Goal: Task Accomplishment & Management: Manage account settings

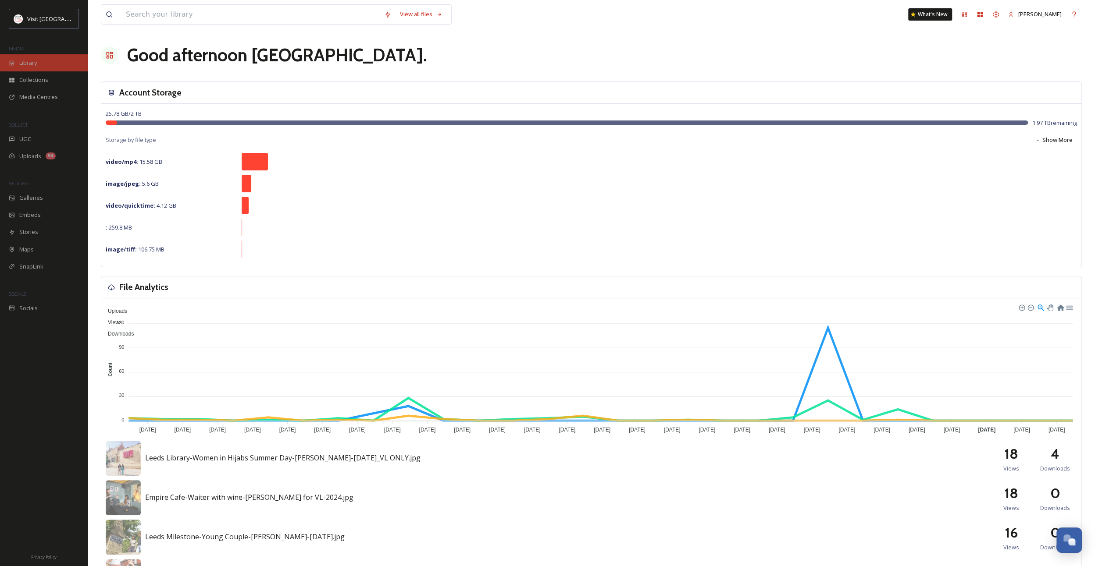
click at [34, 63] on span "Library" at bounding box center [28, 63] width 18 height 8
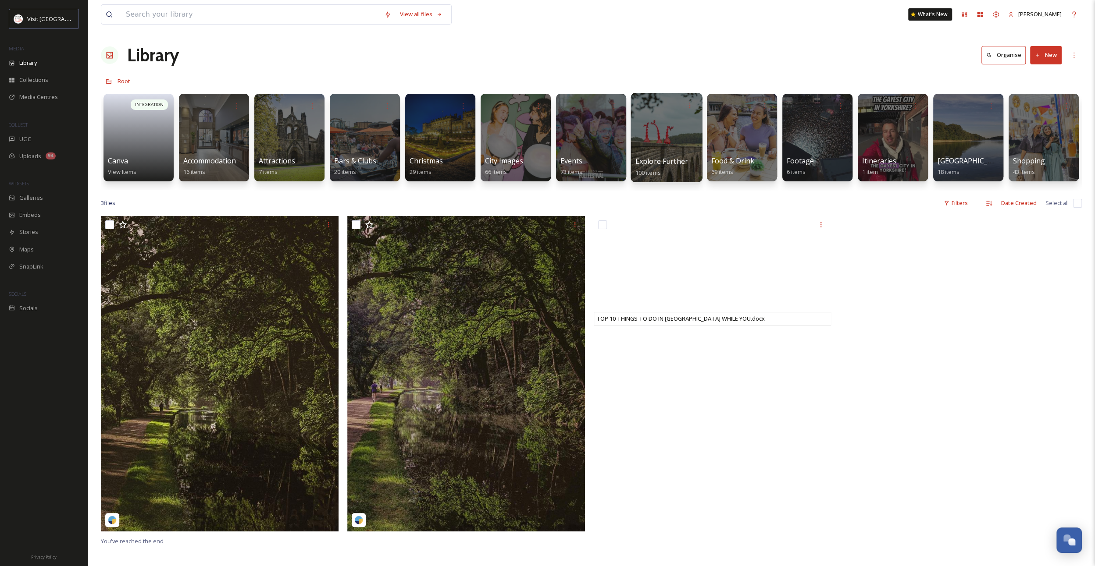
click at [659, 146] on div at bounding box center [665, 137] width 71 height 89
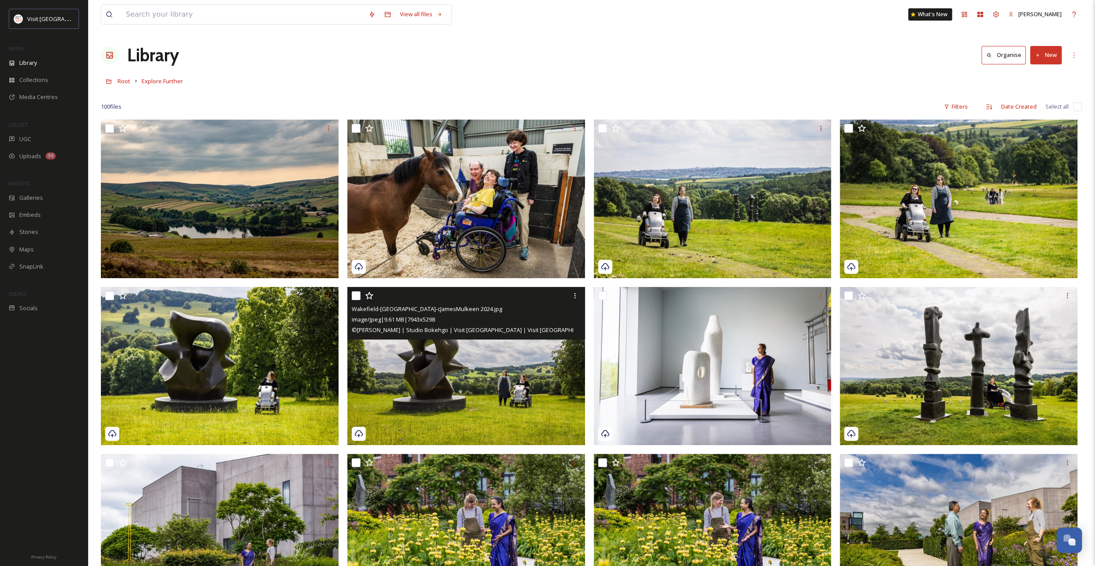
scroll to position [175, 0]
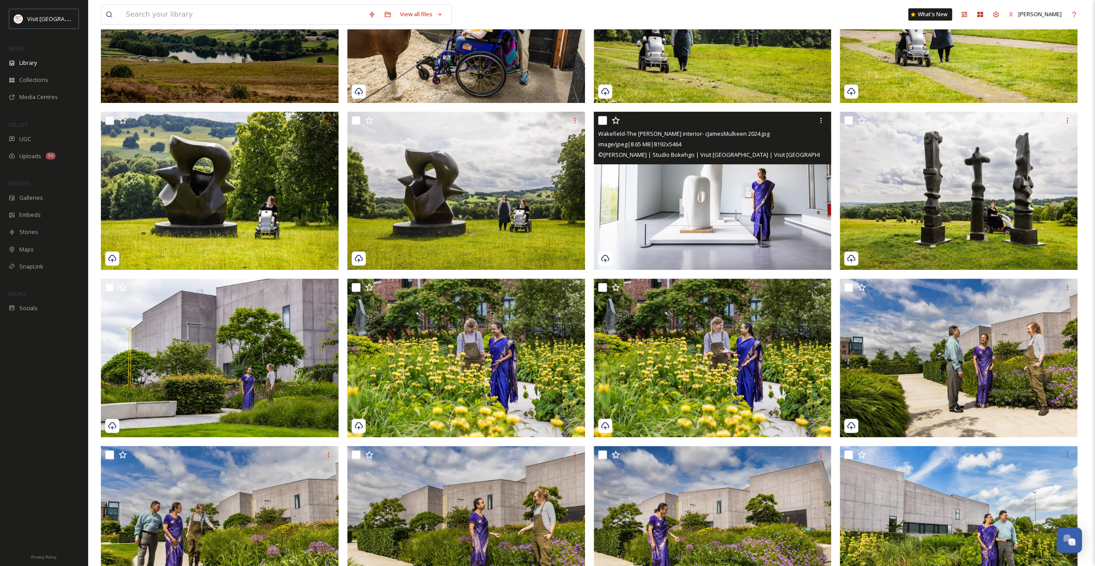
click at [695, 205] on img at bounding box center [713, 191] width 238 height 159
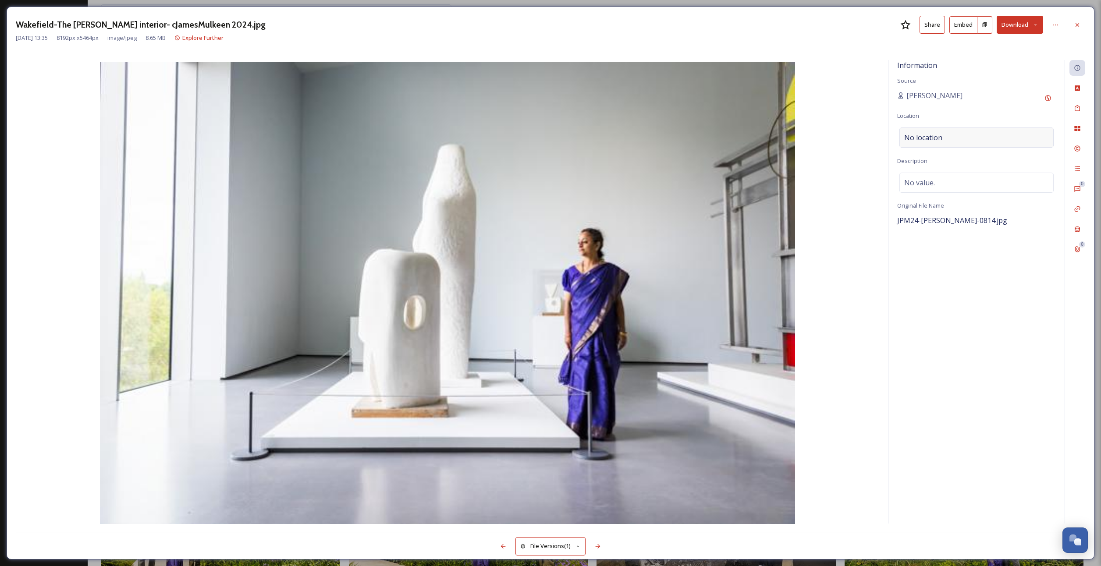
click at [1020, 139] on div "No location" at bounding box center [977, 138] width 154 height 20
click at [1020, 139] on input at bounding box center [976, 137] width 153 height 19
type input "Wakefield"
click at [944, 167] on div "Wakefield" at bounding box center [976, 171] width 153 height 19
click at [939, 177] on div "No value." at bounding box center [977, 183] width 154 height 20
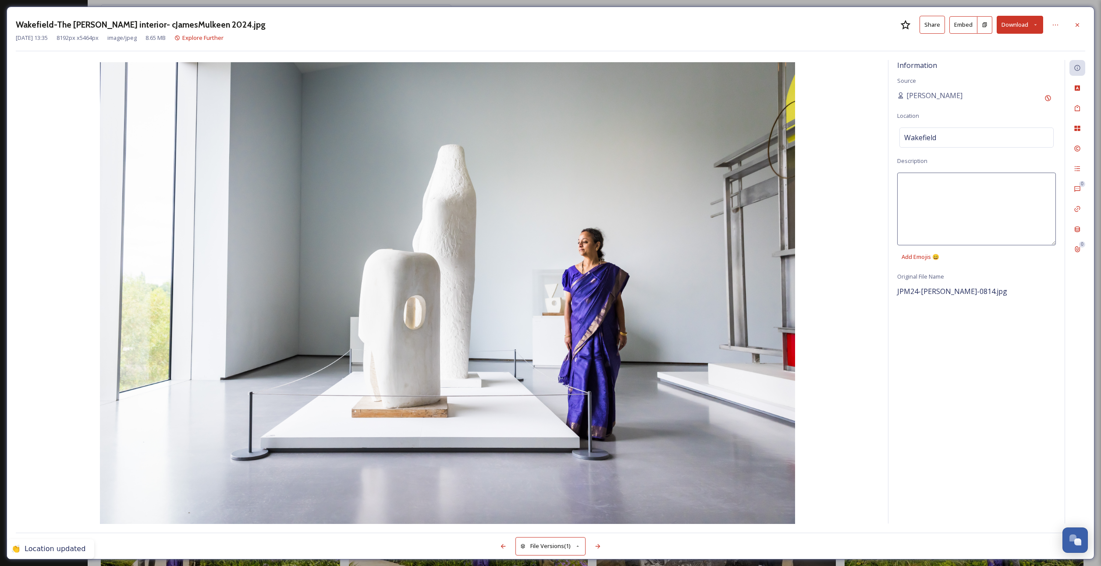
click at [937, 179] on textarea at bounding box center [976, 209] width 159 height 73
type textarea "A woman in a sari admiring a sculpture at The [PERSON_NAME][GEOGRAPHIC_DATA]."
click at [1081, 85] on icon at bounding box center [1077, 88] width 7 height 7
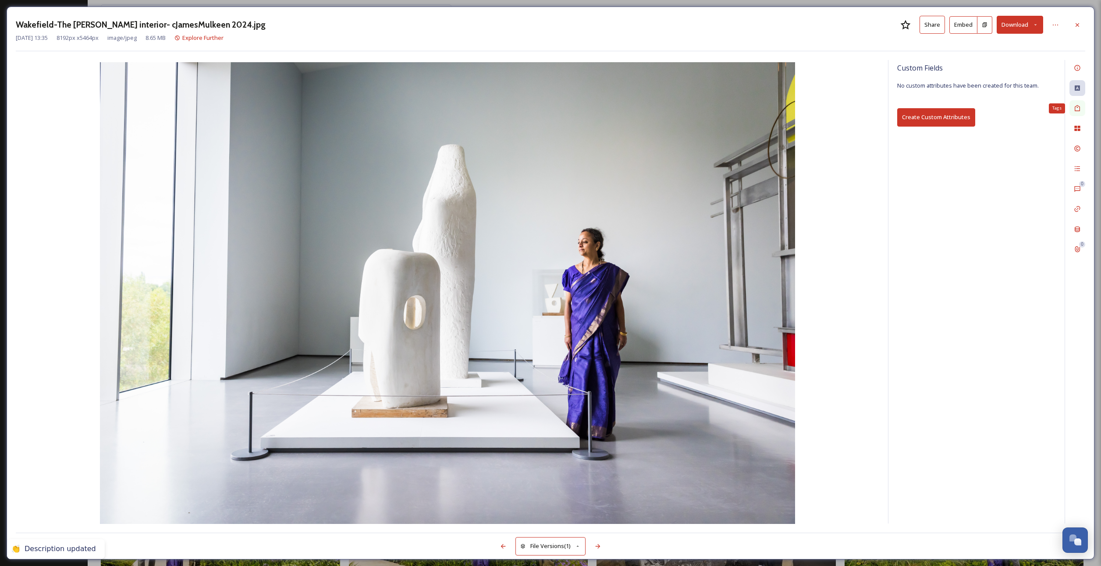
click at [1073, 109] on div "Tags" at bounding box center [1078, 108] width 16 height 16
click at [929, 110] on span "cleanliness" at bounding box center [932, 110] width 30 height 8
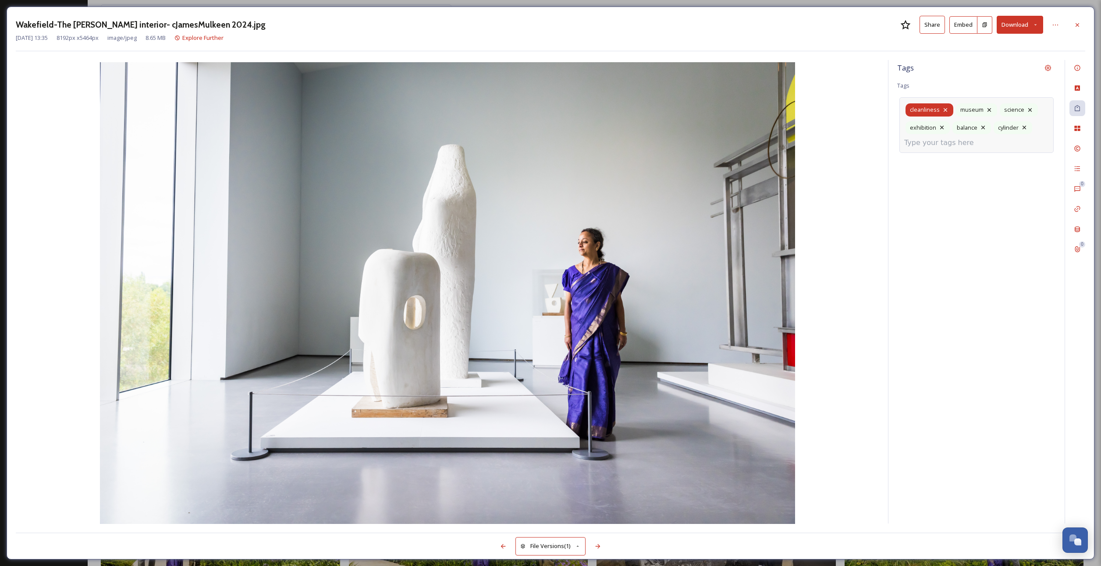
click at [946, 107] on icon at bounding box center [945, 110] width 7 height 7
click at [980, 109] on icon at bounding box center [979, 110] width 7 height 7
click at [1028, 109] on icon at bounding box center [1027, 110] width 7 height 7
click at [975, 120] on input at bounding box center [948, 125] width 88 height 11
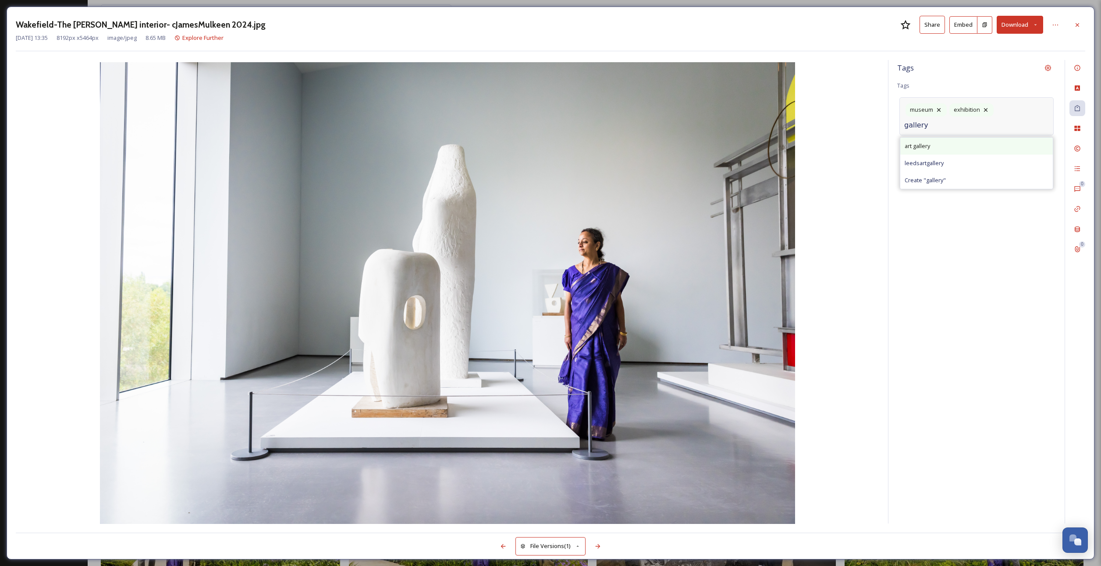
type input "gallery"
click at [976, 147] on div "art gallery" at bounding box center [976, 146] width 153 height 17
click at [950, 124] on input at bounding box center [948, 125] width 88 height 11
type input "sculpture"
click at [941, 138] on div "sculpture" at bounding box center [976, 146] width 153 height 17
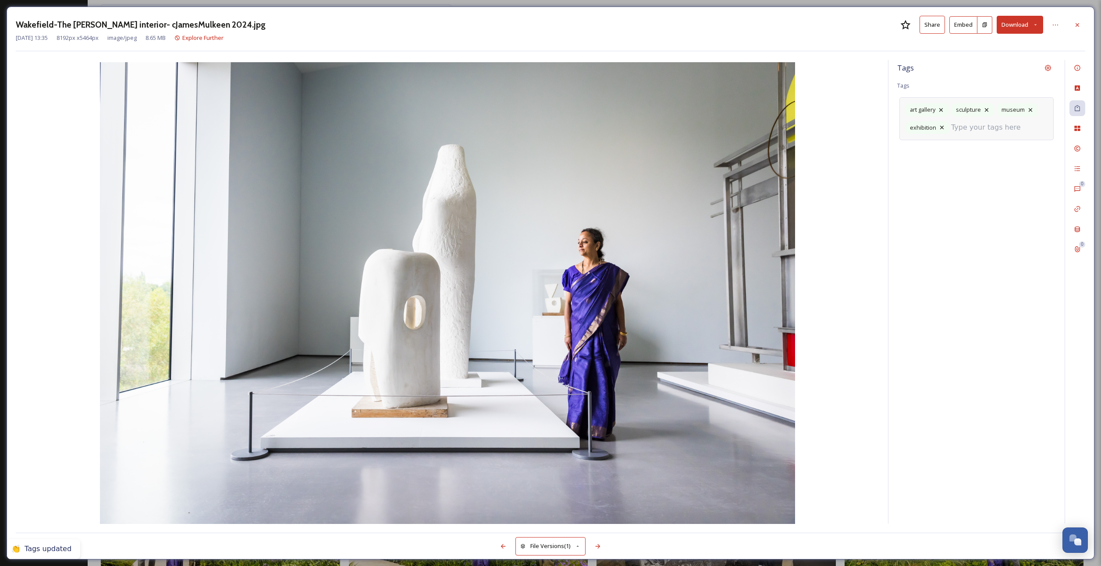
click at [996, 124] on input at bounding box center [995, 127] width 88 height 11
click at [1081, 128] on div "File Usage" at bounding box center [1078, 129] width 16 height 16
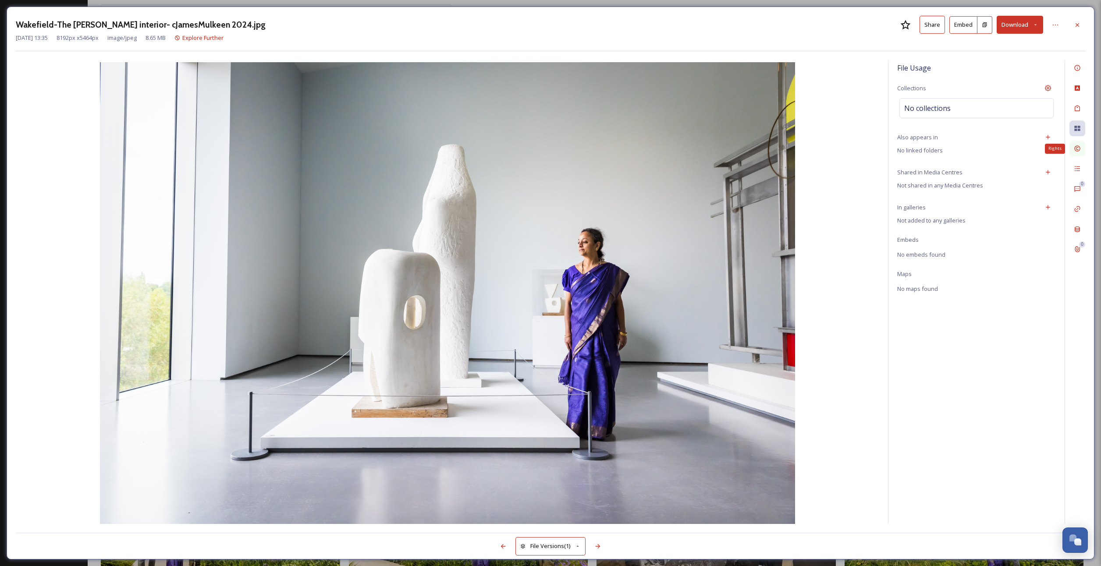
click at [1072, 150] on div "Rights" at bounding box center [1078, 149] width 16 height 16
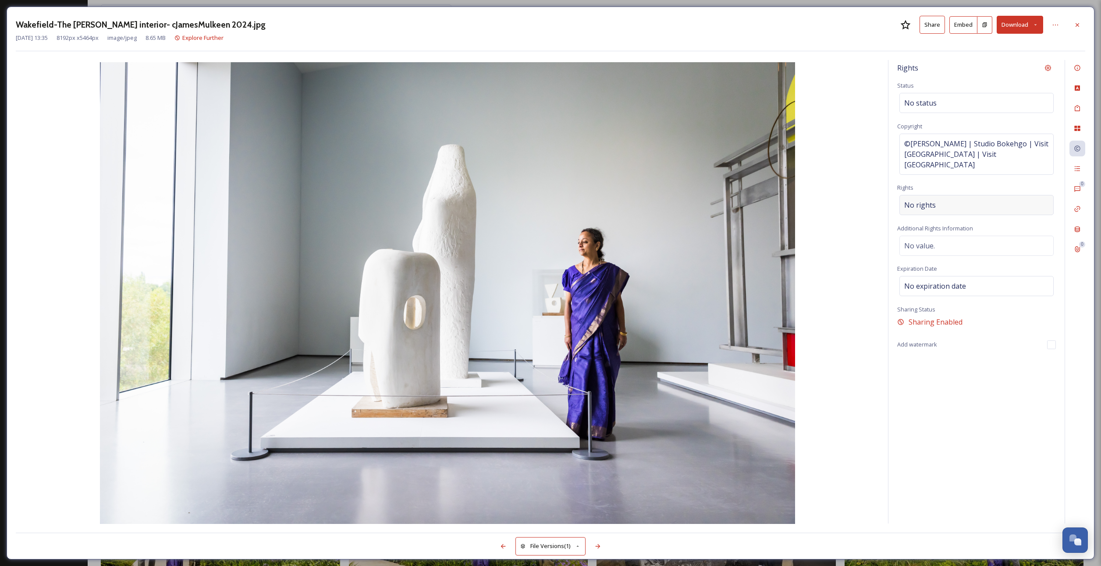
click at [924, 195] on div "No rights" at bounding box center [977, 205] width 154 height 20
click at [933, 198] on input at bounding box center [950, 207] width 96 height 19
drag, startPoint x: 933, startPoint y: 196, endPoint x: 905, endPoint y: 188, distance: 29.5
click at [905, 198] on input at bounding box center [950, 207] width 96 height 19
type input "v"
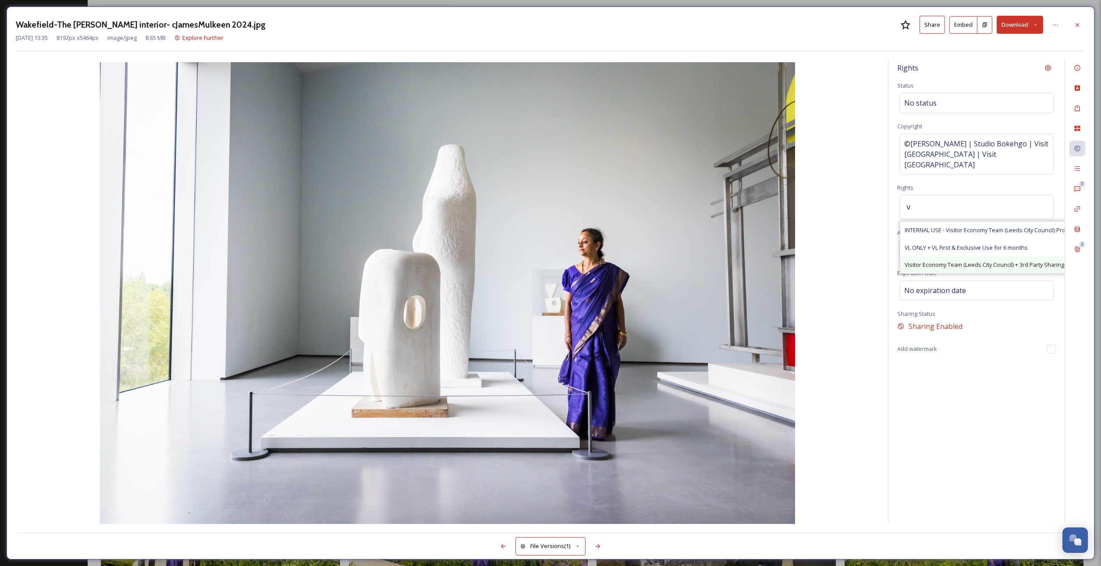
click at [948, 261] on span "Visitor Economy Team (Leeds City Council) + 3rd Party Sharing, Attribution Appr…" at bounding box center [1016, 265] width 223 height 8
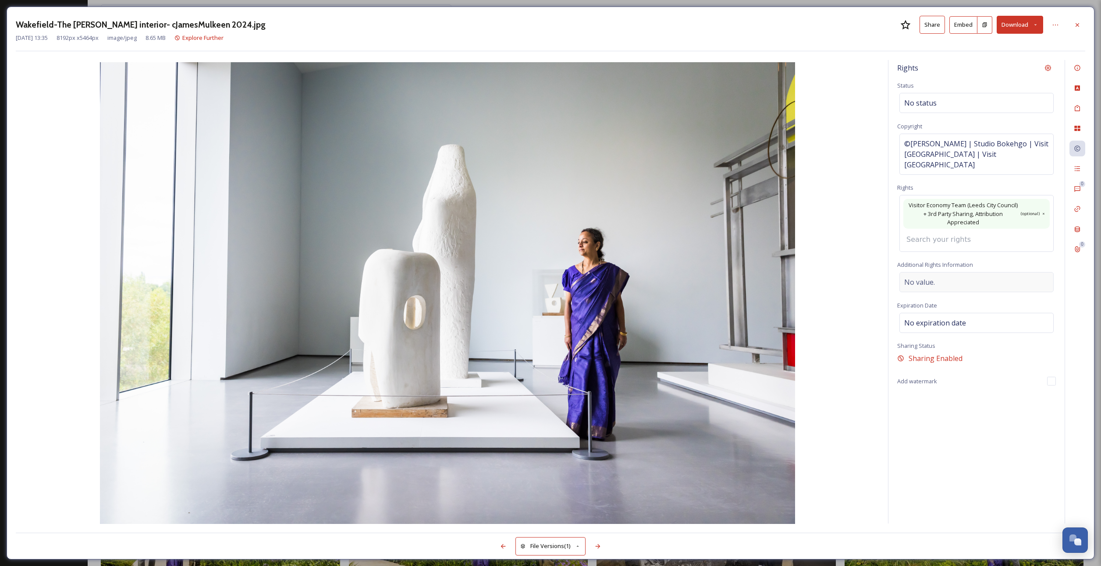
click at [931, 266] on div "Rights Status No status Copyright ©[PERSON_NAME] | Studio Bokehgo | Visit [GEOG…" at bounding box center [977, 292] width 176 height 464
click at [931, 253] on div "No value." at bounding box center [977, 259] width 154 height 20
paste textarea "Please note various release forms apply to these images which can be found in t…"
type textarea "Please note various release forms apply to these images which can be found in t…"
click at [957, 361] on div "Rights Status No status Copyright ©[PERSON_NAME] | Studio Bokehgo | Visit [GEOG…" at bounding box center [977, 292] width 176 height 464
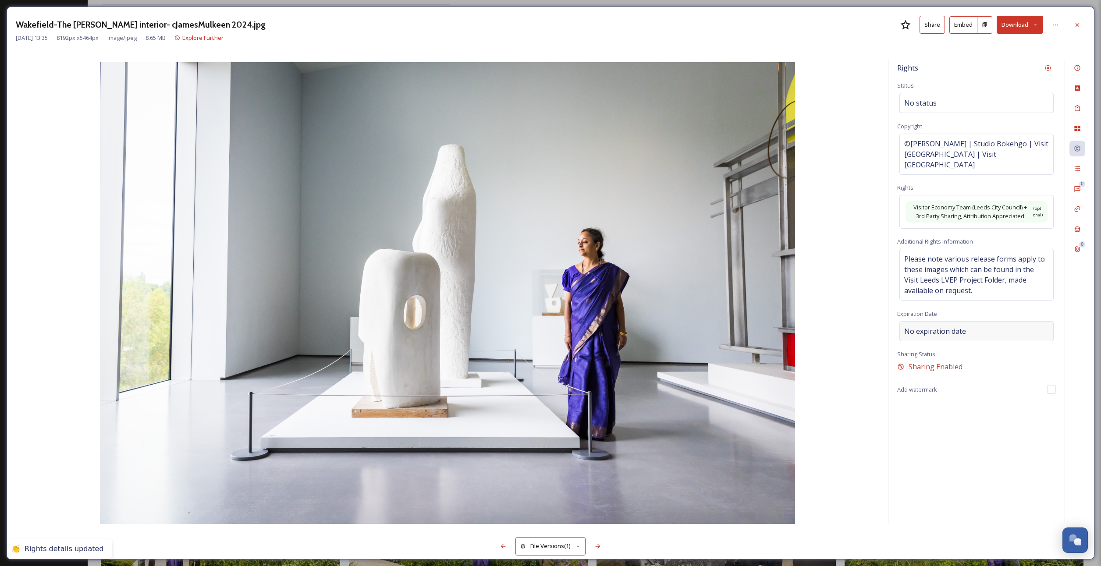
click at [956, 326] on span "No expiration date" at bounding box center [935, 331] width 62 height 11
click at [958, 321] on input "text" at bounding box center [943, 330] width 87 height 19
click at [997, 341] on button "Next Month" at bounding box center [995, 343] width 14 height 14
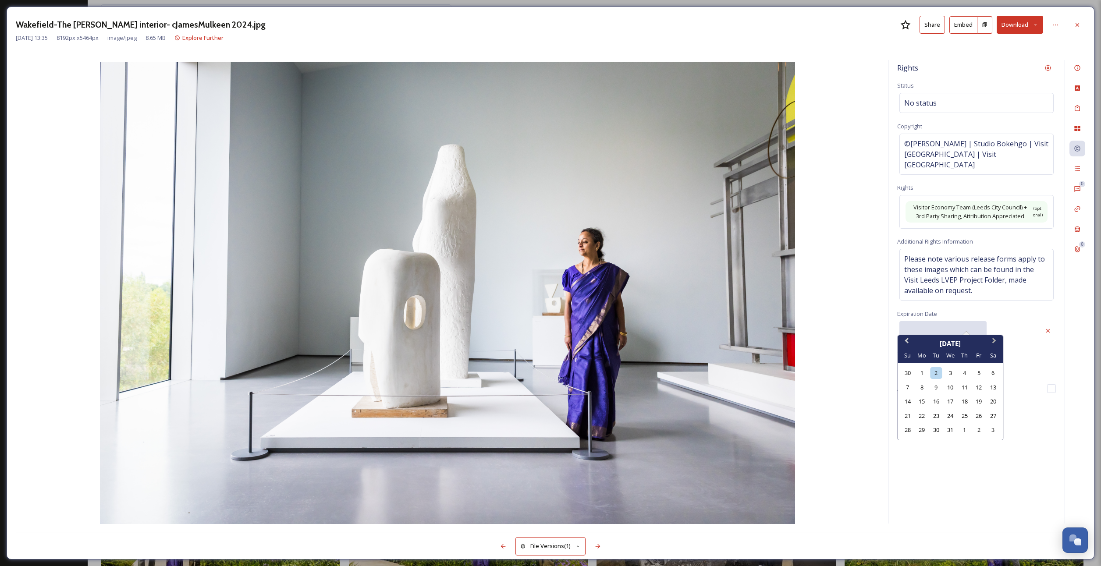
click at [997, 341] on button "Next Month" at bounding box center [995, 343] width 14 height 14
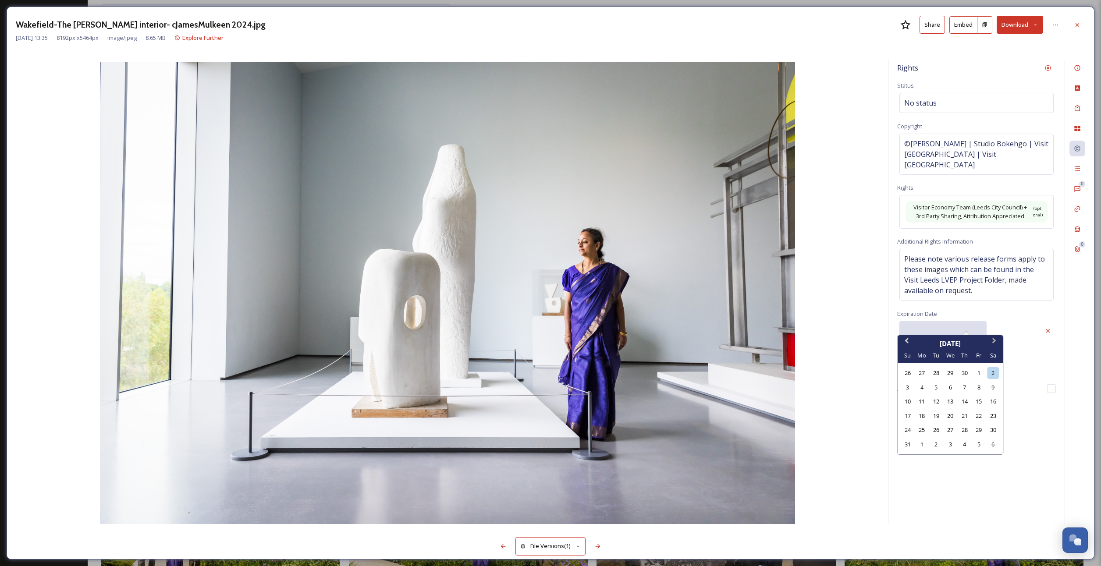
click at [997, 341] on button "Next Month" at bounding box center [995, 343] width 14 height 14
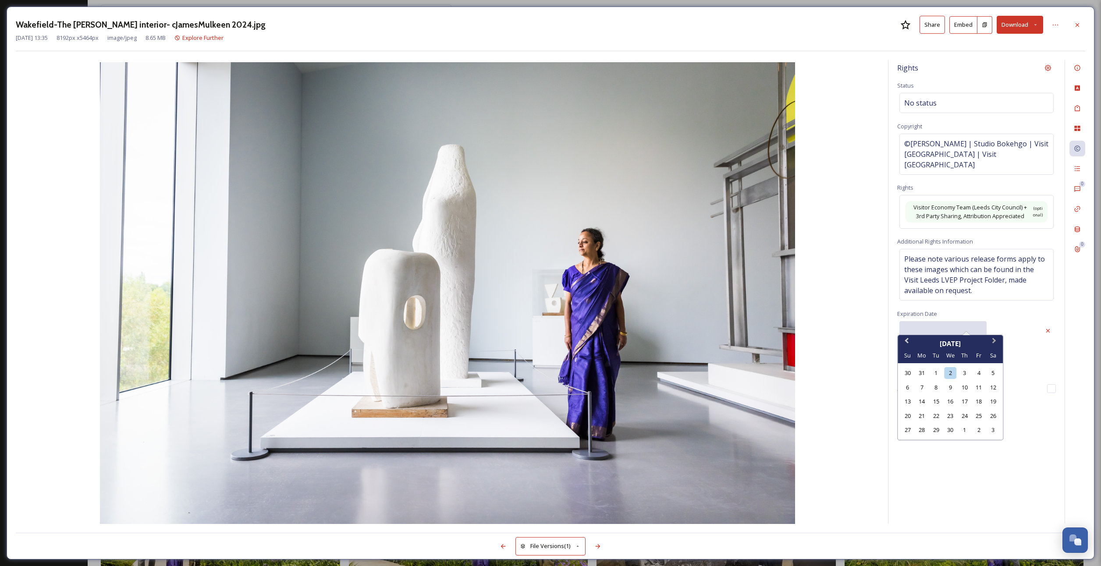
click at [997, 341] on button "Next Month" at bounding box center [995, 343] width 14 height 14
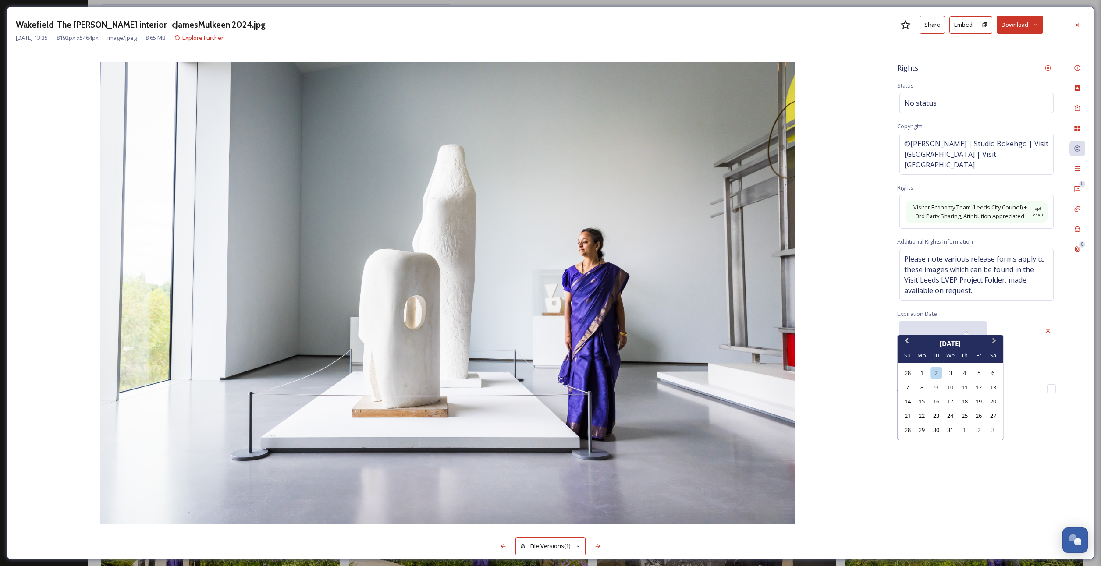
click at [997, 341] on button "Next Month" at bounding box center [995, 343] width 14 height 14
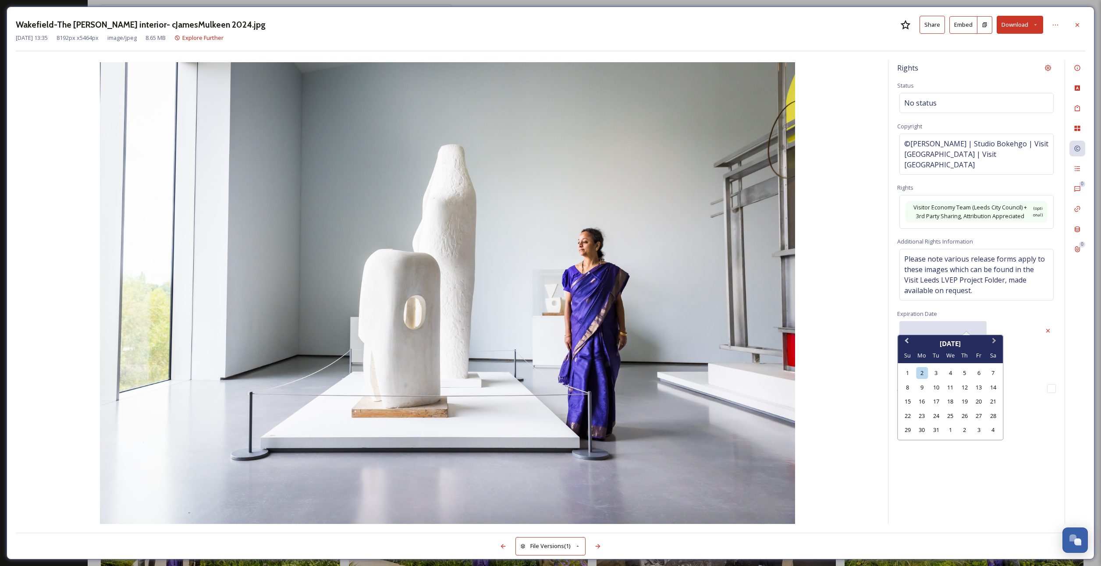
click at [997, 341] on button "Next Month" at bounding box center [995, 343] width 14 height 14
click at [966, 428] on div "30" at bounding box center [965, 430] width 12 height 12
type input "[DATE]"
click at [1077, 244] on div "0 Attachments" at bounding box center [1078, 250] width 16 height 16
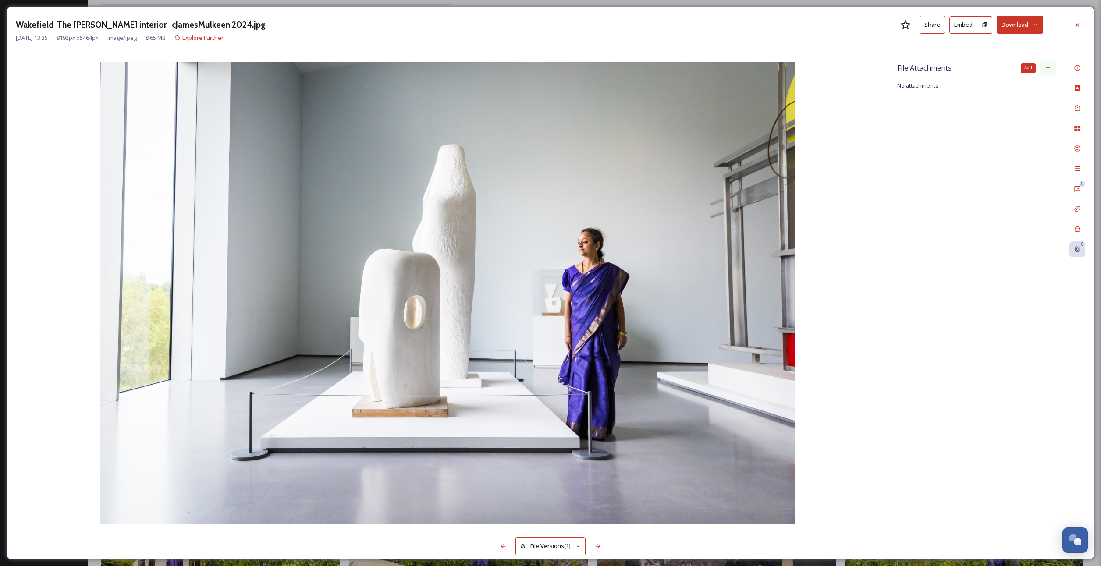
click at [1046, 67] on icon at bounding box center [1048, 67] width 7 height 7
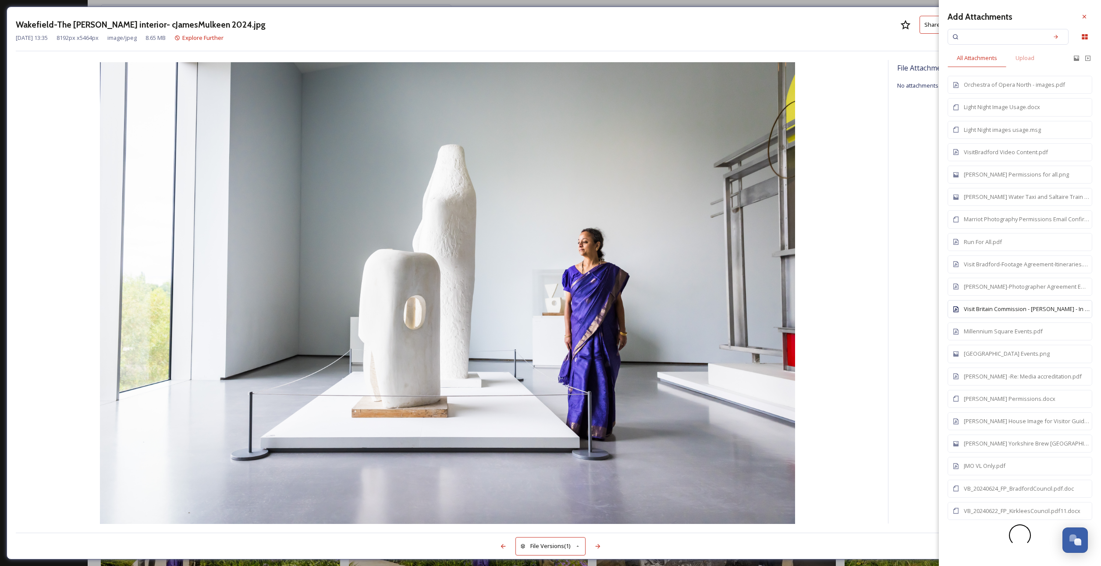
click at [995, 305] on div "Visit Britain Commission - [PERSON_NAME] - In Perpetuity - Photographers Agreem…" at bounding box center [1027, 309] width 126 height 8
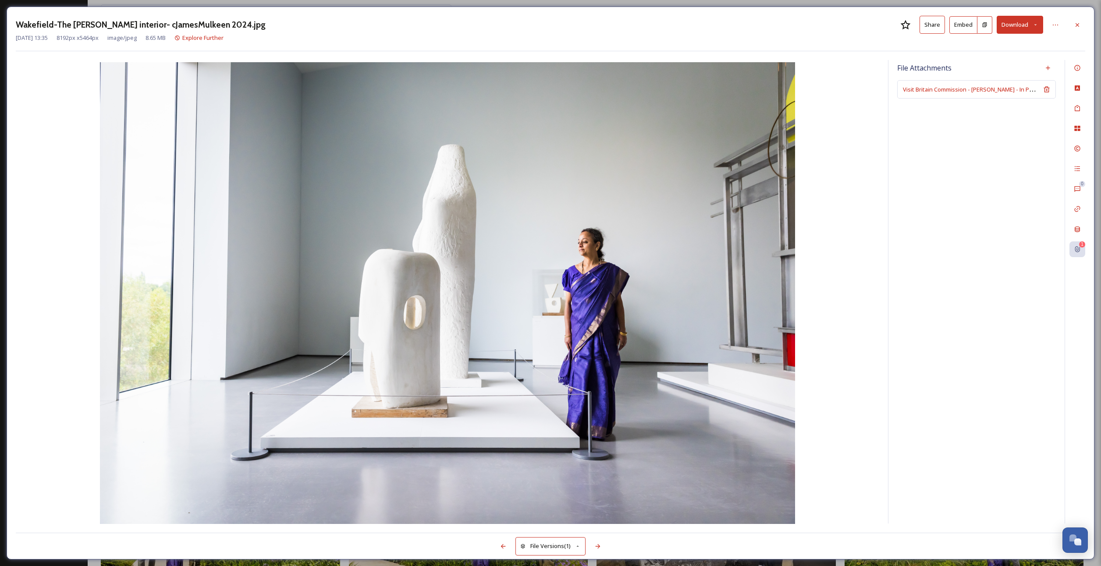
click at [907, 132] on div "File Attachments Visit Britain Commission - [PERSON_NAME] - In Perpetuity - Pho…" at bounding box center [977, 292] width 176 height 464
click at [1074, 93] on div "Custom Attributes" at bounding box center [1078, 88] width 16 height 16
click at [1077, 107] on icon at bounding box center [1077, 108] width 5 height 6
click at [1082, 20] on div at bounding box center [1078, 25] width 16 height 16
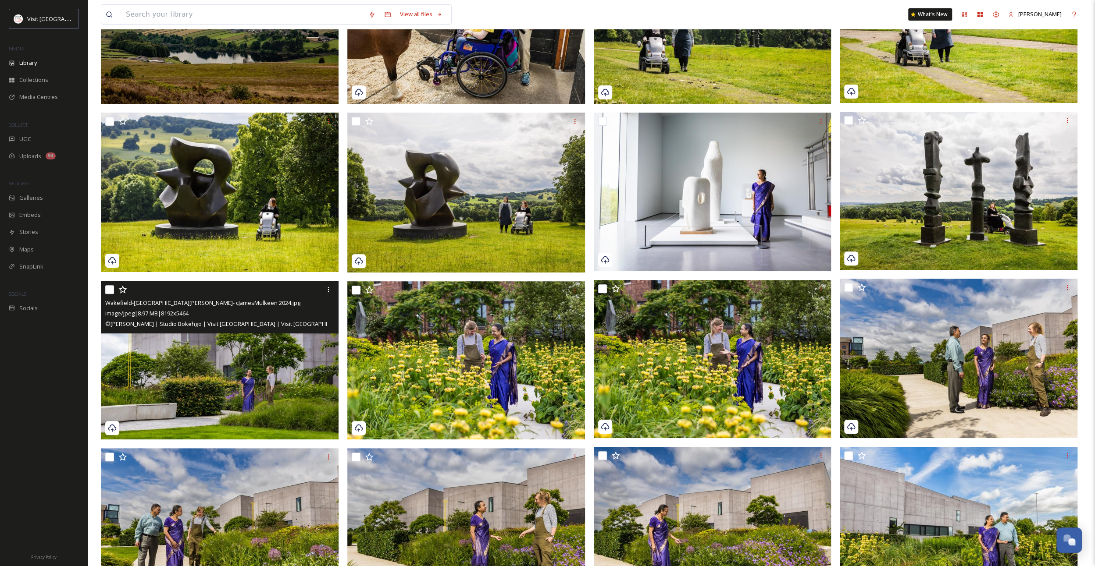
click at [224, 383] on img at bounding box center [220, 360] width 238 height 159
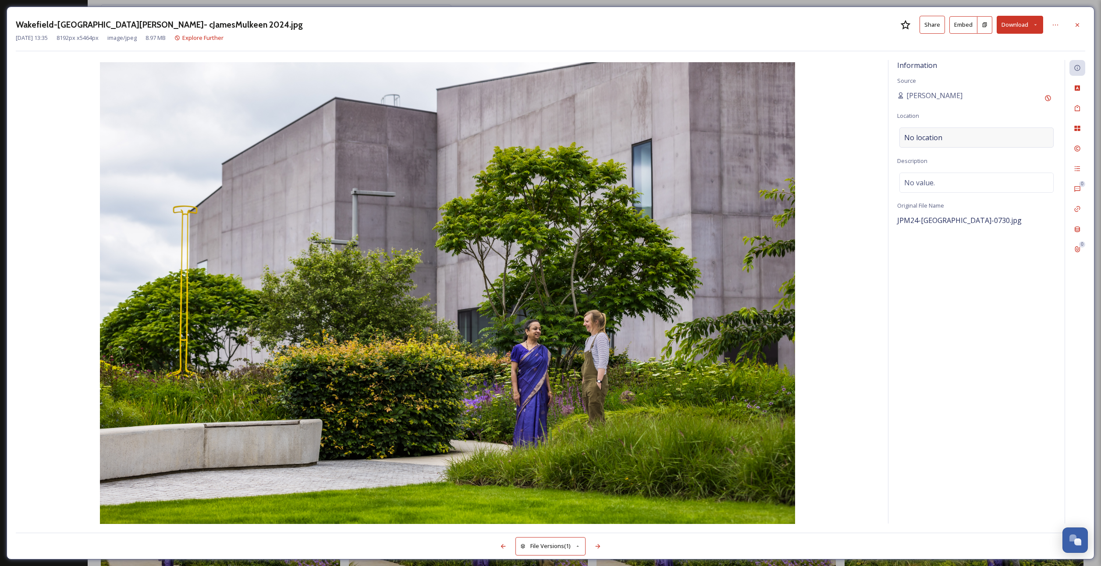
click at [942, 135] on div "No location" at bounding box center [977, 138] width 154 height 20
click at [942, 135] on input at bounding box center [976, 137] width 153 height 19
click at [1078, 25] on icon at bounding box center [1078, 25] width 4 height 4
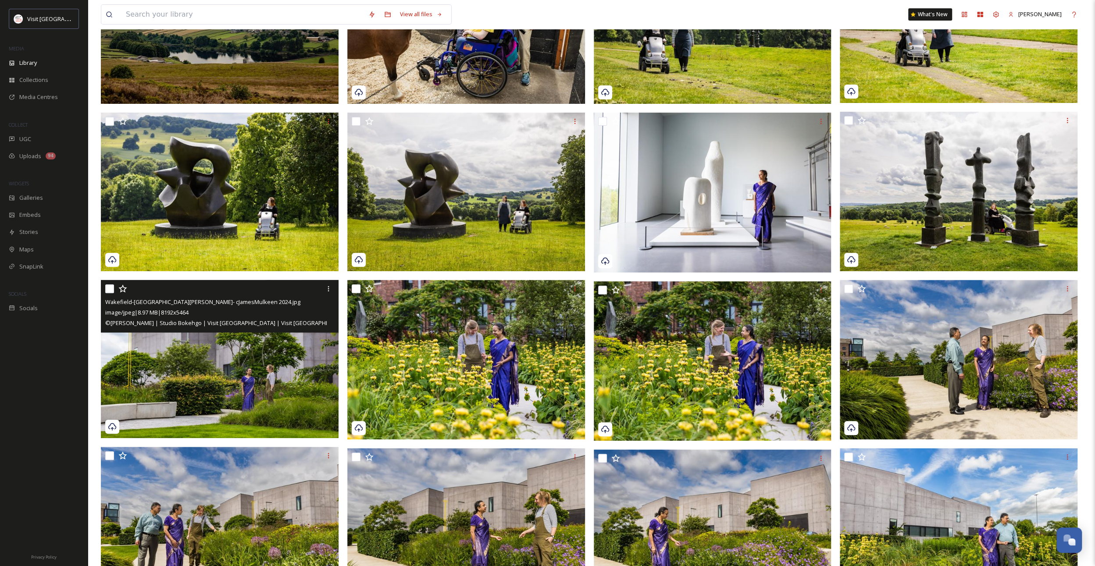
click at [107, 288] on input "checkbox" at bounding box center [109, 288] width 9 height 9
checkbox input "true"
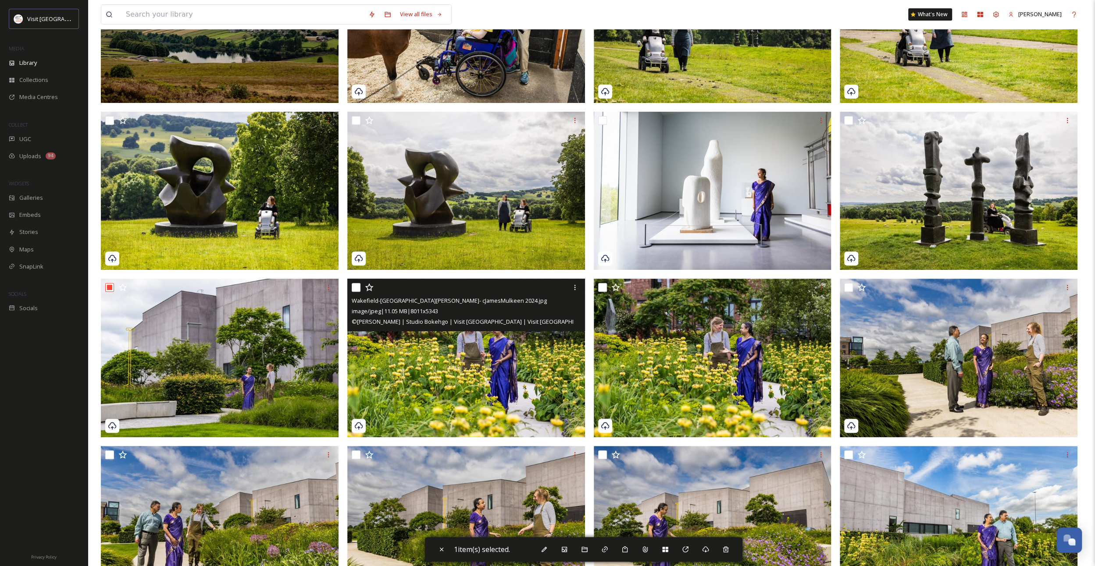
click at [352, 287] on input "checkbox" at bounding box center [356, 287] width 9 height 9
checkbox input "true"
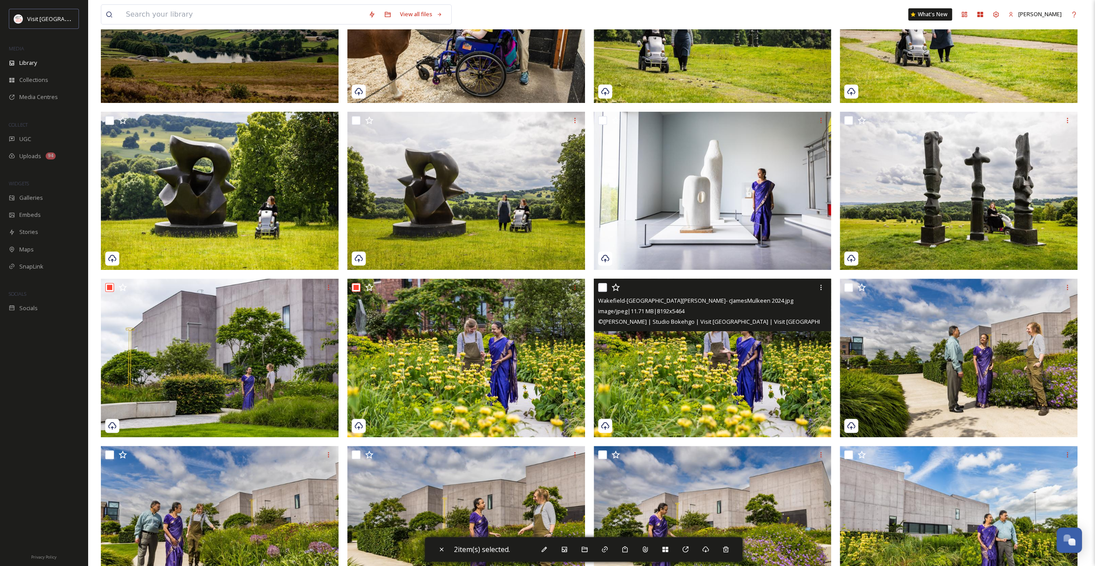
click at [606, 287] on input "checkbox" at bounding box center [602, 287] width 9 height 9
checkbox input "true"
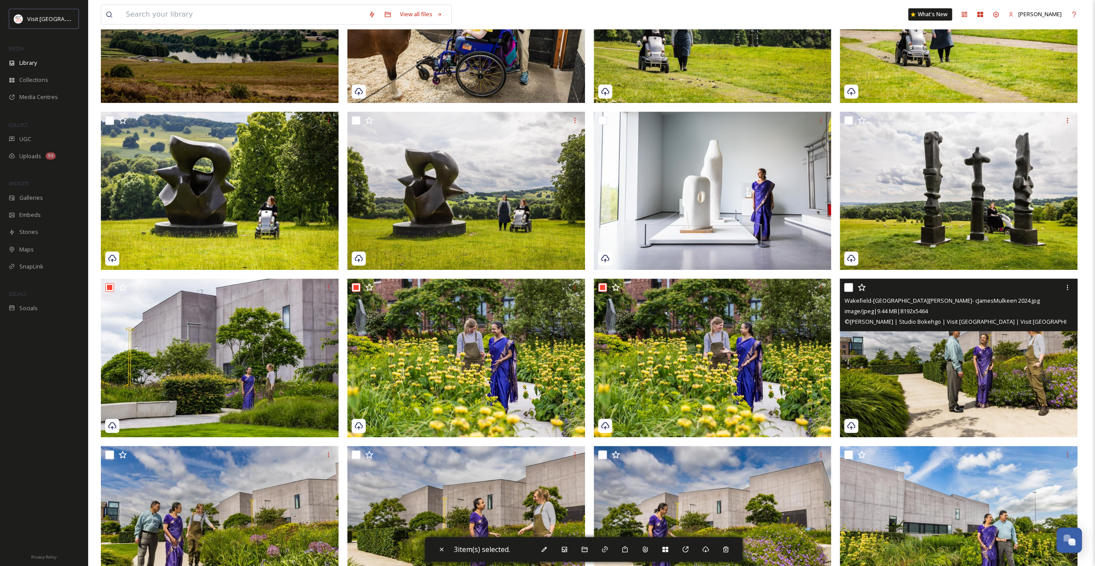
click at [849, 286] on input "checkbox" at bounding box center [848, 287] width 9 height 9
checkbox input "true"
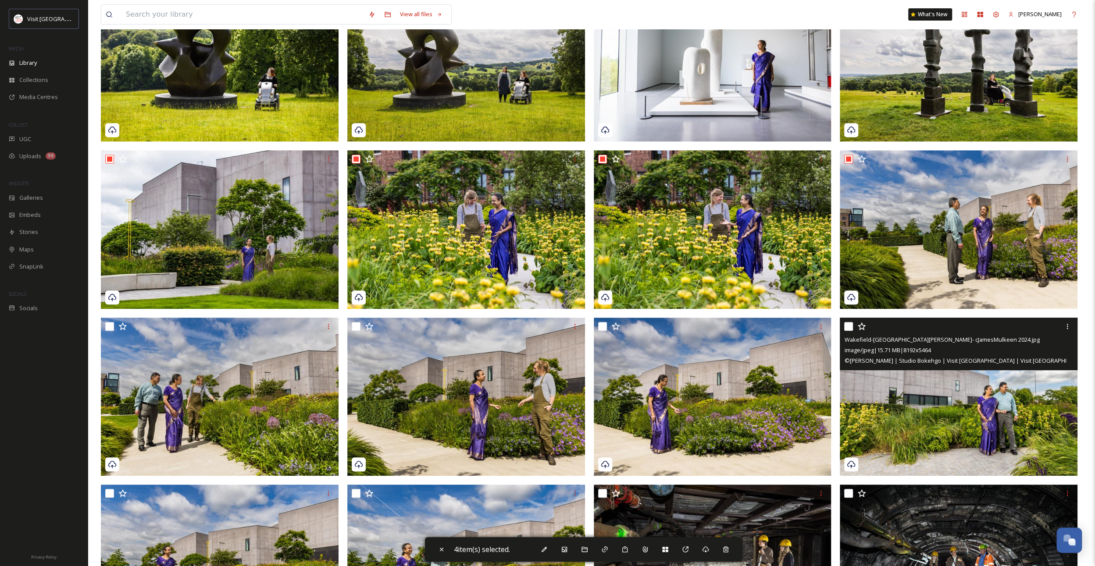
scroll to position [351, 0]
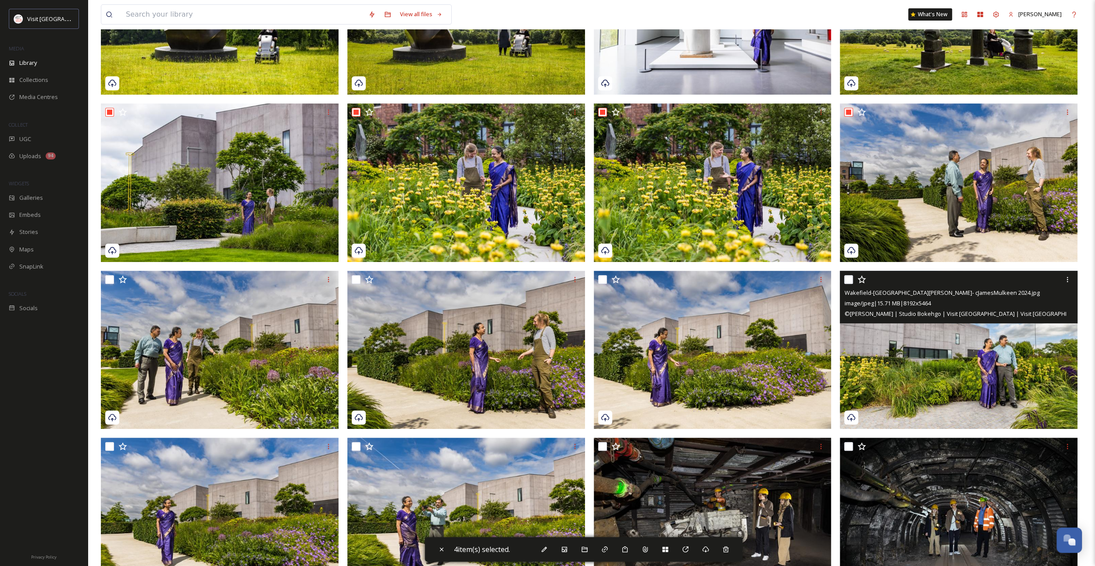
click at [848, 281] on input "checkbox" at bounding box center [848, 279] width 9 height 9
checkbox input "true"
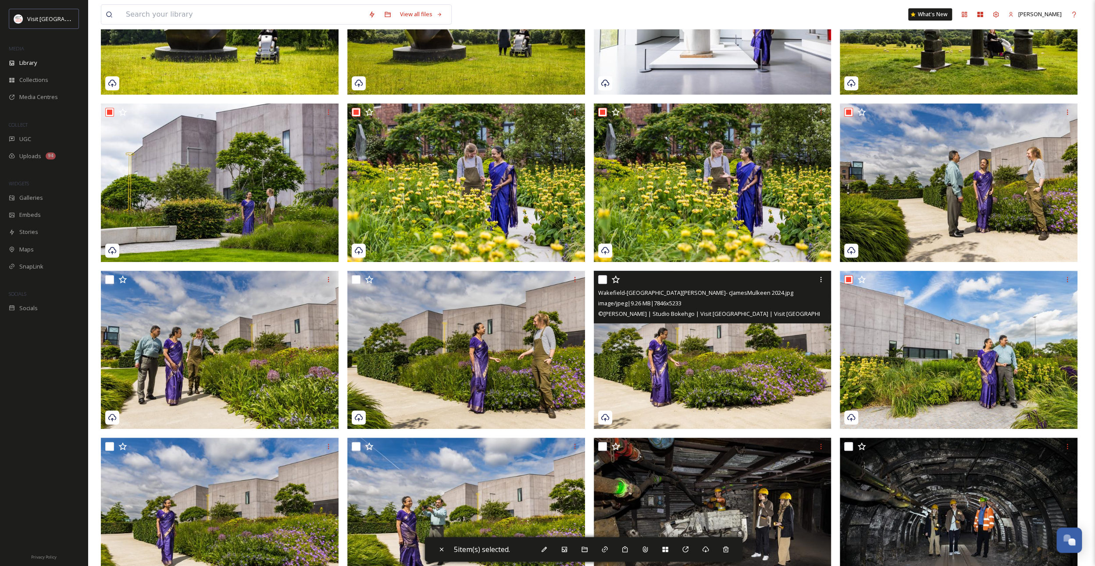
click at [604, 278] on input "checkbox" at bounding box center [602, 279] width 9 height 9
checkbox input "true"
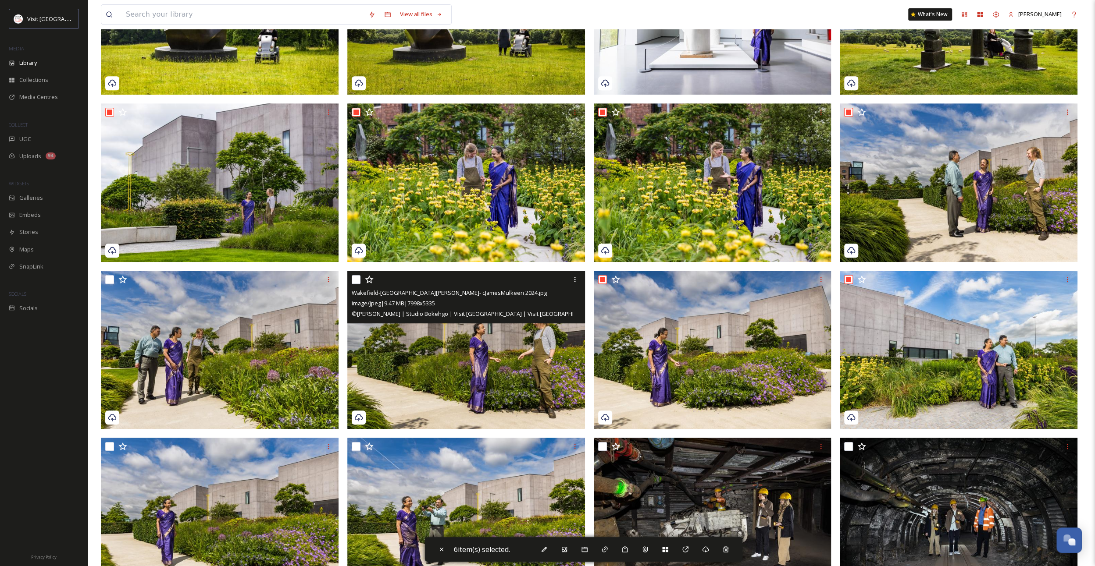
click at [353, 279] on input "checkbox" at bounding box center [356, 279] width 9 height 9
checkbox input "true"
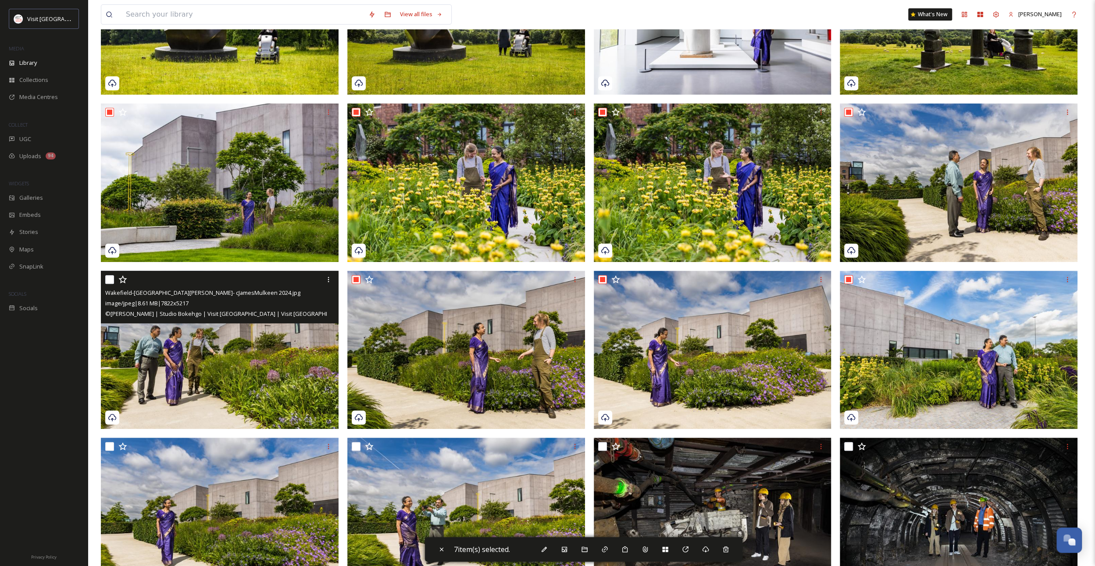
click at [109, 277] on input "checkbox" at bounding box center [109, 279] width 9 height 9
checkbox input "true"
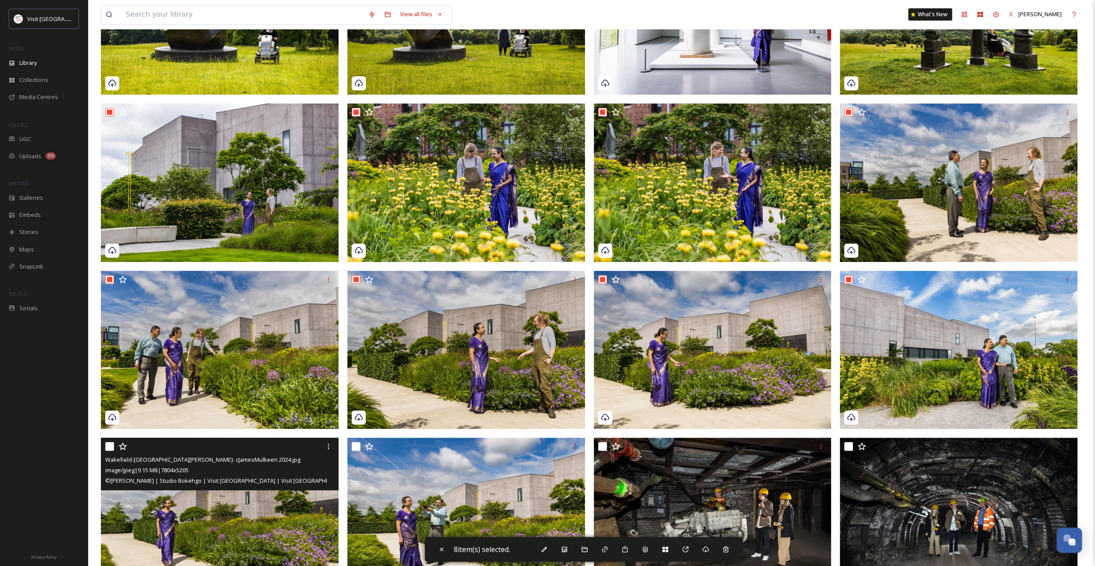
click at [110, 448] on input "checkbox" at bounding box center [109, 446] width 9 height 9
checkbox input "true"
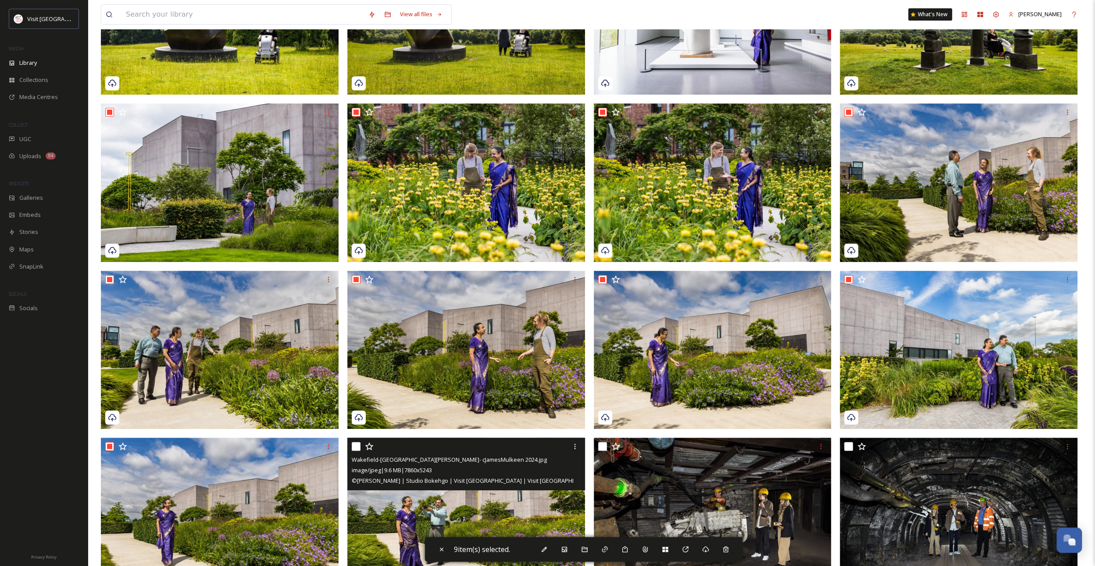
click at [360, 448] on input "checkbox" at bounding box center [356, 446] width 9 height 9
checkbox input "true"
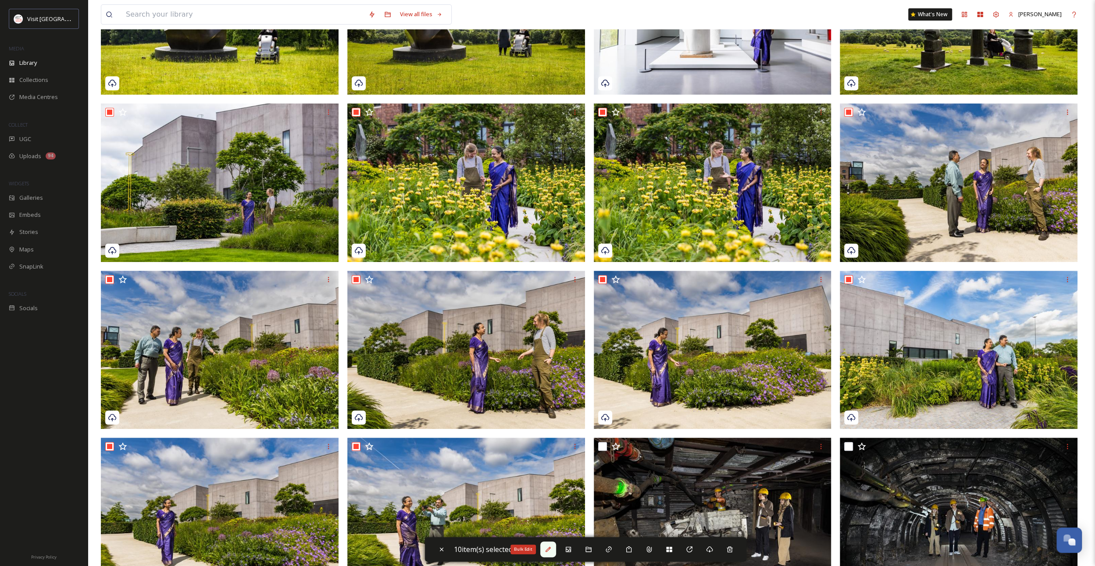
click at [551, 552] on icon at bounding box center [547, 549] width 7 height 7
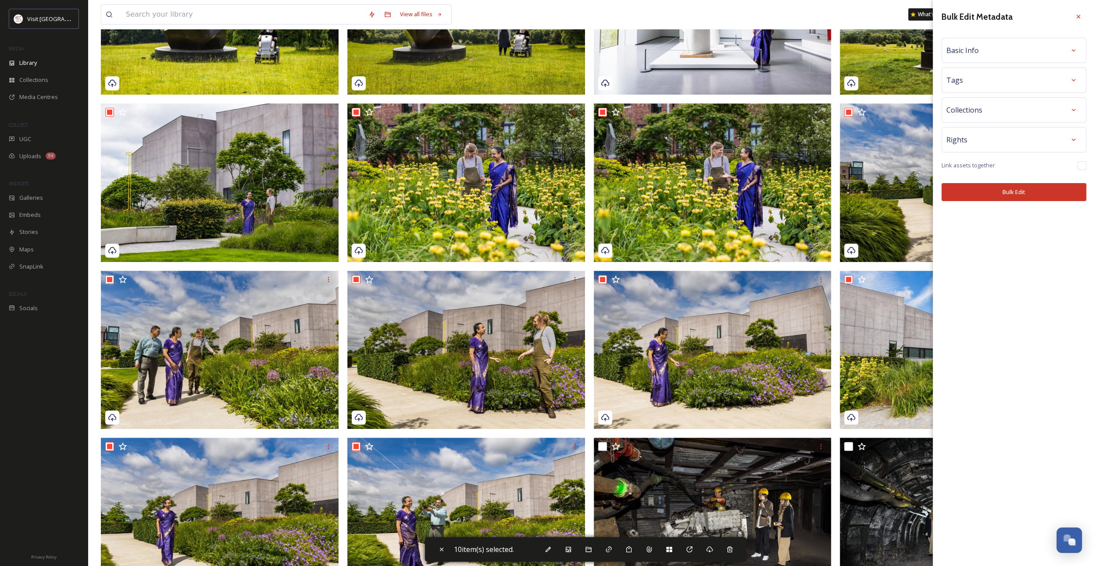
click at [1013, 47] on div "Basic Info" at bounding box center [1013, 51] width 135 height 16
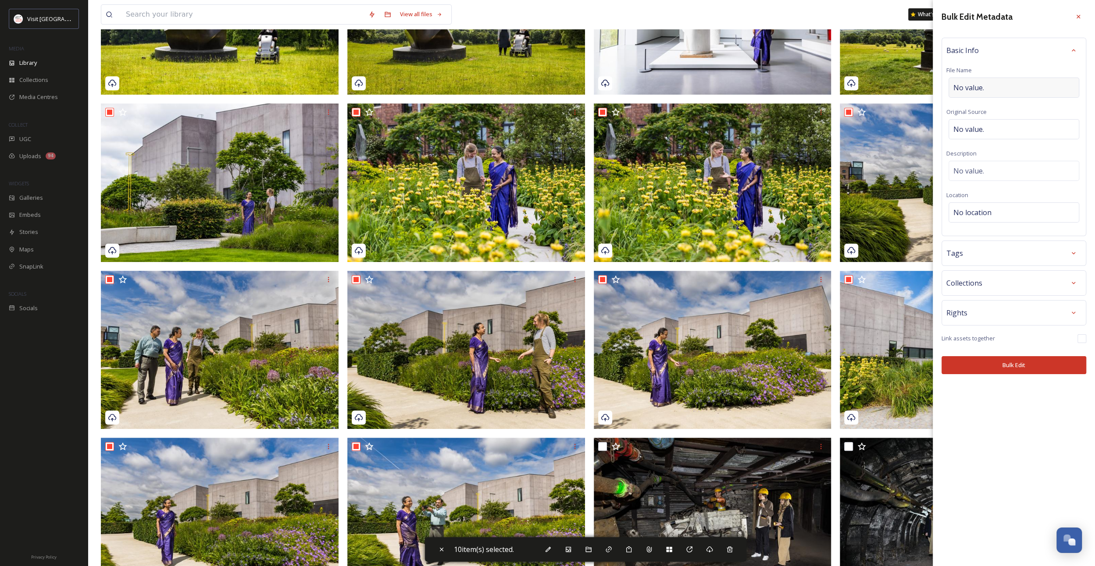
click at [988, 85] on div "No value." at bounding box center [1013, 88] width 131 height 20
click at [982, 122] on div "No value." at bounding box center [1013, 129] width 131 height 20
click at [978, 164] on div "No value." at bounding box center [1013, 171] width 131 height 20
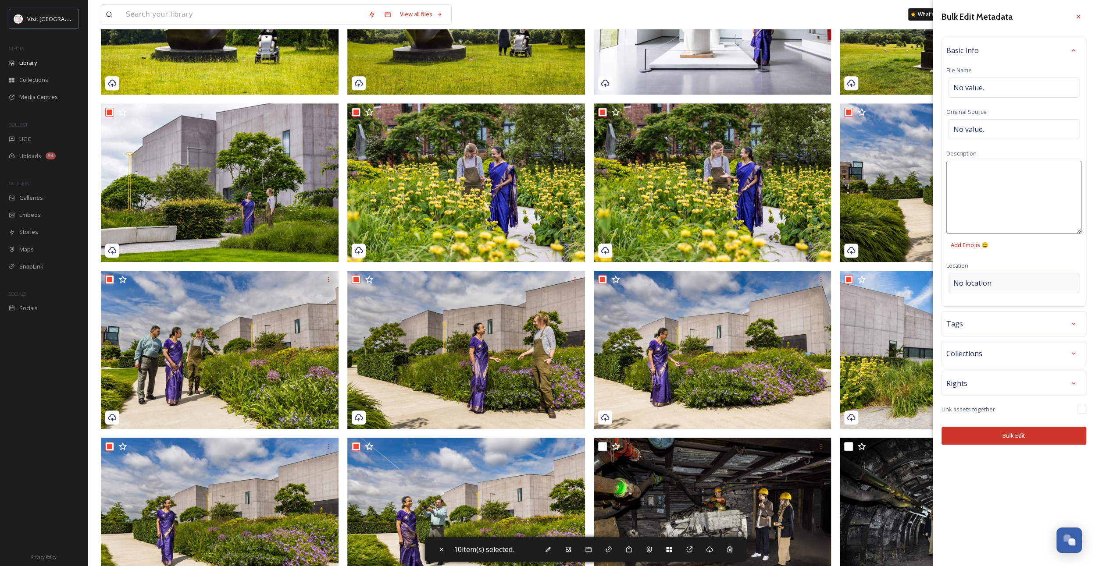
click at [981, 280] on div "Bulk Edit Metadata Basic Info File Name No value. Original Source No value. Des…" at bounding box center [1013, 227] width 162 height 454
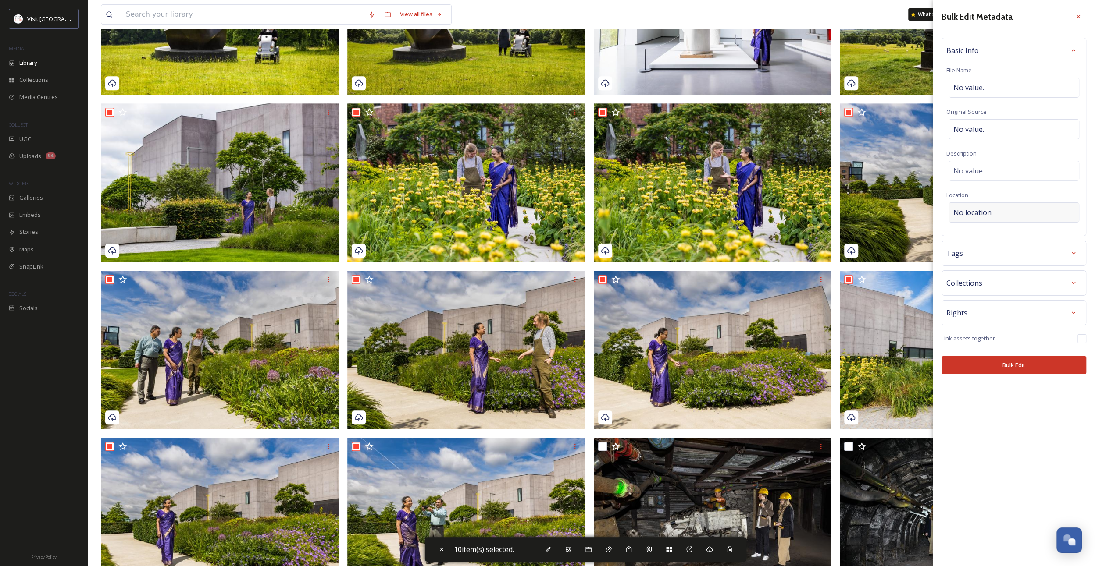
click at [965, 210] on span "No location" at bounding box center [972, 212] width 38 height 11
click at [965, 210] on input at bounding box center [1014, 212] width 130 height 19
type input "Wakefield"
click at [982, 248] on div "Wakefield" at bounding box center [1013, 246] width 129 height 19
click at [979, 252] on div "Tags" at bounding box center [1013, 253] width 135 height 16
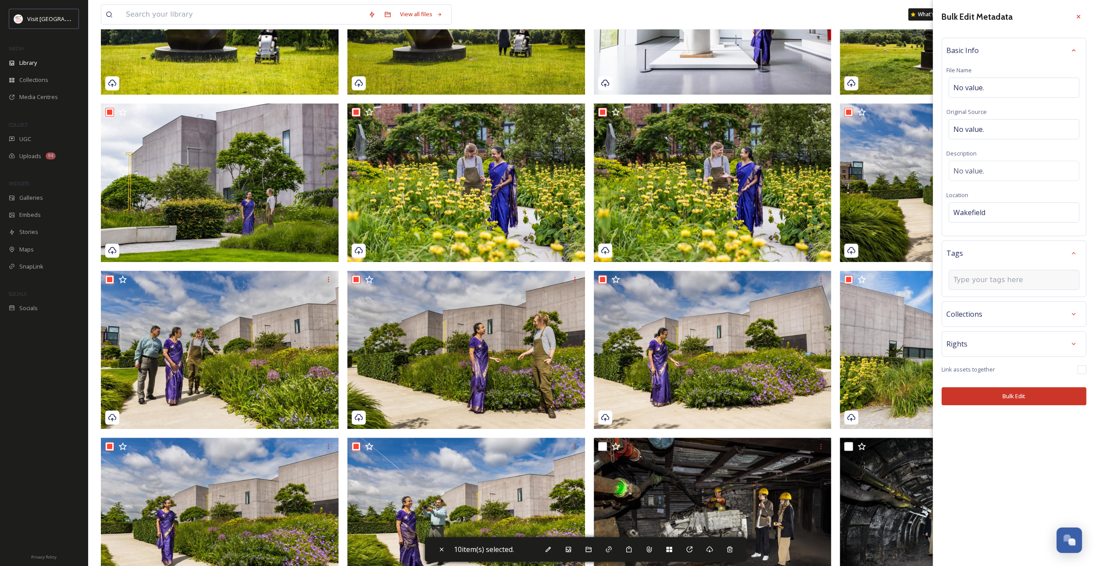
click at [992, 280] on input at bounding box center [997, 280] width 88 height 11
type input "gard"
click at [983, 295] on div "garden" at bounding box center [1013, 300] width 129 height 17
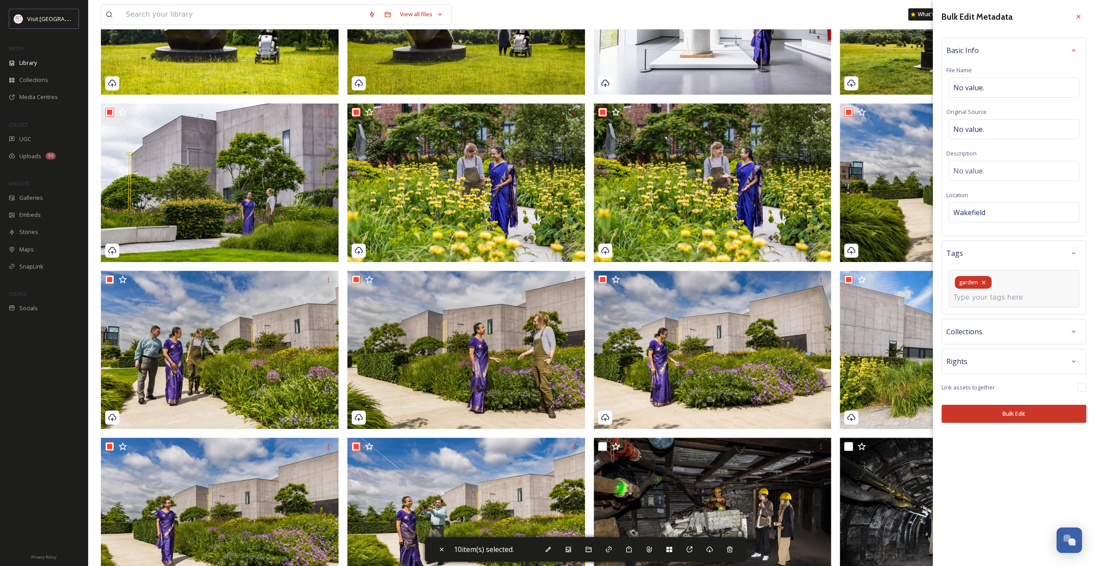
click at [990, 283] on div "garden" at bounding box center [972, 282] width 37 height 13
click at [1001, 292] on input at bounding box center [997, 297] width 88 height 11
type input "museums"
click at [1010, 331] on span "museums and galleries" at bounding box center [983, 335] width 61 height 8
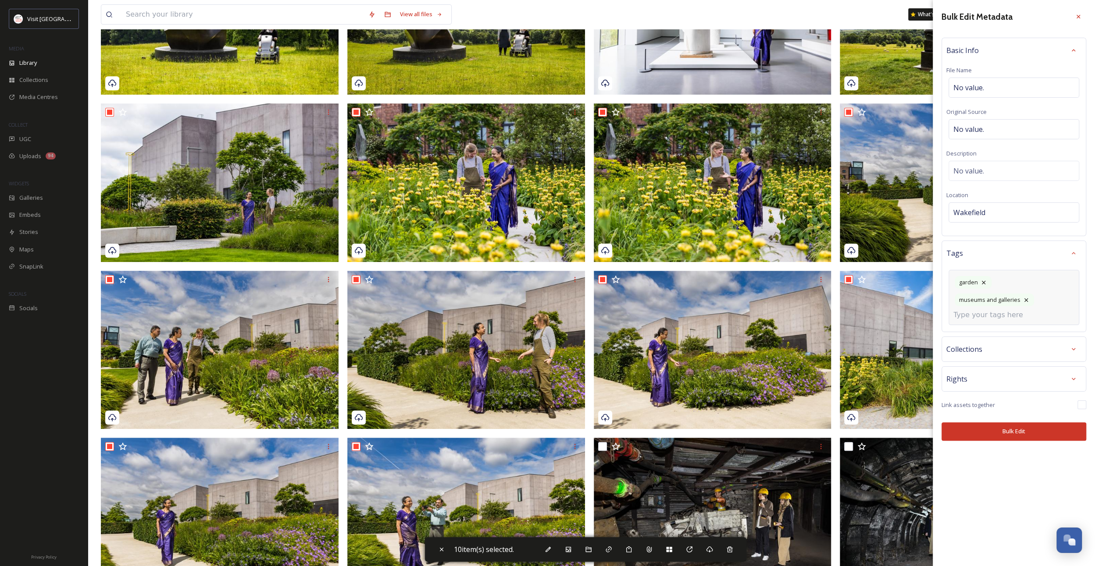
click at [999, 310] on input at bounding box center [997, 315] width 88 height 11
click at [1021, 310] on input at bounding box center [997, 315] width 88 height 11
type input "park"
click at [1015, 327] on div "park" at bounding box center [1013, 335] width 129 height 17
click at [999, 310] on input at bounding box center [997, 315] width 88 height 11
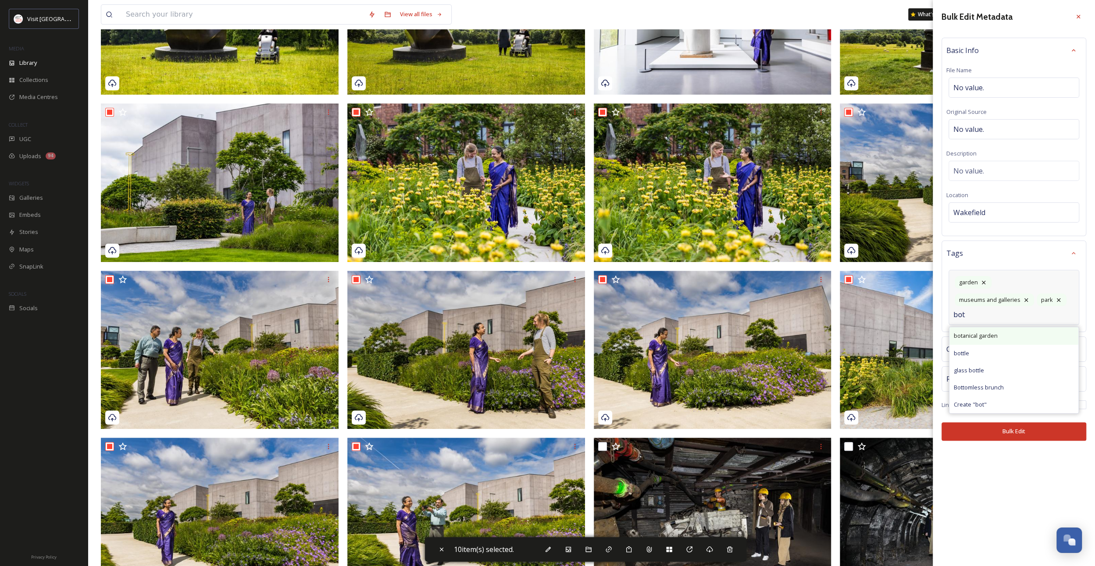
type input "bot"
click at [990, 332] on span "botanical garden" at bounding box center [975, 336] width 44 height 8
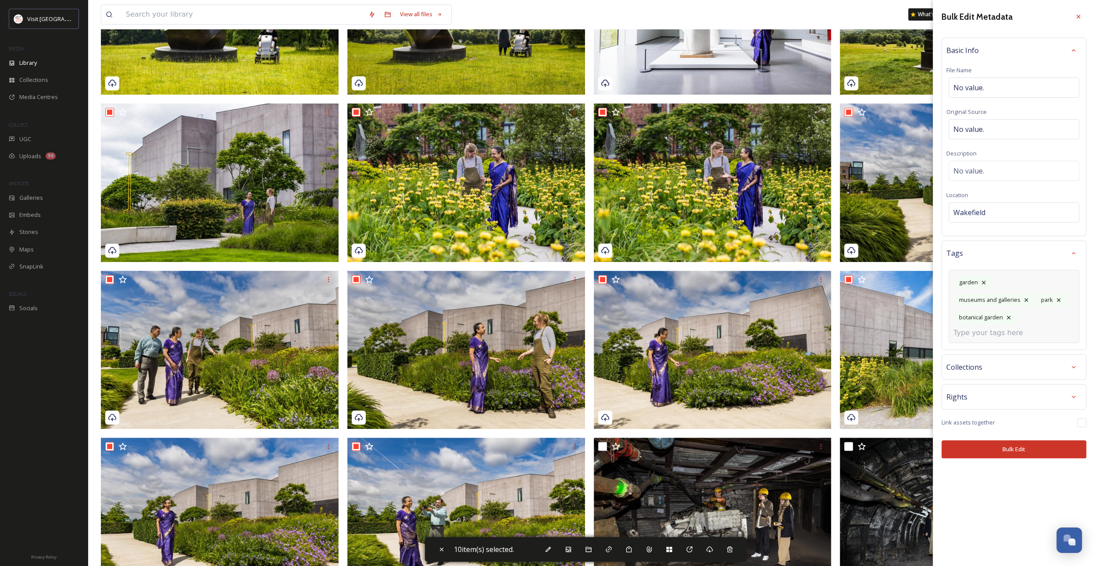
click at [994, 328] on input at bounding box center [997, 333] width 88 height 11
type input "spring"
click at [976, 345] on div "spring" at bounding box center [1013, 353] width 129 height 17
click at [1028, 328] on input at bounding box center [997, 333] width 88 height 11
type input "yorkshire"
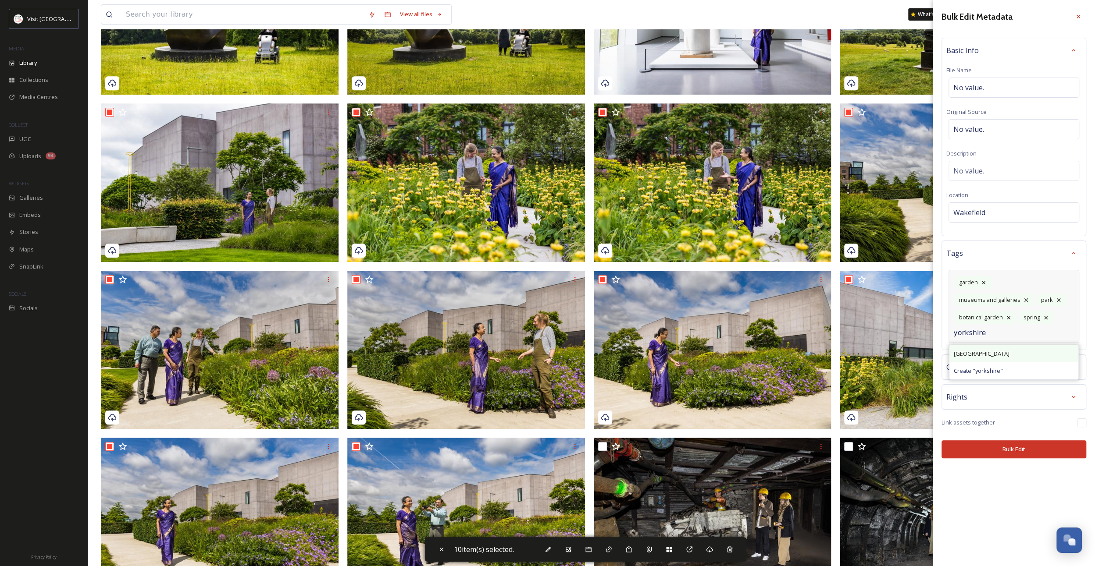
click at [1010, 345] on div "[GEOGRAPHIC_DATA]" at bounding box center [1013, 353] width 129 height 17
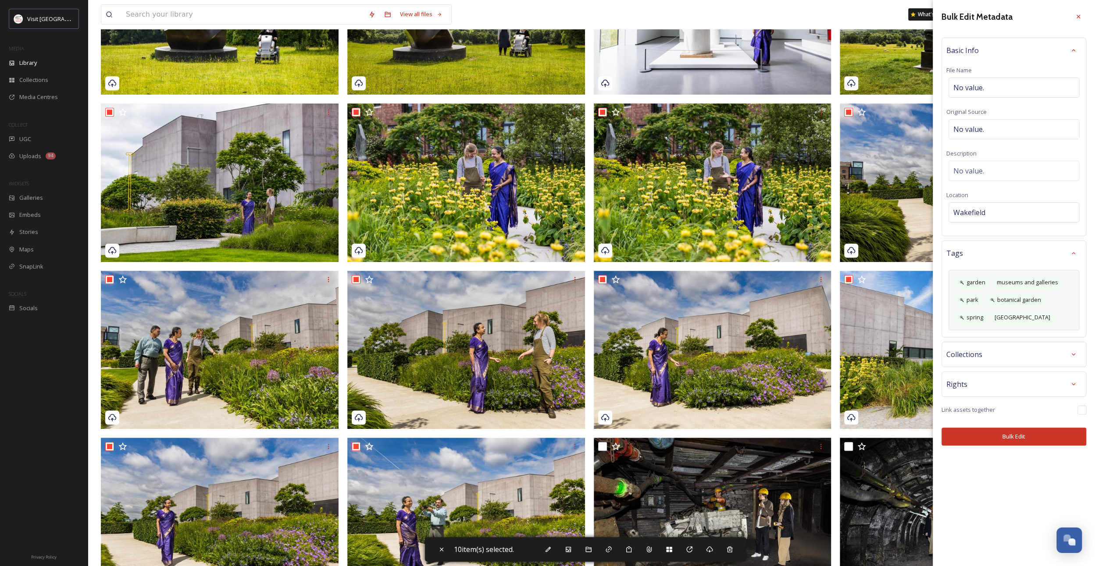
click at [992, 366] on div "Bulk Edit Metadata Basic Info File Name No value. Original Source No value. Des…" at bounding box center [1013, 227] width 162 height 455
click at [987, 383] on div "Rights" at bounding box center [1013, 385] width 135 height 16
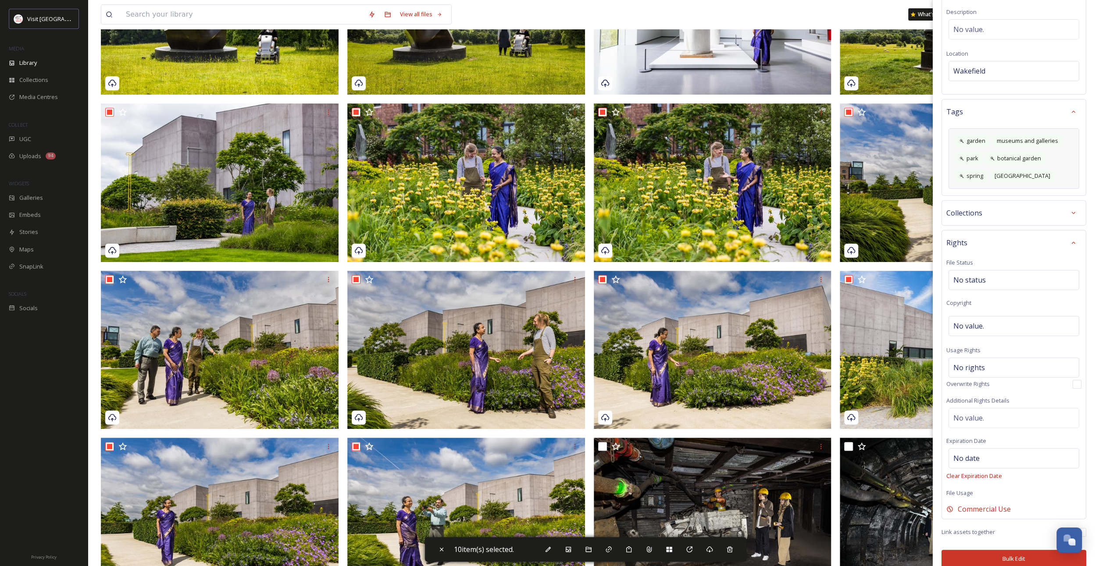
scroll to position [147, 0]
click at [983, 271] on span "No status" at bounding box center [969, 274] width 32 height 11
click at [983, 271] on input at bounding box center [997, 274] width 96 height 19
click at [977, 321] on span "No value." at bounding box center [968, 320] width 31 height 11
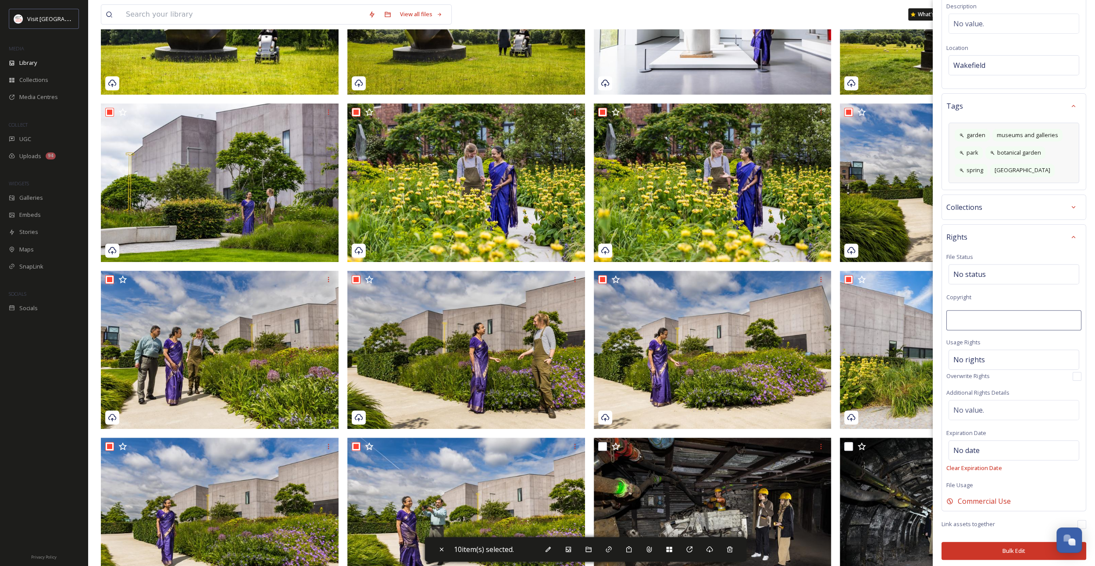
scroll to position [146, 0]
click at [973, 362] on span "No rights" at bounding box center [969, 361] width 32 height 11
click at [980, 426] on div "Rights File Status No status Copyright No value. Usage Rights No rights Overwri…" at bounding box center [1013, 370] width 145 height 289
click at [981, 414] on span "No value." at bounding box center [968, 414] width 31 height 11
click at [976, 413] on textarea at bounding box center [1013, 440] width 135 height 73
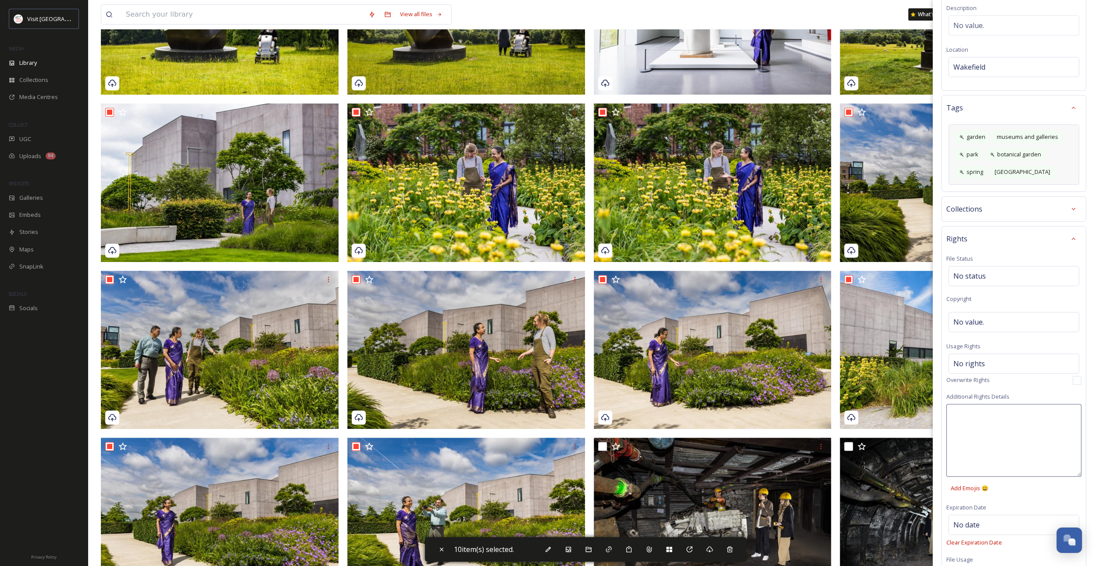
paste textarea "Please note various release forms apply to these images which can be found in t…"
type textarea "Please note various release forms apply to these images which can be found in t…"
click at [976, 361] on span "No rights" at bounding box center [969, 364] width 32 height 11
click at [976, 361] on input at bounding box center [999, 365] width 96 height 19
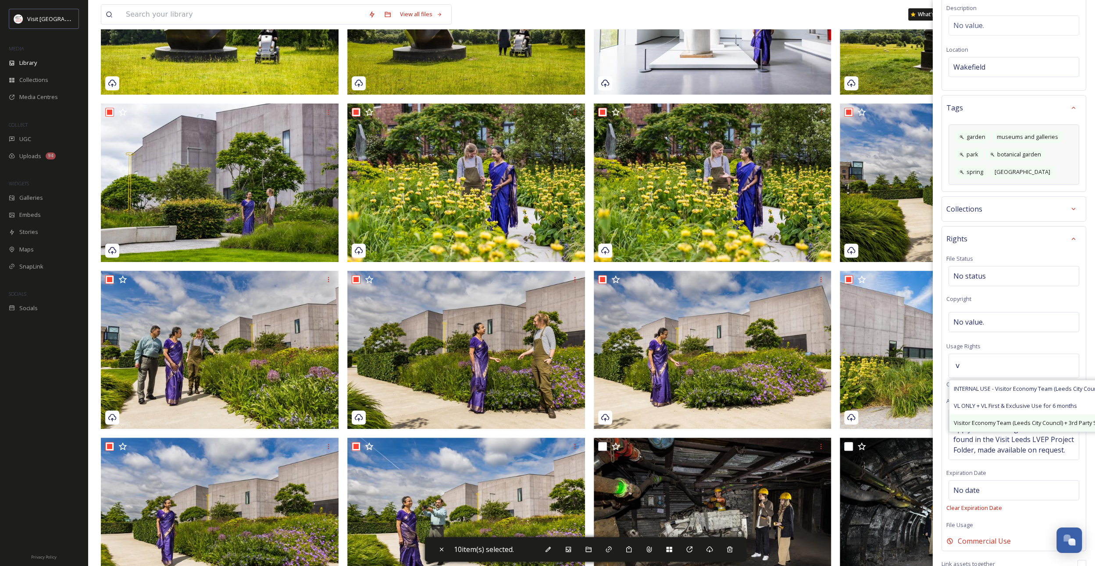
type input "v"
click at [986, 419] on span "Visitor Economy Team (Leeds City Council) + 3rd Party Sharing, Attribution Appr…" at bounding box center [1064, 423] width 223 height 8
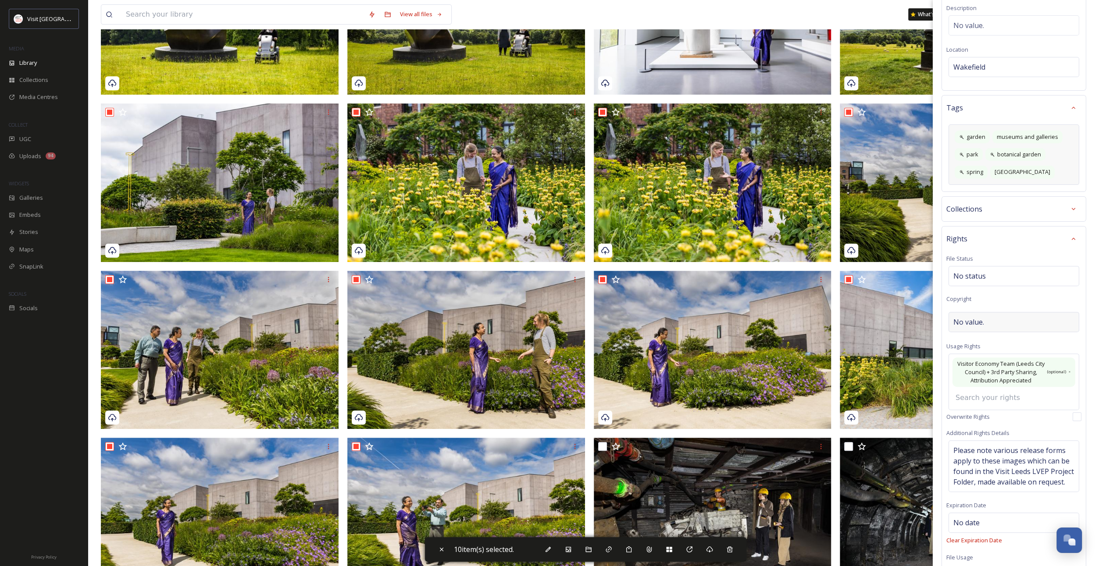
click at [983, 318] on span "No value." at bounding box center [968, 322] width 31 height 11
click at [978, 313] on div "No value." at bounding box center [1013, 322] width 131 height 20
type input "[PERSON_NAME] | Studio Bokehgo | Visit [GEOGRAPHIC_DATA] | Visit [GEOGRAPHIC_DA…"
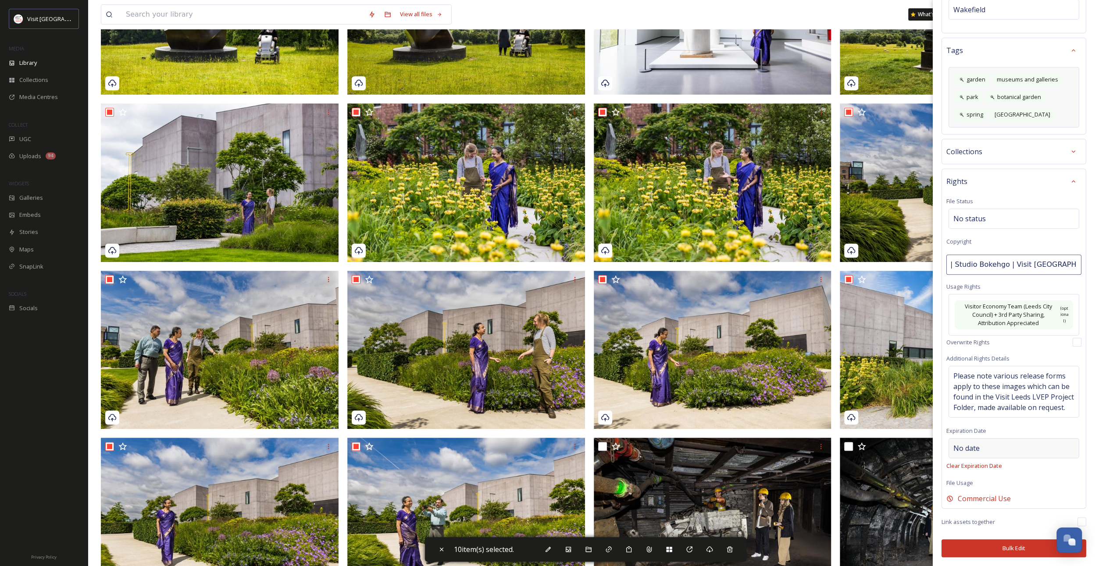
scroll to position [209, 0]
click at [963, 444] on div "Rights File Status No status Copyright [PERSON_NAME] | Studio Bokehgo | Visit […" at bounding box center [1013, 339] width 145 height 341
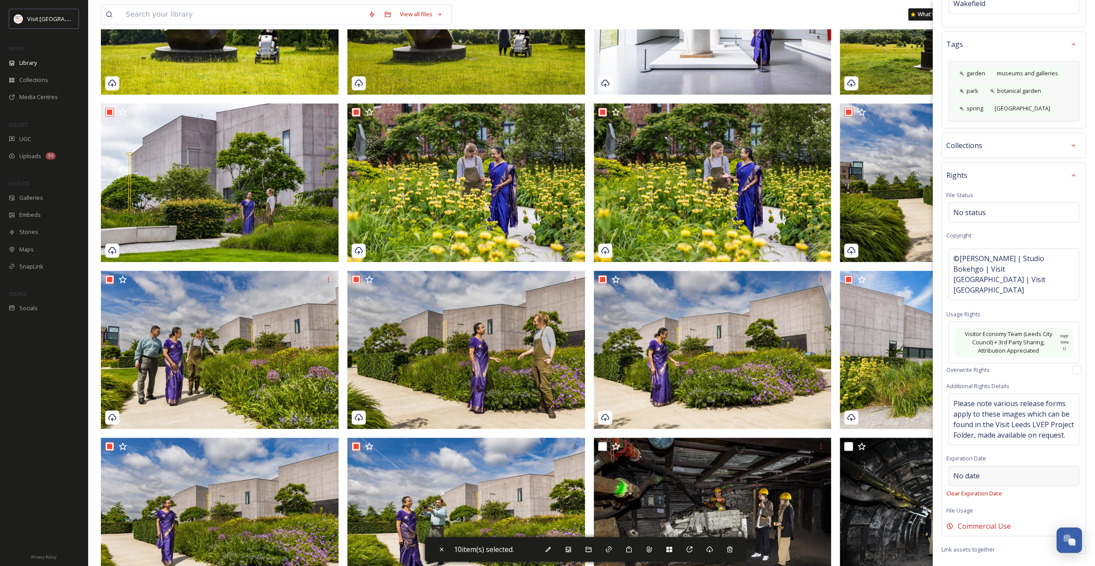
click at [964, 471] on span "No date" at bounding box center [966, 476] width 26 height 11
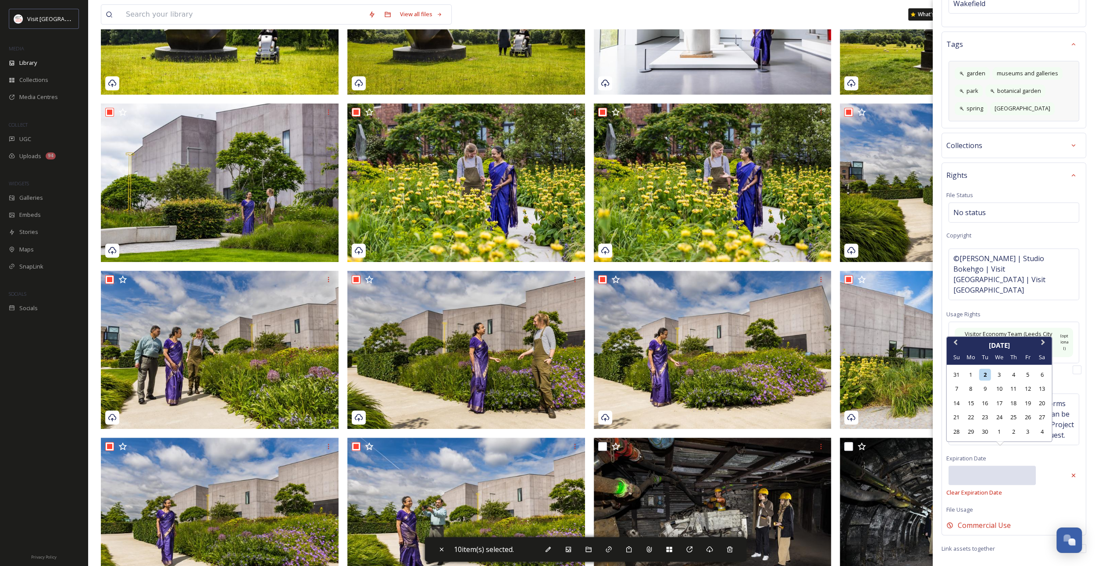
click at [965, 466] on input "text" at bounding box center [991, 475] width 87 height 19
click at [1043, 342] on span "Next Month" at bounding box center [1043, 344] width 0 height 13
click at [1040, 352] on div "Sa" at bounding box center [1042, 358] width 12 height 12
click at [1040, 342] on div "Sa" at bounding box center [1042, 343] width 12 height 12
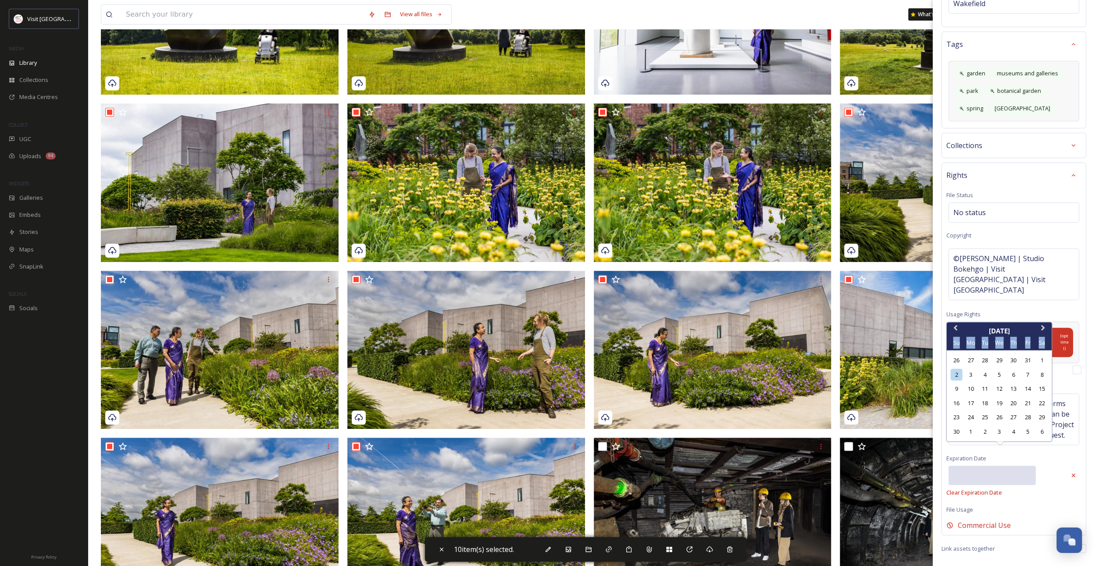
drag, startPoint x: 1040, startPoint y: 342, endPoint x: 1043, endPoint y: 327, distance: 15.7
click at [1043, 327] on button "Next Month" at bounding box center [1044, 331] width 14 height 14
click at [1043, 344] on span "Next Month" at bounding box center [1043, 344] width 0 height 13
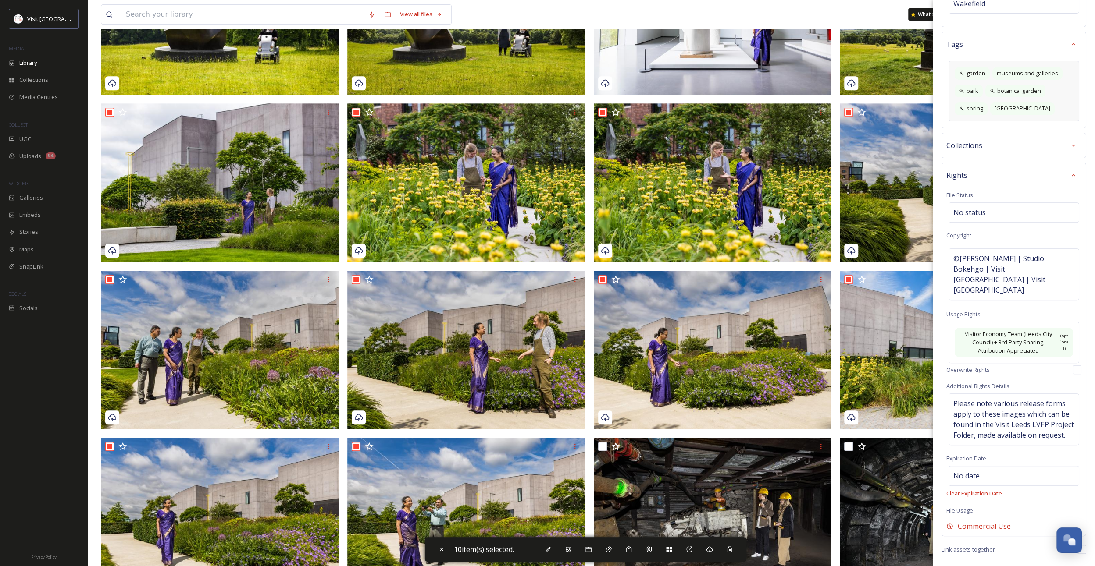
click at [1040, 366] on div "Overwrite Rights" at bounding box center [1013, 370] width 135 height 9
click at [984, 466] on div "No date" at bounding box center [1013, 476] width 131 height 20
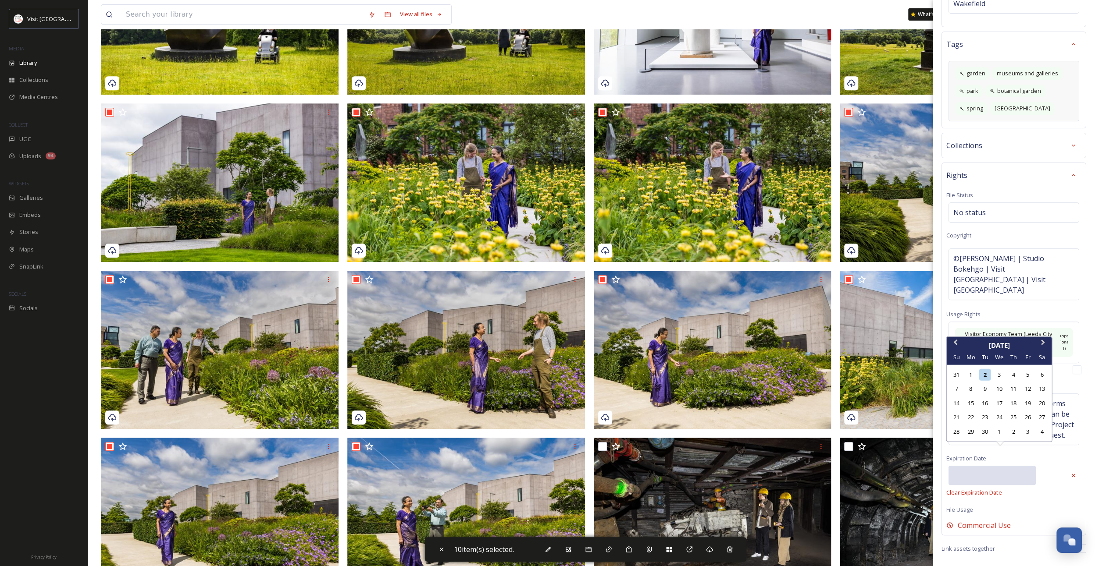
click at [1018, 466] on input "text" at bounding box center [991, 475] width 87 height 19
click at [1037, 346] on button "Next Month" at bounding box center [1044, 345] width 14 height 14
click at [1043, 343] on span "Next Month" at bounding box center [1043, 344] width 0 height 13
click at [1044, 333] on button "Next Month" at bounding box center [1044, 331] width 14 height 14
click at [1043, 348] on button "Next Month" at bounding box center [1044, 345] width 14 height 14
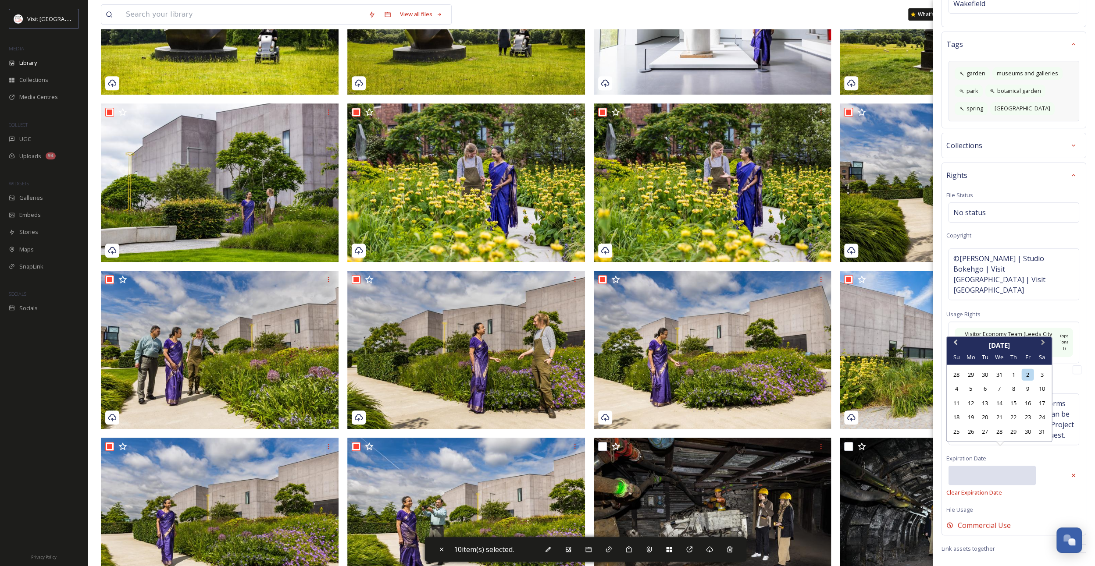
click at [1044, 345] on button "Next Month" at bounding box center [1044, 345] width 14 height 14
click at [1043, 356] on span "Next Month" at bounding box center [1043, 358] width 0 height 13
click at [1043, 346] on button "Next Month" at bounding box center [1044, 345] width 14 height 14
click at [1043, 332] on button "Next Month" at bounding box center [1044, 331] width 14 height 14
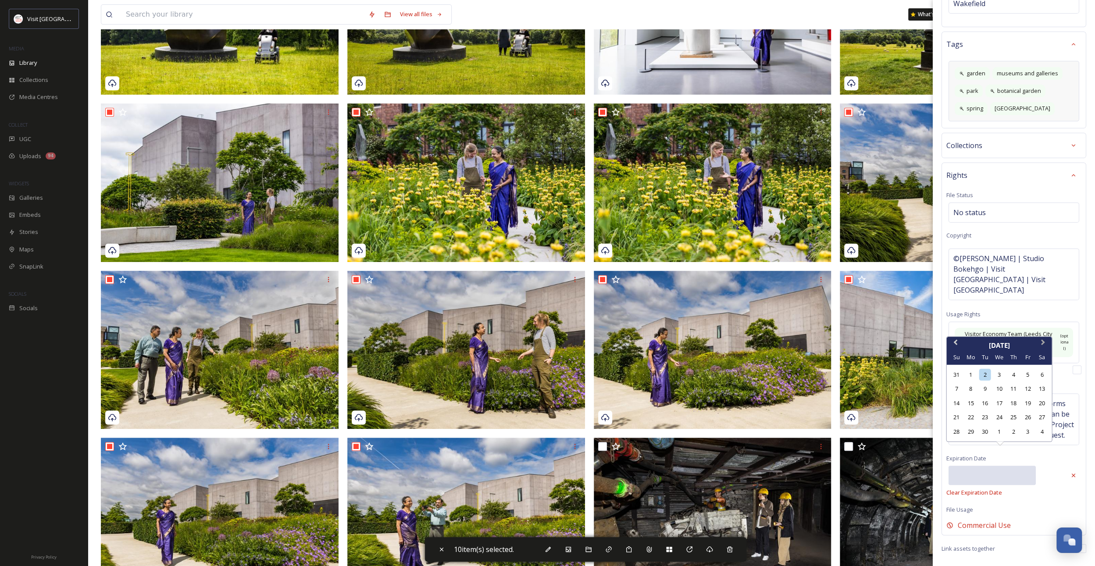
click at [1042, 346] on button "Next Month" at bounding box center [1044, 345] width 14 height 14
click at [1042, 332] on button "Next Month" at bounding box center [1044, 331] width 14 height 14
click at [1043, 345] on button "Next Month" at bounding box center [1044, 345] width 14 height 14
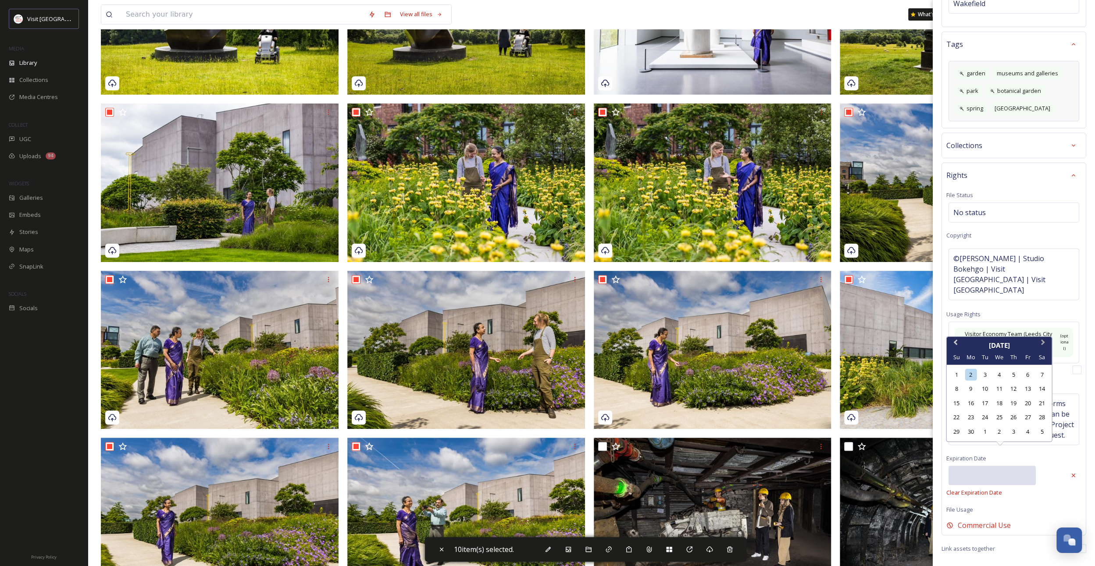
click at [1043, 345] on button "Next Month" at bounding box center [1044, 345] width 14 height 14
click at [1043, 331] on button "Next Month" at bounding box center [1044, 331] width 14 height 14
click at [1043, 343] on span "Next Month" at bounding box center [1043, 344] width 0 height 13
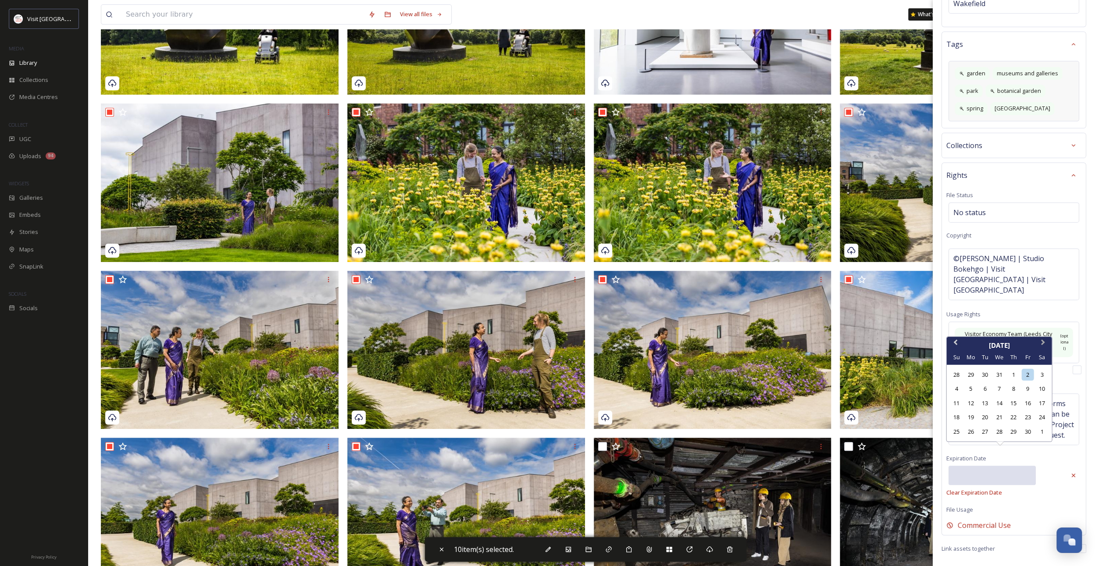
click at [1043, 343] on span "Next Month" at bounding box center [1043, 344] width 0 height 13
click at [1043, 329] on span "Next Month" at bounding box center [1043, 330] width 0 height 13
click at [1042, 340] on button "Next Month" at bounding box center [1044, 345] width 14 height 14
click at [1043, 341] on span "Next Month" at bounding box center [1043, 344] width 0 height 13
click at [1043, 344] on span "Next Month" at bounding box center [1043, 344] width 0 height 13
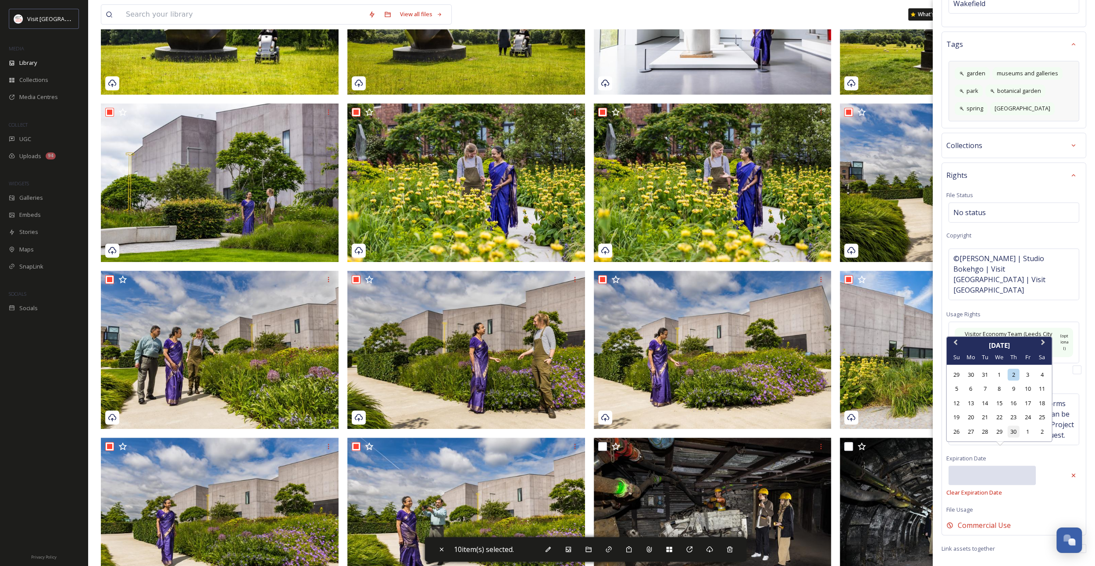
click at [1013, 431] on div "30" at bounding box center [1013, 432] width 12 height 12
type input "[DATE]"
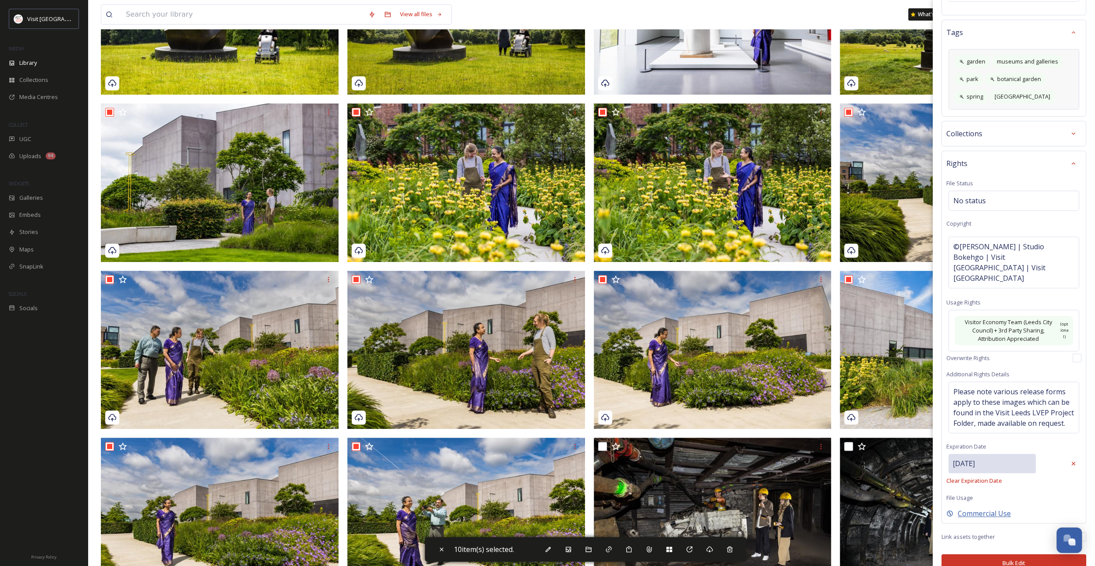
scroll to position [221, 0]
click at [998, 554] on button "Bulk Edit" at bounding box center [1013, 563] width 145 height 18
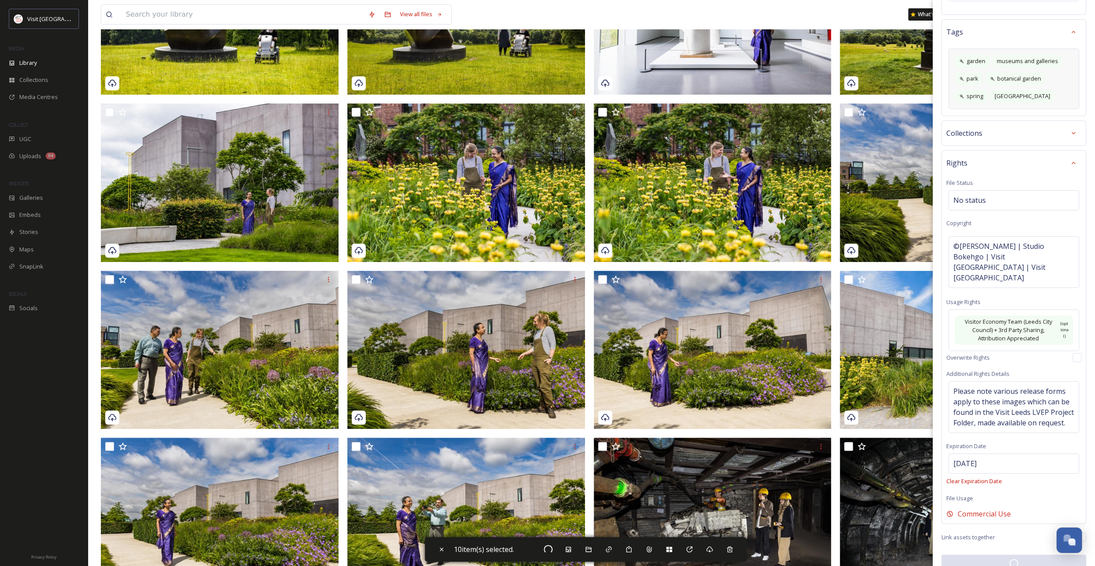
checkbox input "false"
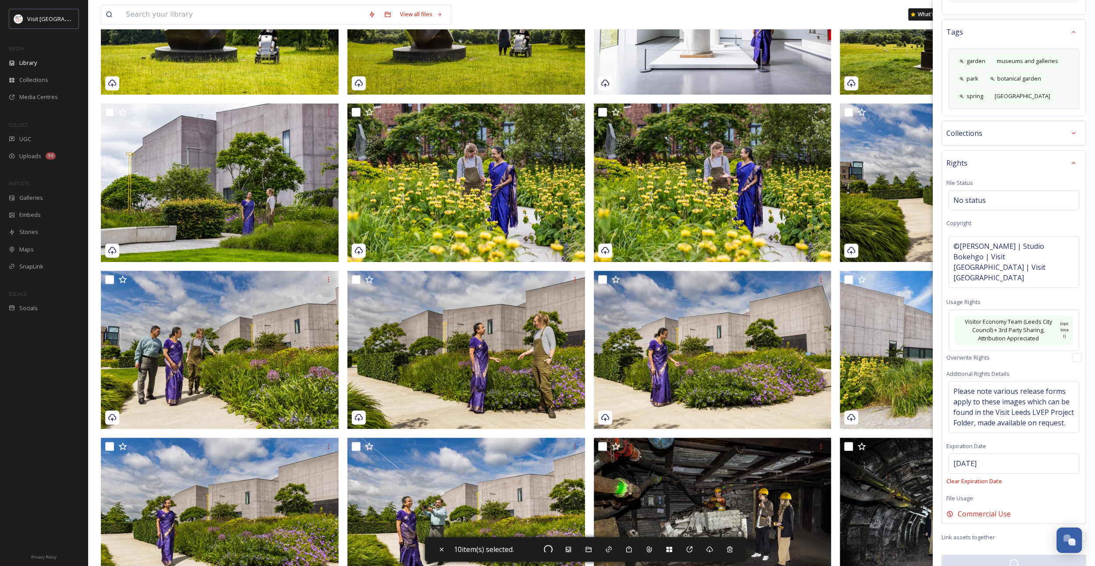
checkbox input "false"
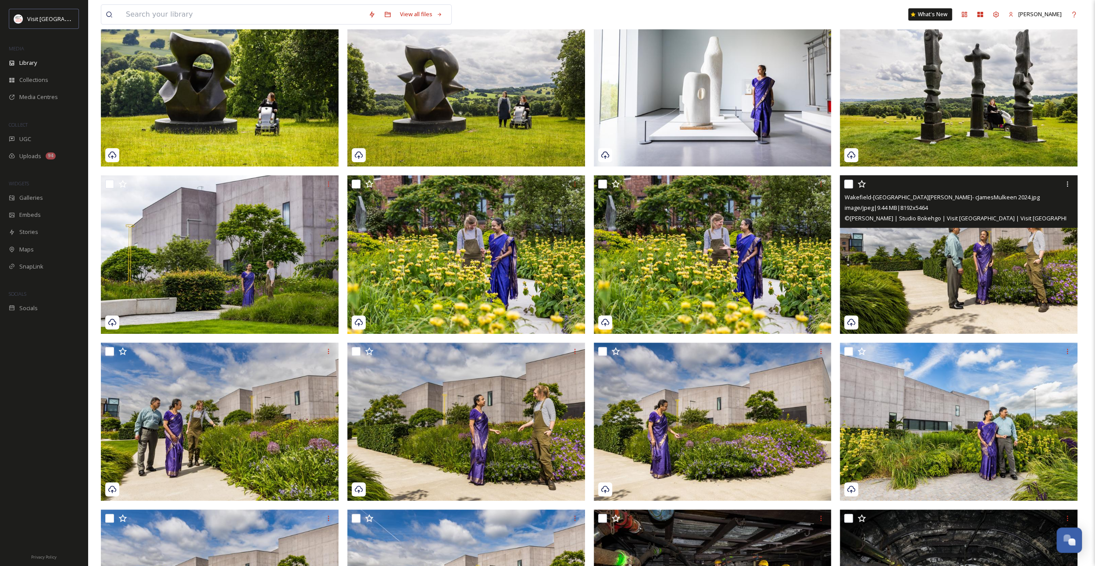
scroll to position [263, 0]
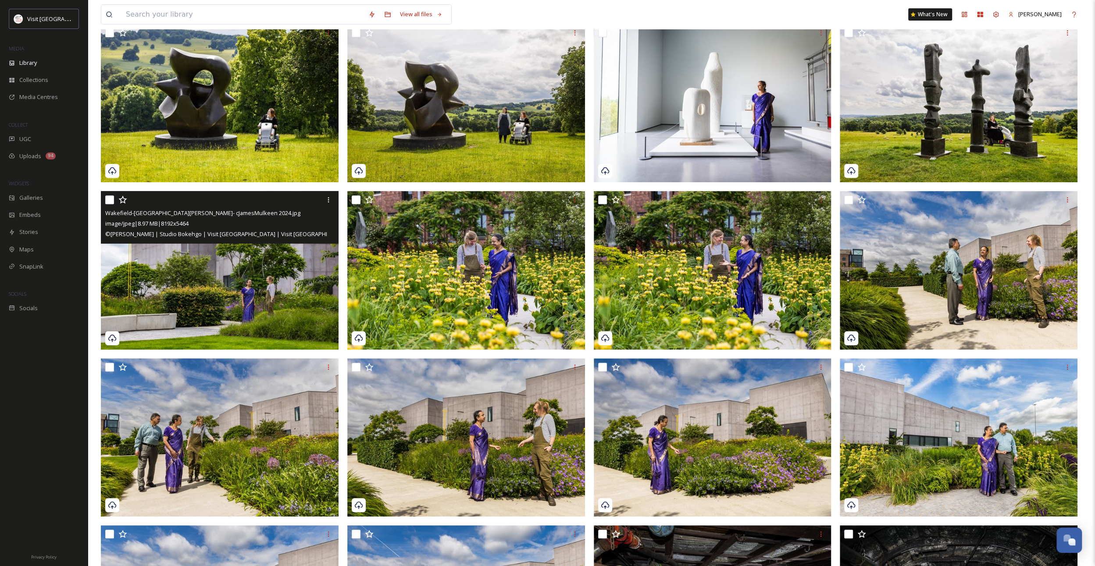
click at [313, 267] on img at bounding box center [220, 270] width 238 height 159
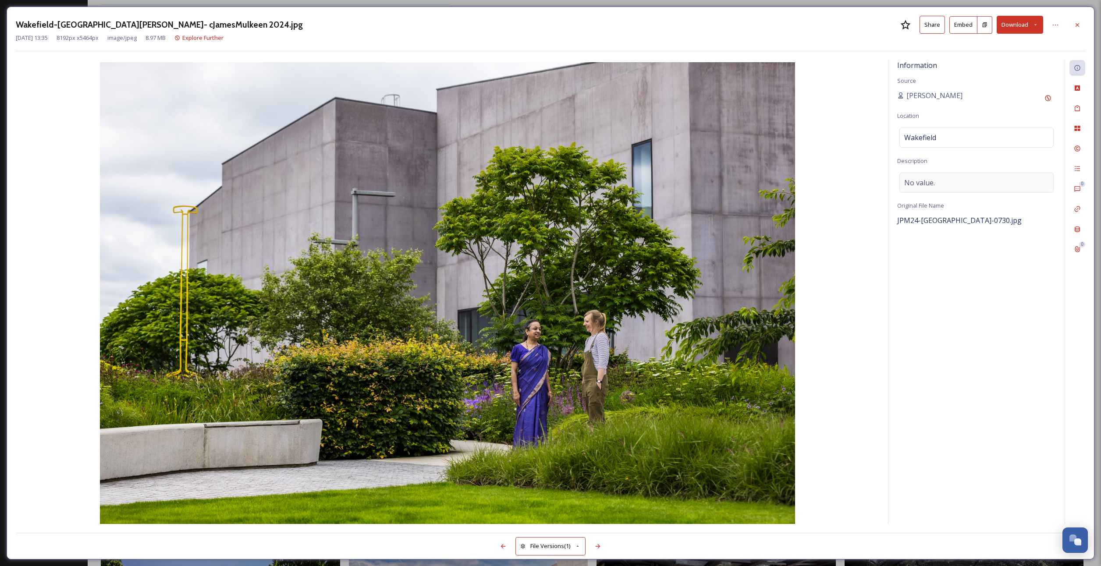
click at [941, 181] on div "No value." at bounding box center [977, 183] width 154 height 20
click at [941, 181] on textarea at bounding box center [976, 209] width 159 height 73
click at [1078, 18] on div at bounding box center [1078, 25] width 16 height 16
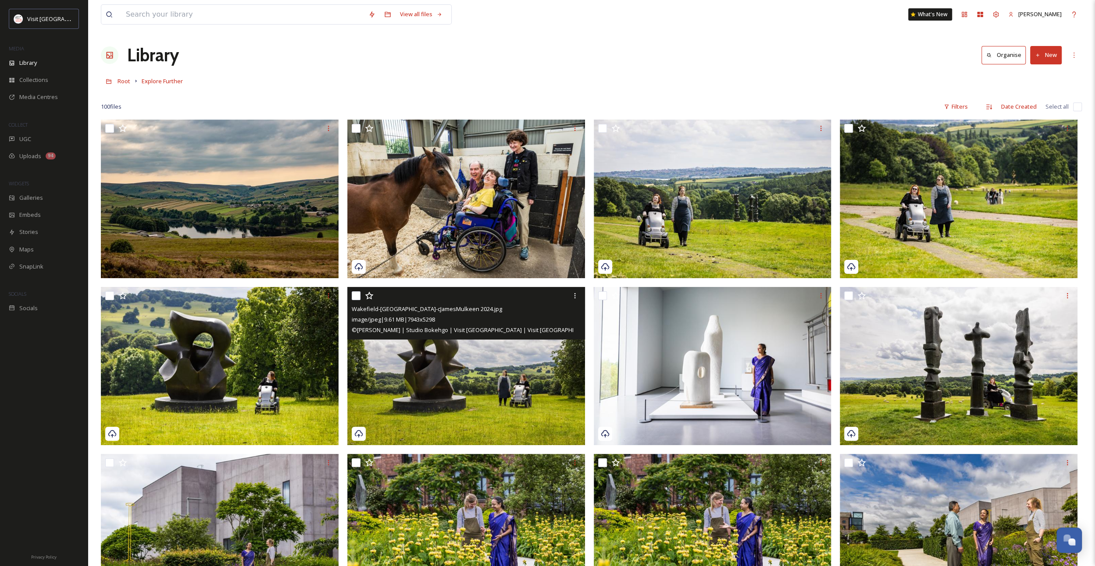
scroll to position [219, 0]
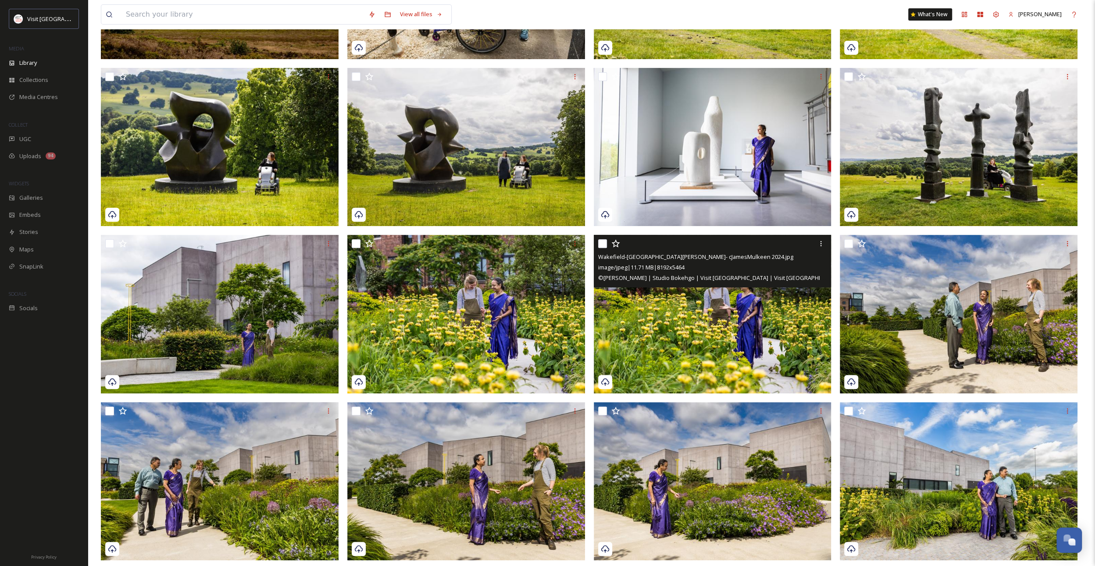
click at [602, 240] on input "checkbox" at bounding box center [602, 243] width 9 height 9
checkbox input "true"
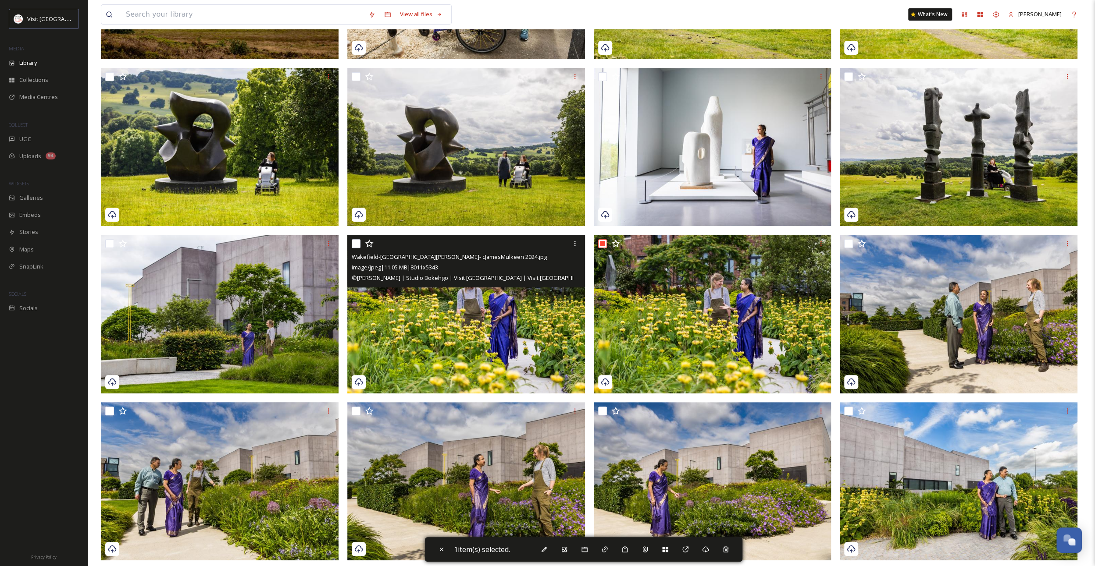
click at [354, 244] on input "checkbox" at bounding box center [356, 243] width 9 height 9
checkbox input "true"
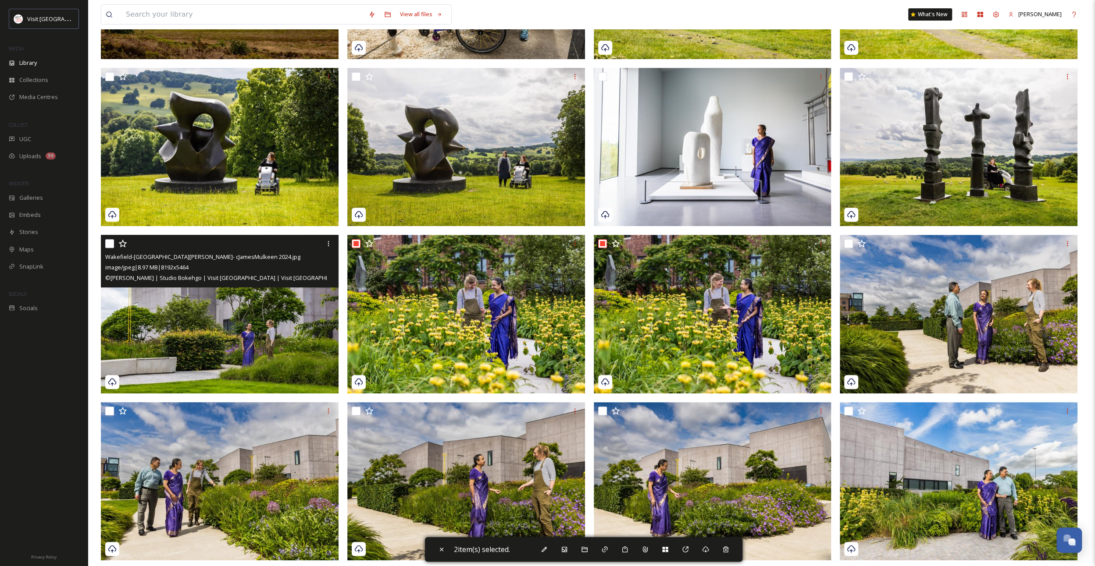
click at [107, 245] on input "checkbox" at bounding box center [109, 243] width 9 height 9
checkbox input "true"
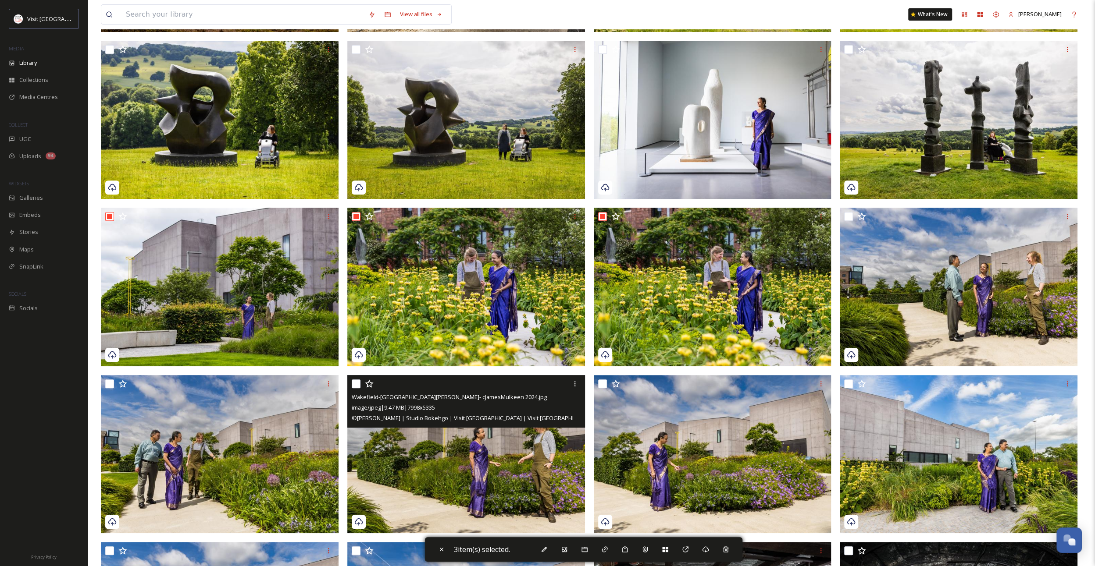
scroll to position [307, 0]
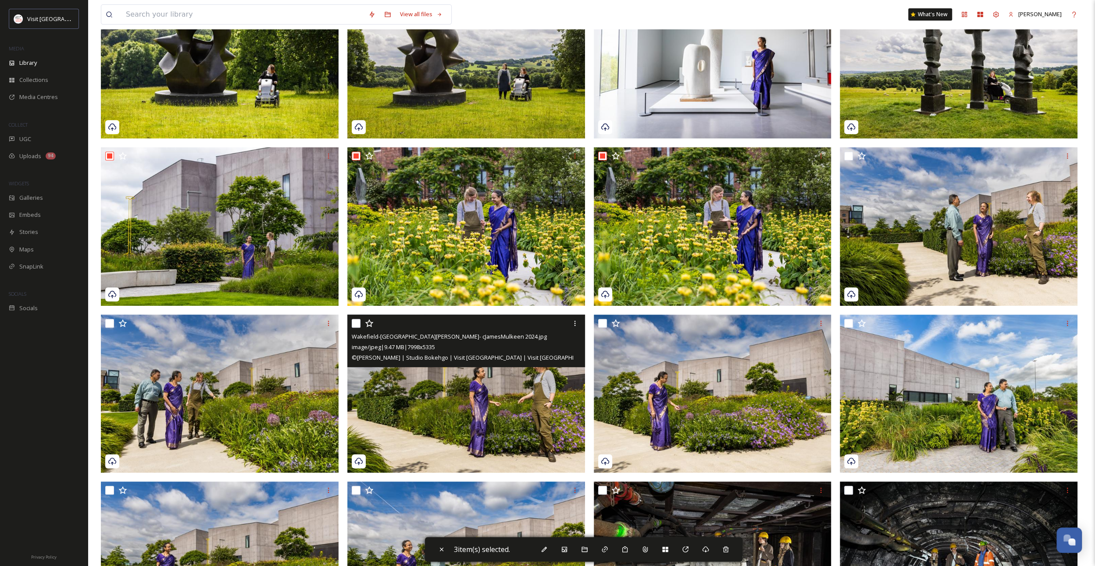
click at [357, 323] on input "checkbox" at bounding box center [356, 323] width 9 height 9
checkbox input "true"
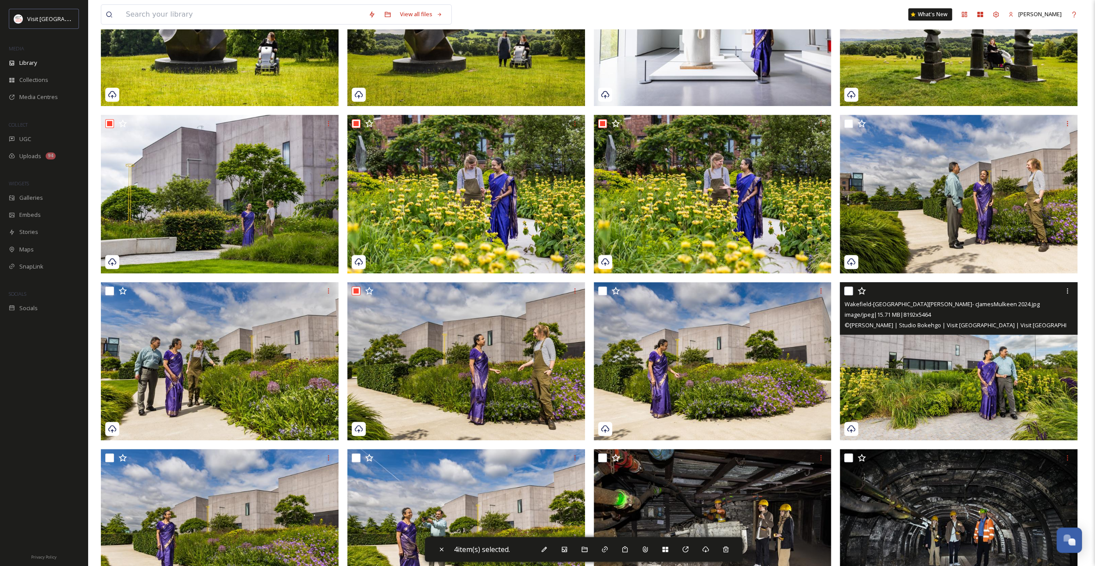
scroll to position [438, 0]
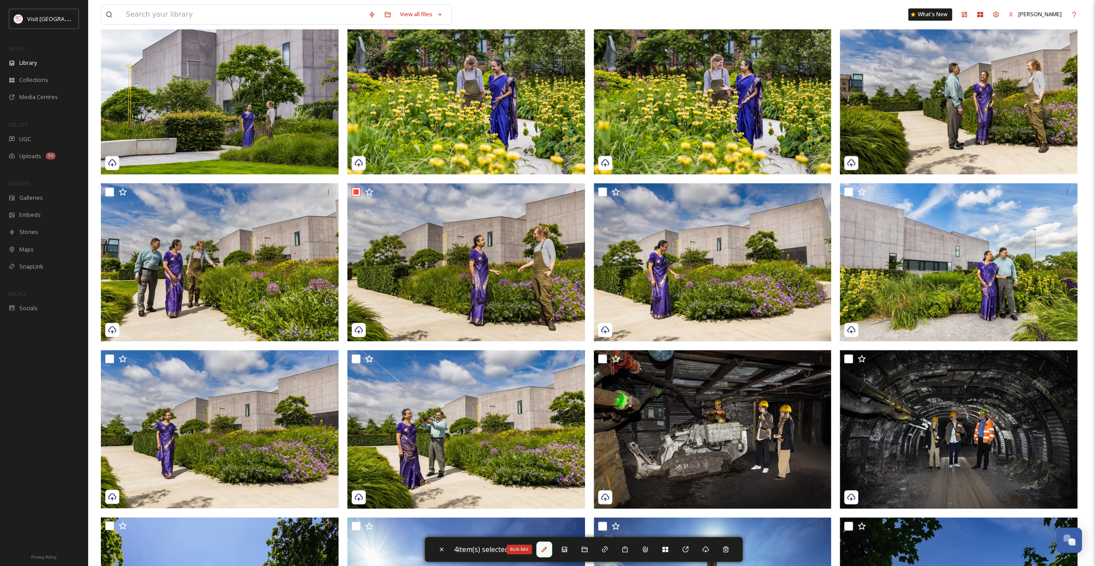
click at [551, 545] on div "Bulk Edit" at bounding box center [544, 550] width 16 height 16
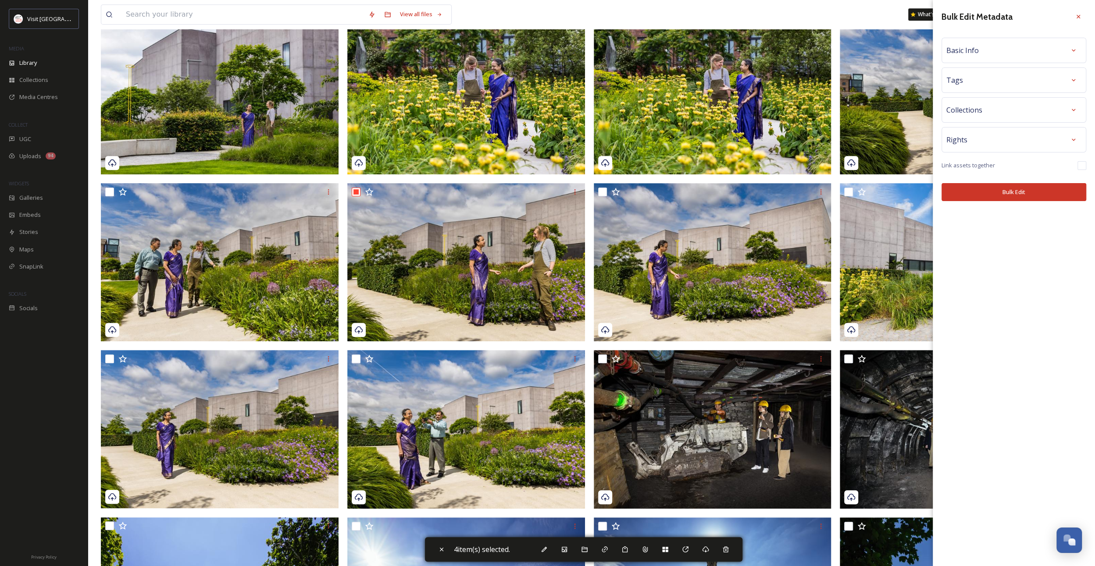
click at [971, 48] on span "Basic Info" at bounding box center [962, 50] width 32 height 11
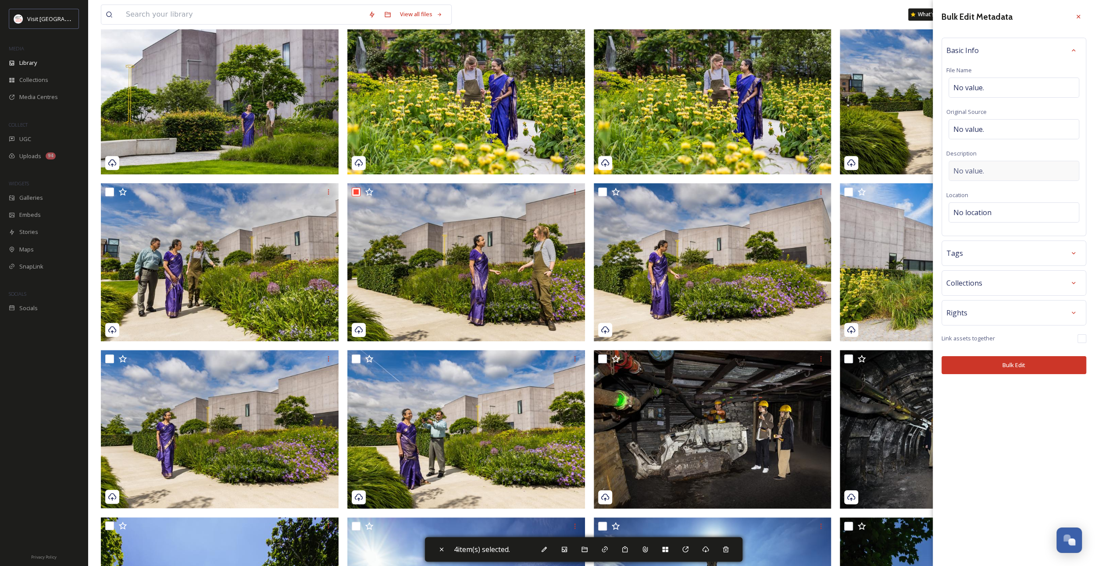
click at [982, 166] on span "No value." at bounding box center [968, 171] width 31 height 11
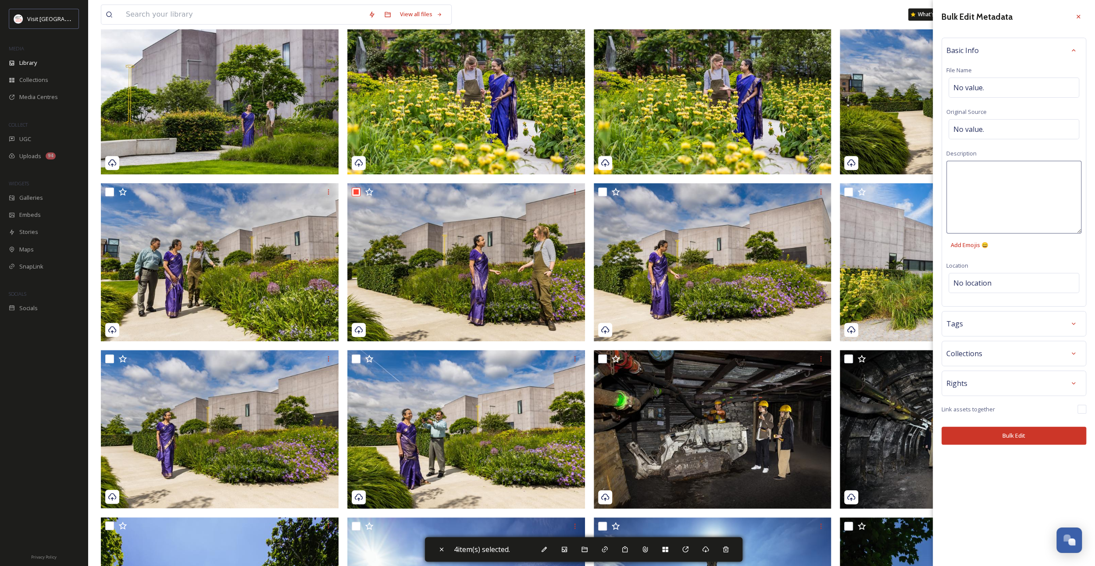
click at [979, 172] on textarea at bounding box center [1013, 197] width 135 height 73
paste textarea "Worker and visitor wearing traditional sari walking and smiling in the gardens …"
type textarea "Worker and visitor wearing traditional sari walking and smiling in the gardens …"
click at [997, 432] on div "Bulk Edit Metadata Basic Info File Name No value. Original Source No value. Des…" at bounding box center [1013, 283] width 162 height 566
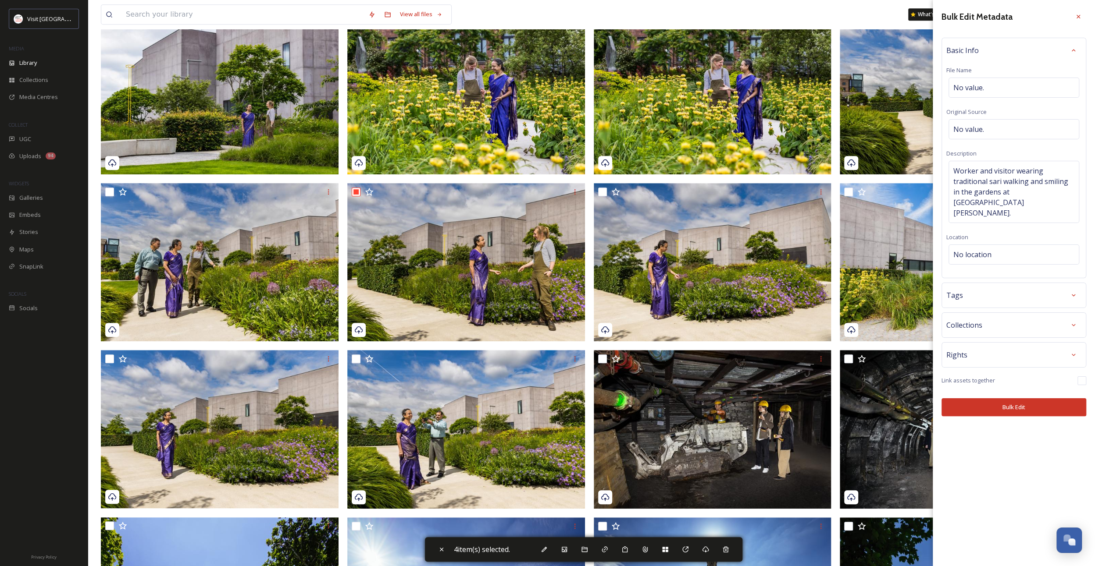
click at [1000, 398] on button "Bulk Edit" at bounding box center [1013, 407] width 145 height 18
checkbox input "false"
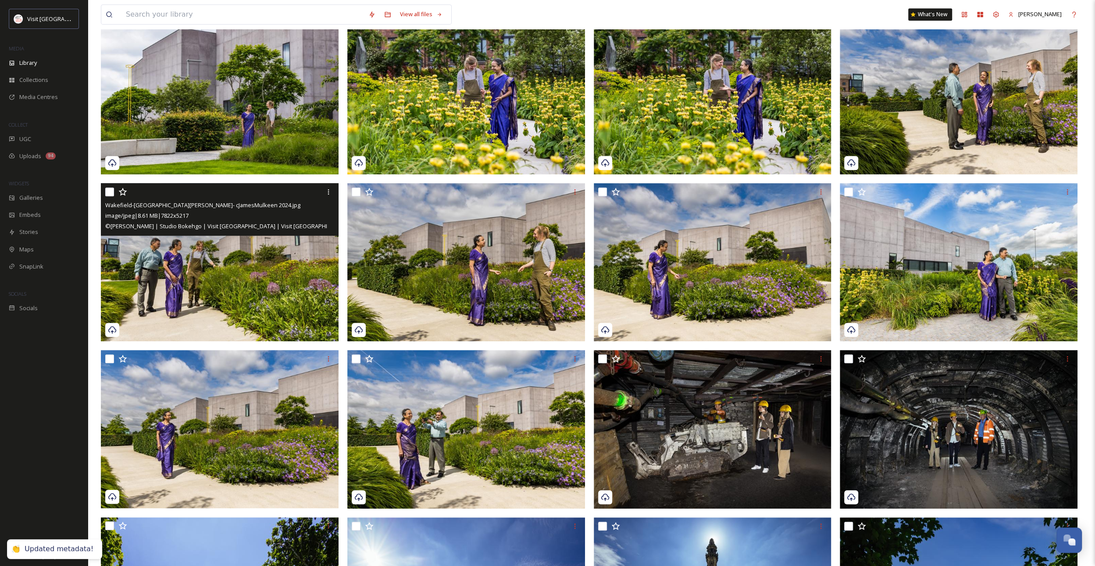
click at [241, 285] on img at bounding box center [220, 262] width 238 height 159
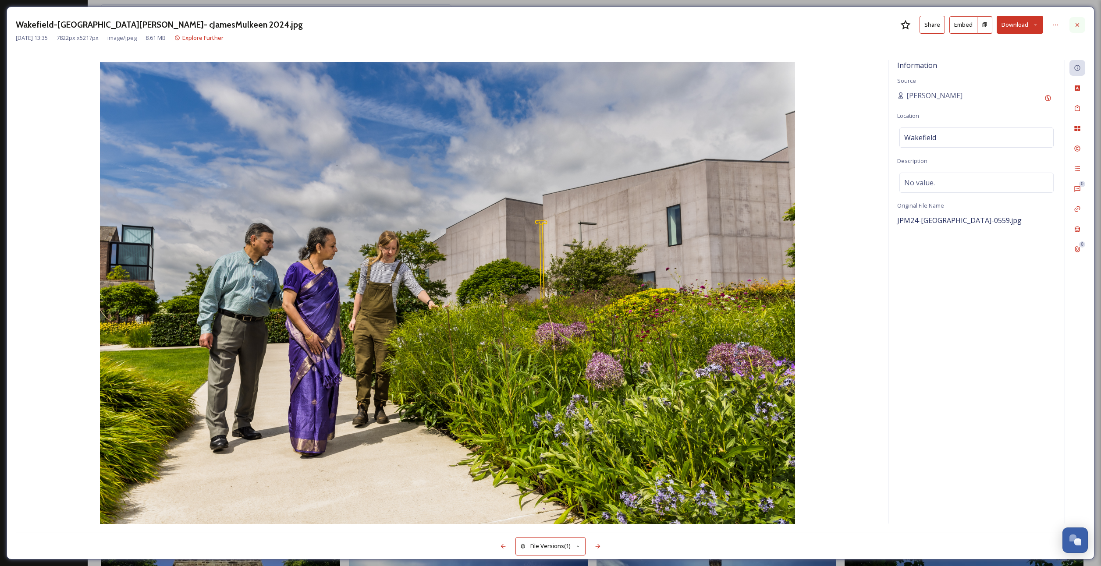
click at [1083, 19] on div at bounding box center [1078, 25] width 16 height 16
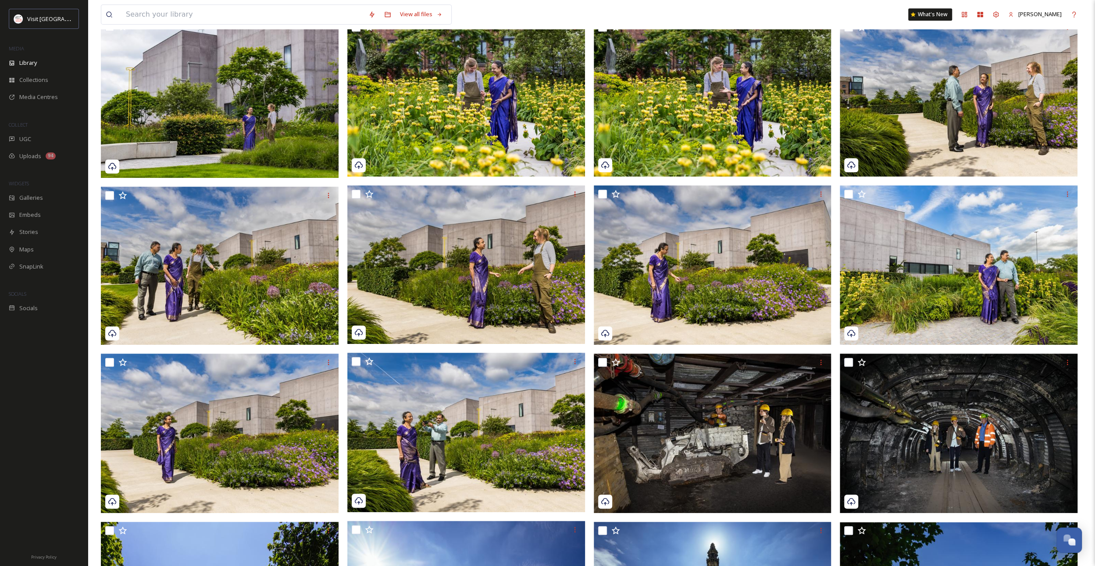
scroll to position [307, 0]
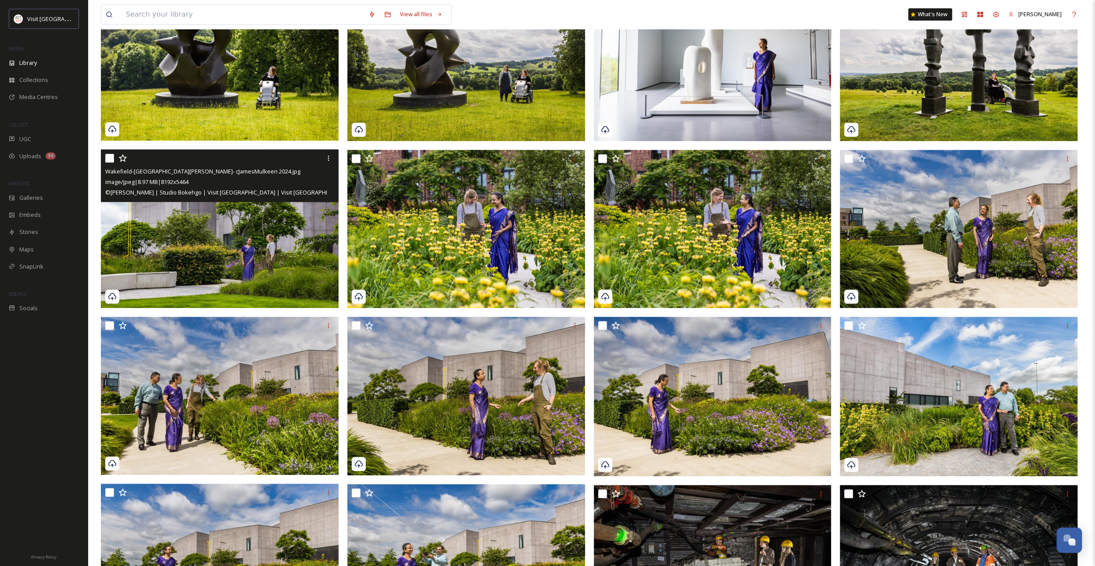
click at [245, 259] on img at bounding box center [220, 228] width 238 height 159
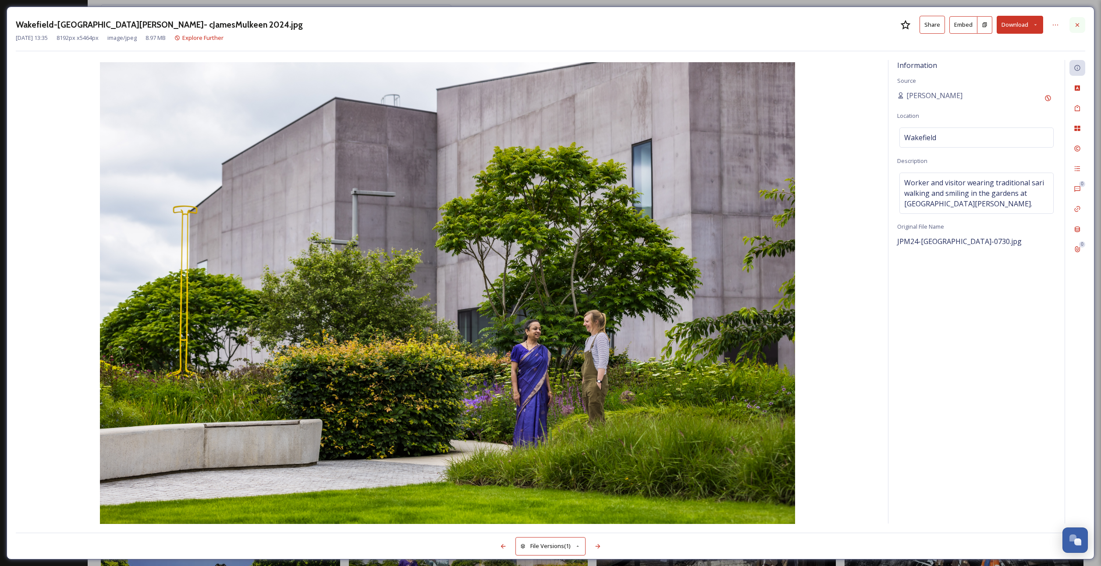
click at [1078, 25] on icon at bounding box center [1077, 24] width 7 height 7
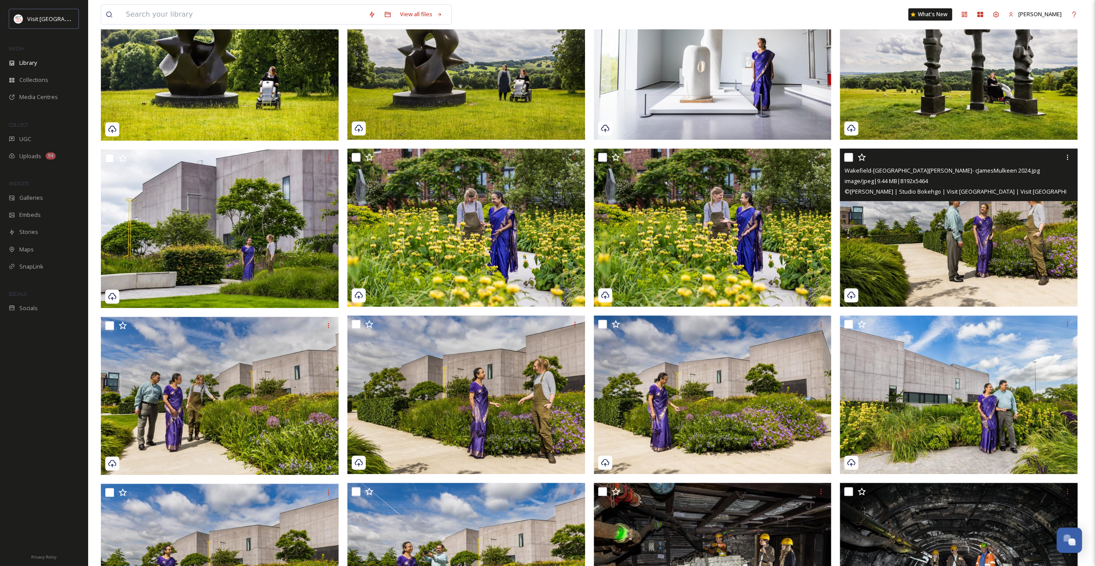
click at [850, 157] on input "checkbox" at bounding box center [848, 157] width 9 height 9
checkbox input "true"
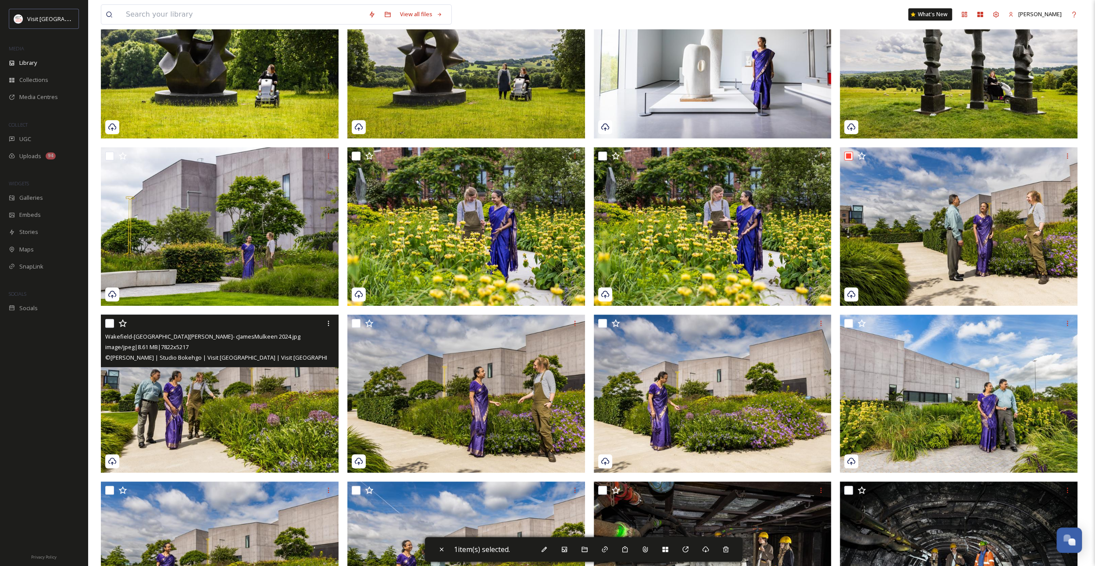
click at [110, 324] on input "checkbox" at bounding box center [109, 323] width 9 height 9
checkbox input "true"
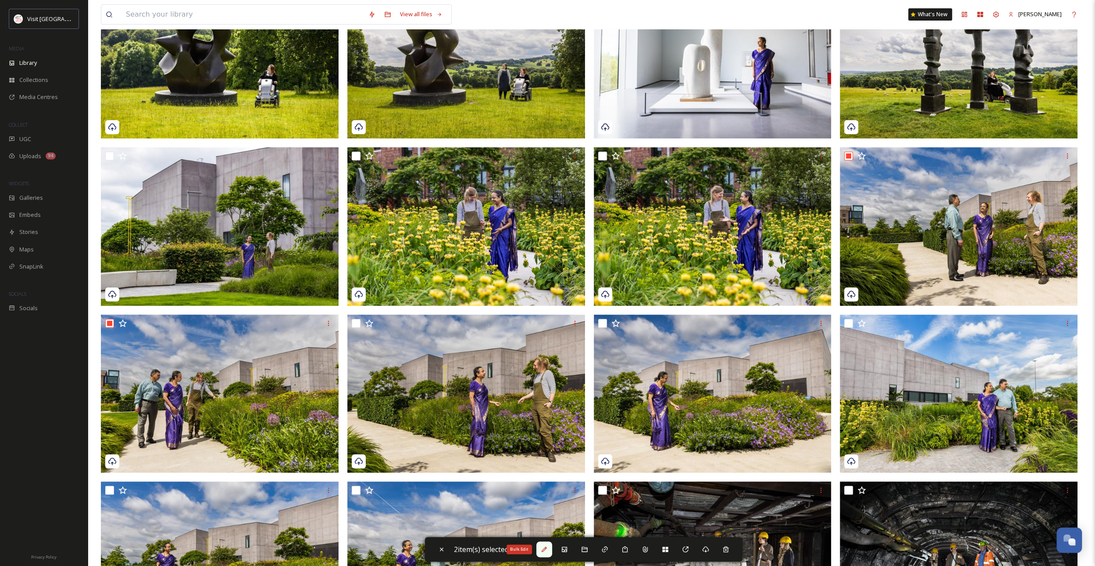
click at [548, 551] on icon at bounding box center [543, 549] width 7 height 7
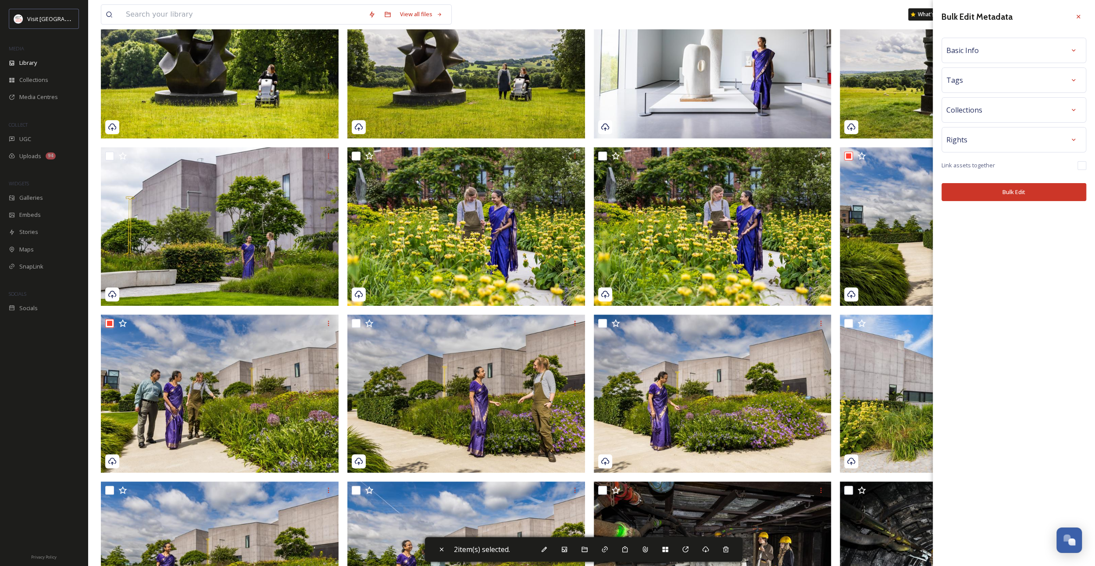
click at [977, 46] on div "Basic Info" at bounding box center [1013, 51] width 135 height 16
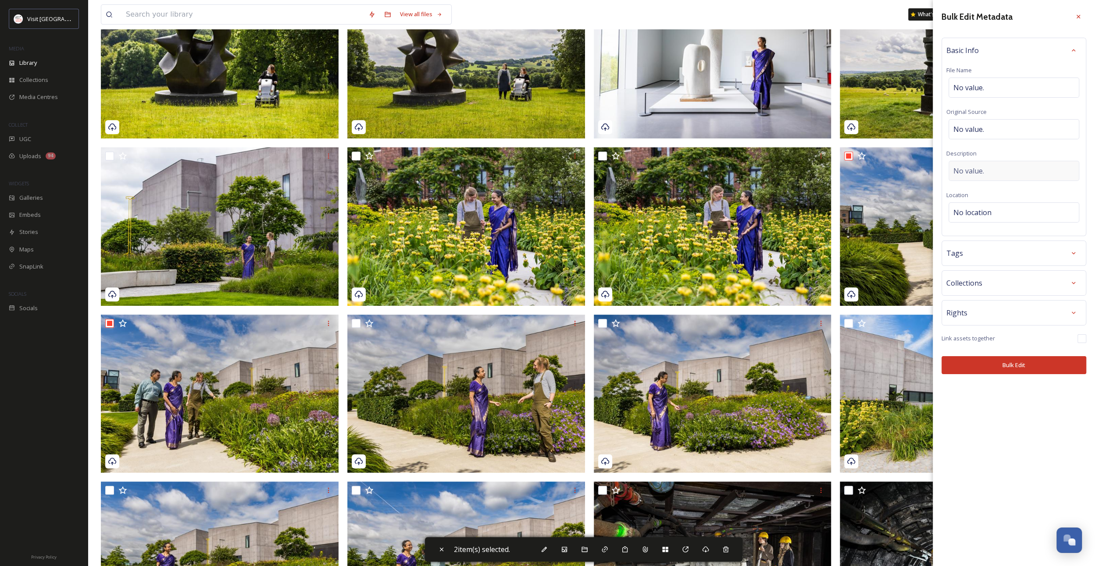
click at [966, 168] on span "No value." at bounding box center [968, 171] width 31 height 11
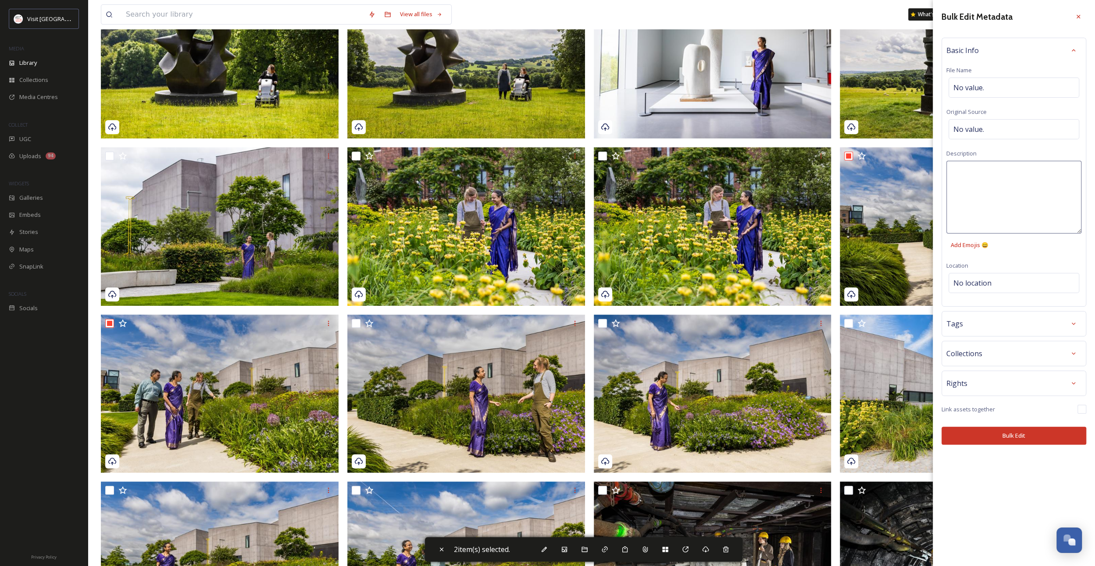
paste textarea "Couple and staff walking through the gardens at [GEOGRAPHIC_DATA][PERSON_NAME]"
type textarea "Couple and staff walking through the gardens at [GEOGRAPHIC_DATA][PERSON_NAME]"
click at [1002, 430] on div "Bulk Edit Metadata Basic Info File Name No value. Original Source No value. Des…" at bounding box center [1013, 283] width 162 height 566
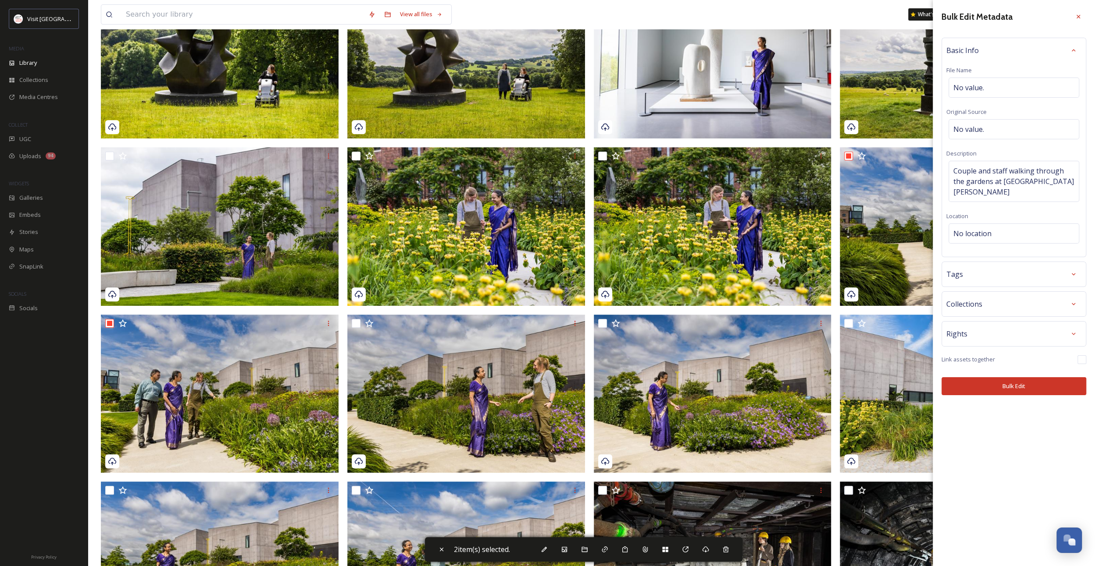
click at [1009, 377] on button "Bulk Edit" at bounding box center [1013, 386] width 145 height 18
checkbox input "false"
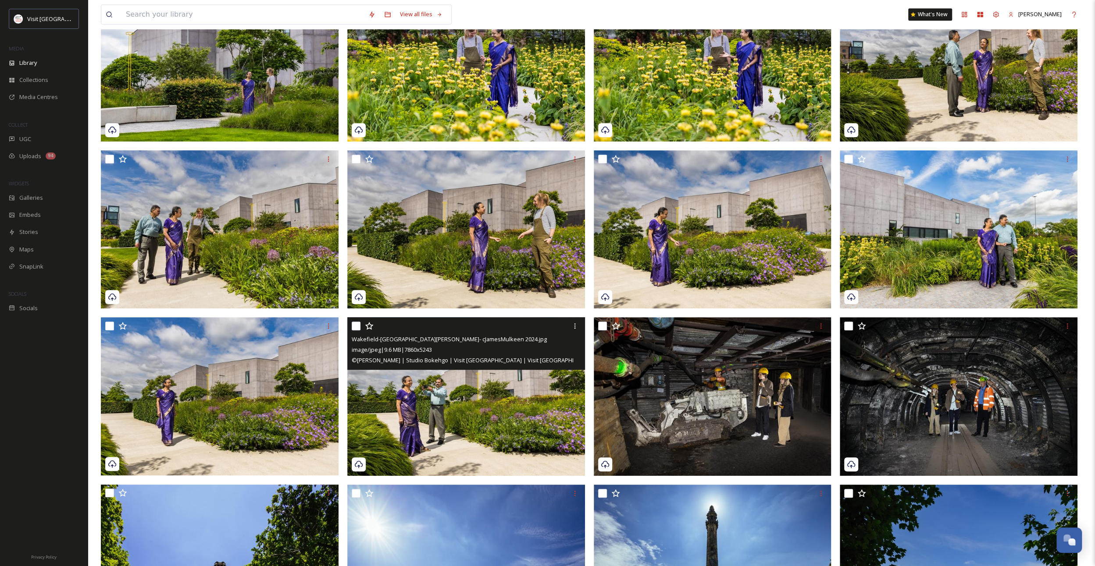
scroll to position [482, 0]
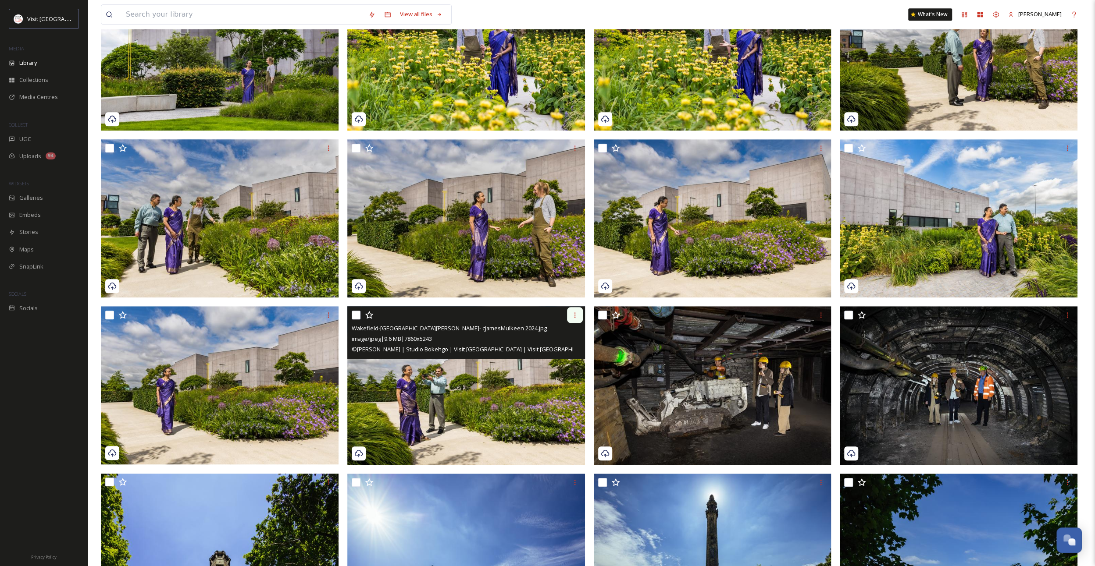
click at [574, 320] on div at bounding box center [575, 315] width 16 height 16
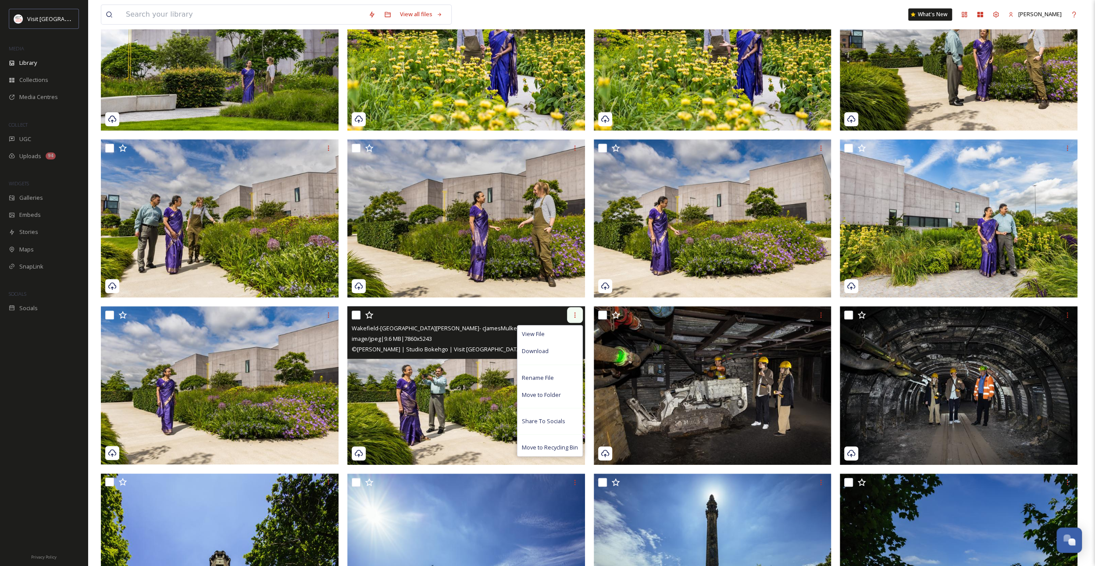
click at [570, 314] on div at bounding box center [575, 315] width 16 height 16
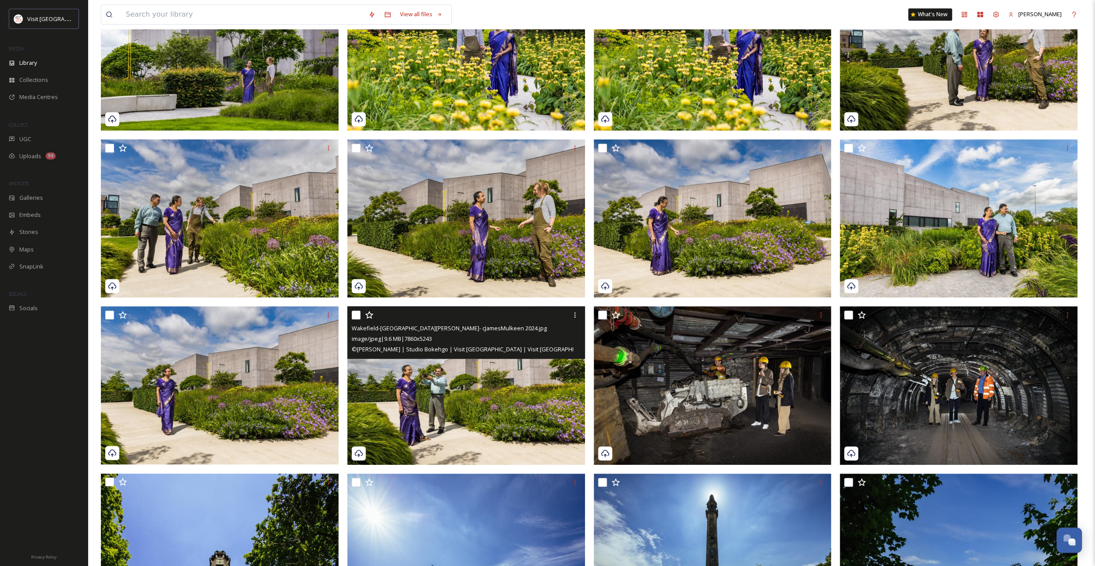
click at [459, 384] on img at bounding box center [466, 385] width 238 height 159
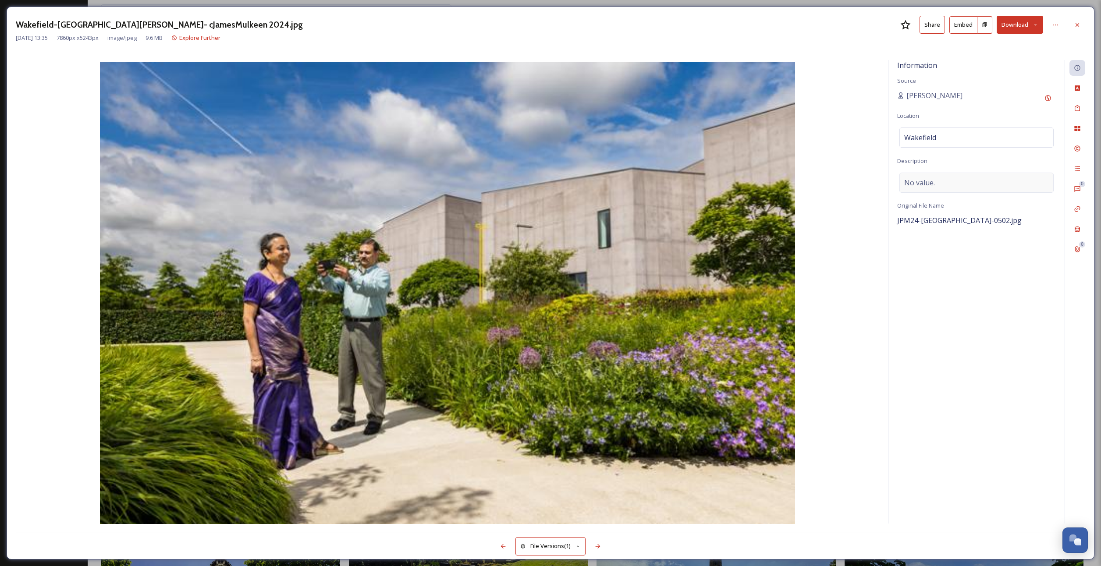
click at [920, 182] on span "No value." at bounding box center [919, 183] width 31 height 11
click at [920, 182] on textarea at bounding box center [976, 209] width 159 height 73
paste textarea "[DEMOGRAPHIC_DATA] couple with woman in traditional sari dress taking photos in…"
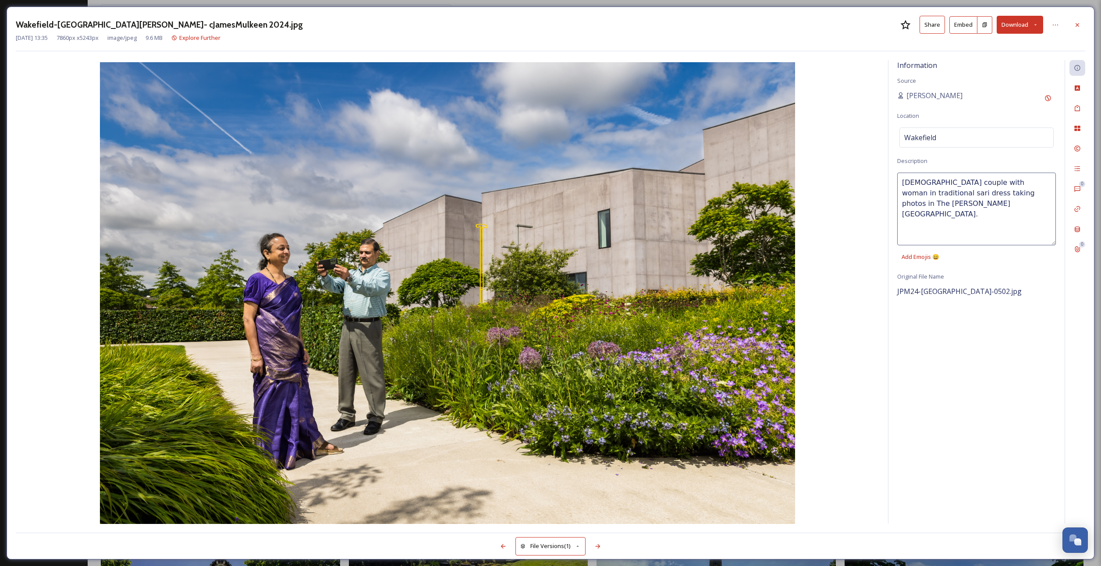
type textarea "[DEMOGRAPHIC_DATA] couple with woman in traditional sari dress taking photos in…"
click at [1077, 28] on icon at bounding box center [1077, 24] width 7 height 7
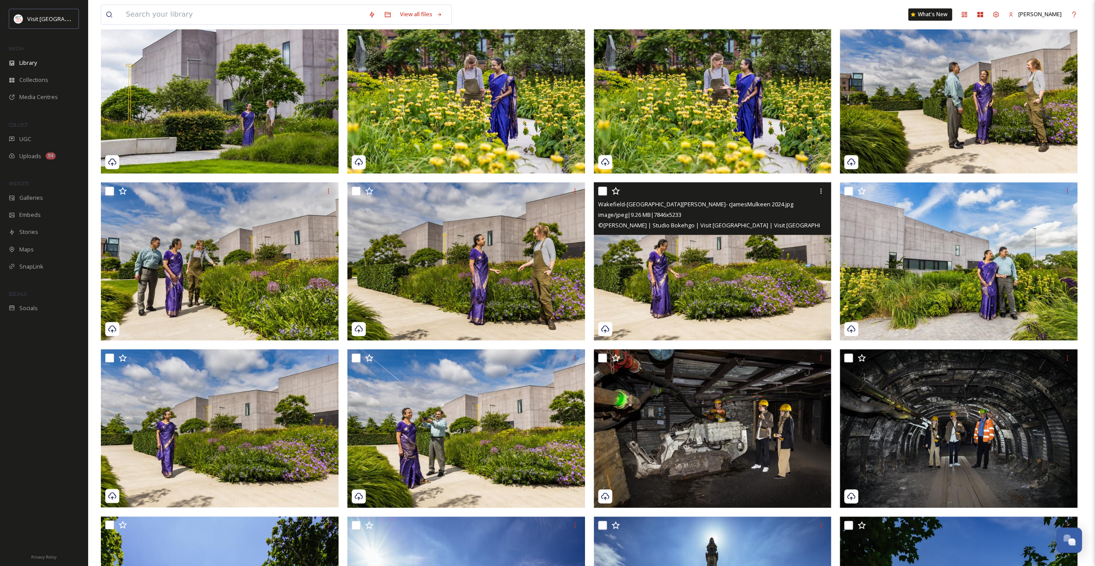
scroll to position [438, 0]
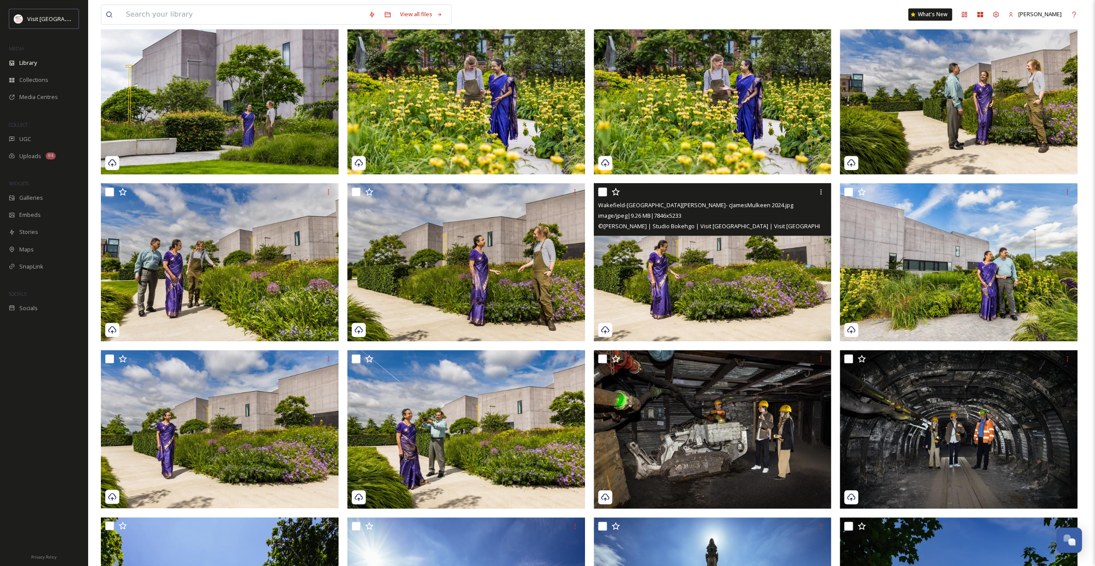
click at [775, 285] on img at bounding box center [713, 262] width 238 height 159
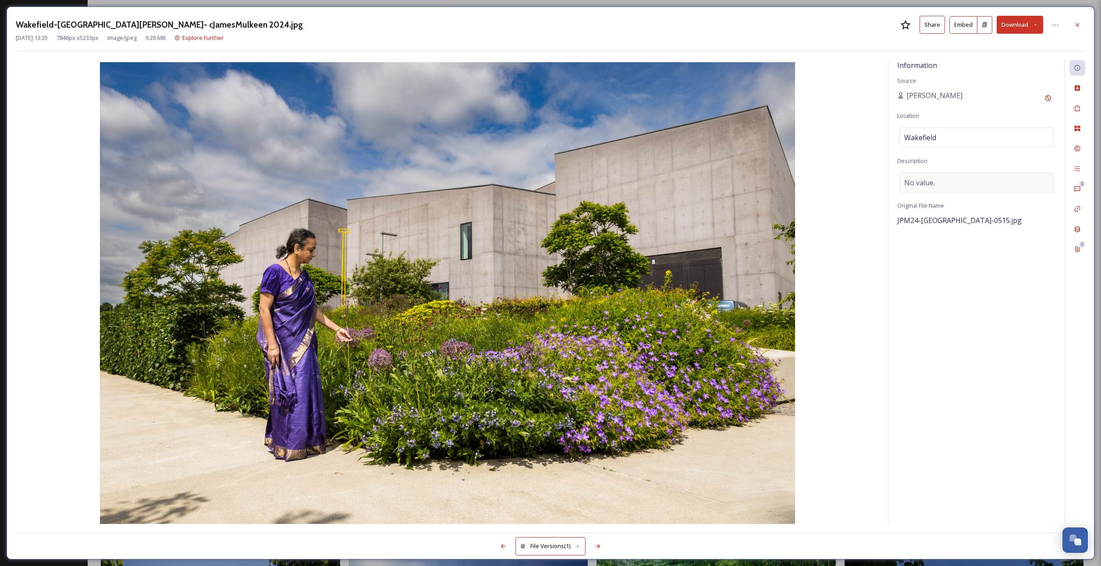
click at [927, 185] on span "No value." at bounding box center [919, 183] width 31 height 11
click at [929, 180] on textarea at bounding box center [976, 209] width 159 height 73
paste textarea "[DEMOGRAPHIC_DATA] couple with woman in traditional sari dress taking photos in…"
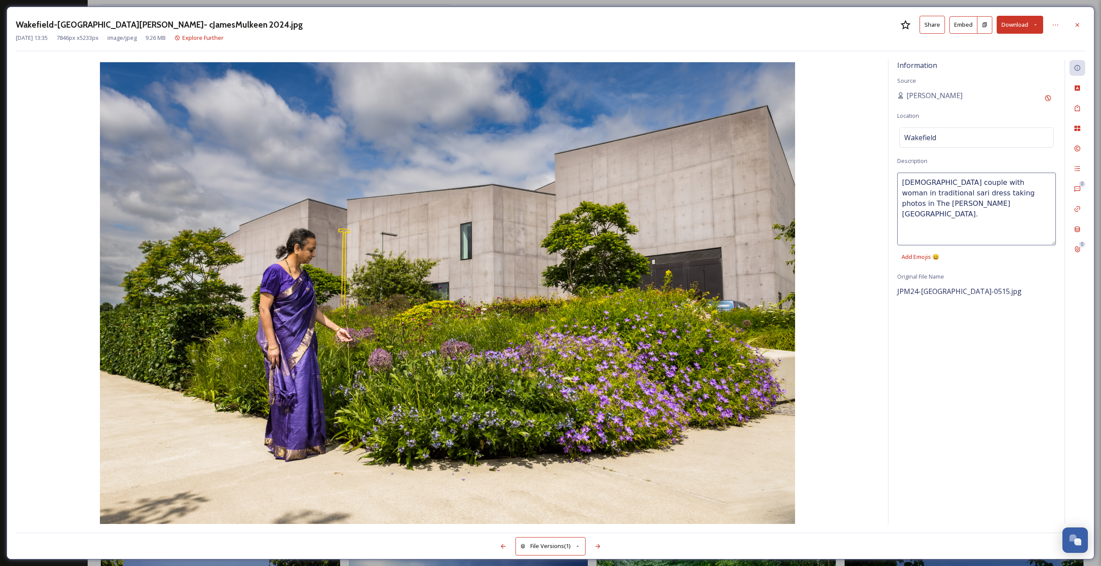
drag, startPoint x: 959, startPoint y: 181, endPoint x: 924, endPoint y: 182, distance: 34.6
click at [924, 182] on textarea "[DEMOGRAPHIC_DATA] couple with woman in traditional sari dress taking photos in…" at bounding box center [976, 209] width 159 height 73
drag, startPoint x: 920, startPoint y: 192, endPoint x: 902, endPoint y: 189, distance: 18.6
click at [902, 189] on textarea "[DEMOGRAPHIC_DATA] woman in traditional sari dress taking photos in The [PERSON…" at bounding box center [976, 209] width 159 height 73
drag, startPoint x: 924, startPoint y: 193, endPoint x: 1020, endPoint y: 178, distance: 96.7
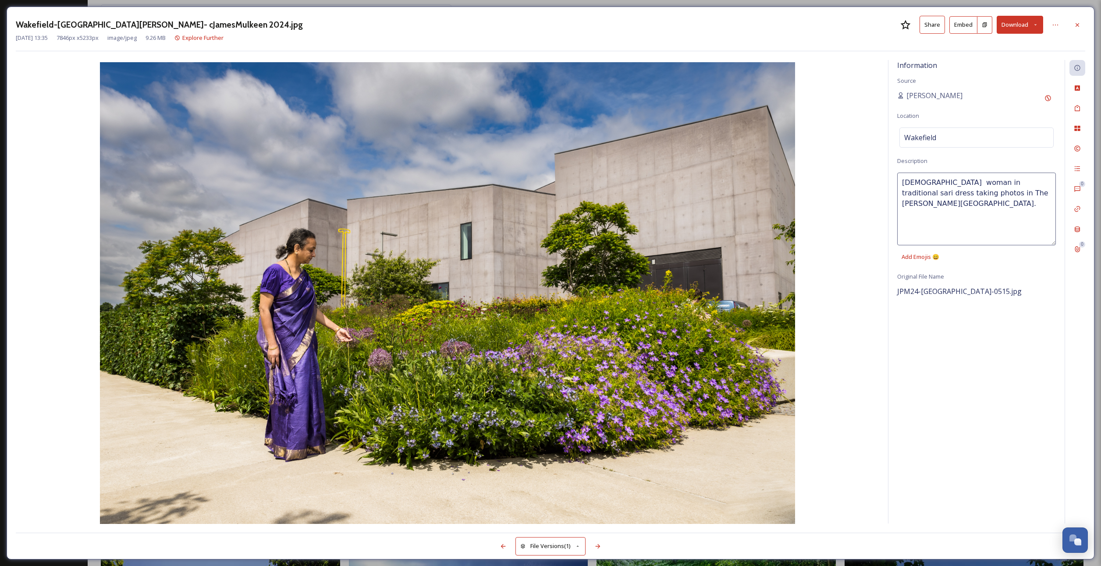
click at [1020, 178] on textarea "[DEMOGRAPHIC_DATA] woman in traditional sari dress taking photos in The [PERSON…" at bounding box center [976, 209] width 159 height 73
click at [921, 181] on textarea "[DEMOGRAPHIC_DATA] woman in traditional sari dress admiring the flowers in The …" at bounding box center [976, 209] width 159 height 73
type textarea "[DEMOGRAPHIC_DATA] woman in traditional sari dress admiring the flowers in The …"
click at [1077, 23] on icon at bounding box center [1077, 24] width 7 height 7
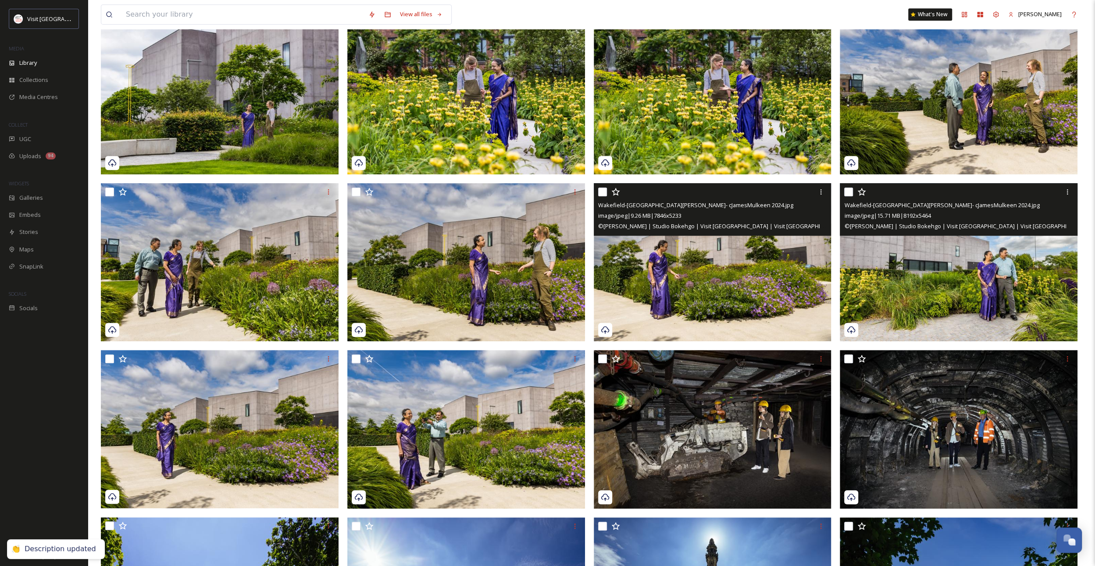
click at [915, 267] on img at bounding box center [958, 262] width 238 height 159
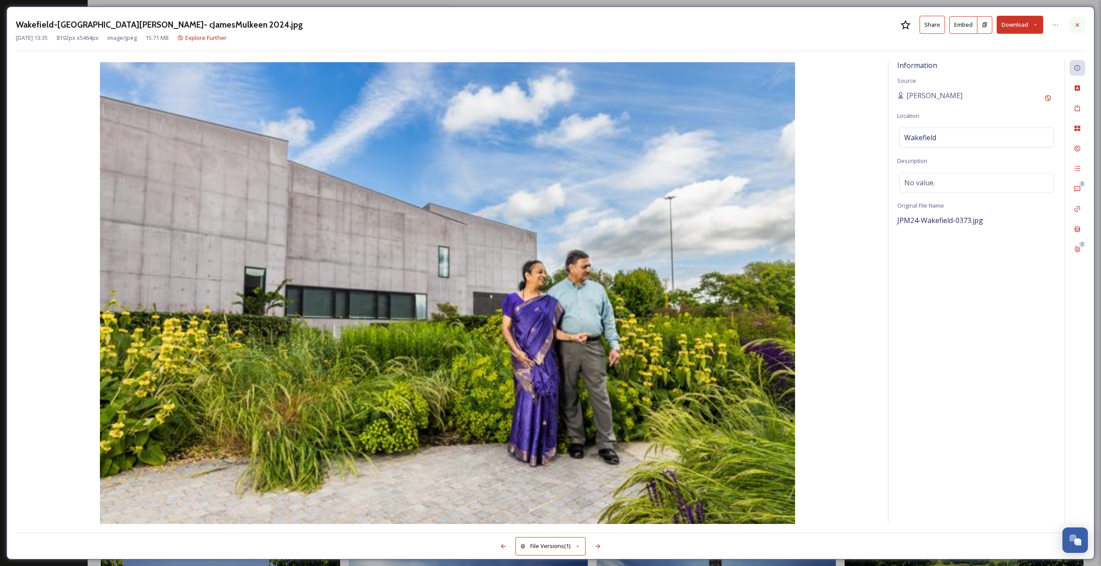
click at [1072, 23] on div at bounding box center [1078, 25] width 16 height 16
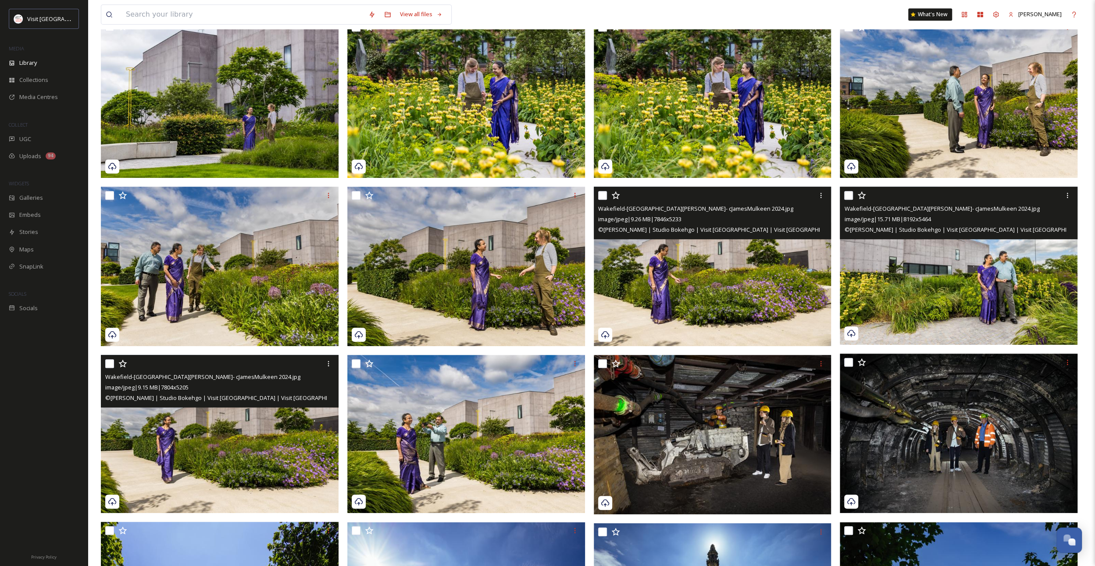
click at [236, 442] on img at bounding box center [220, 434] width 238 height 159
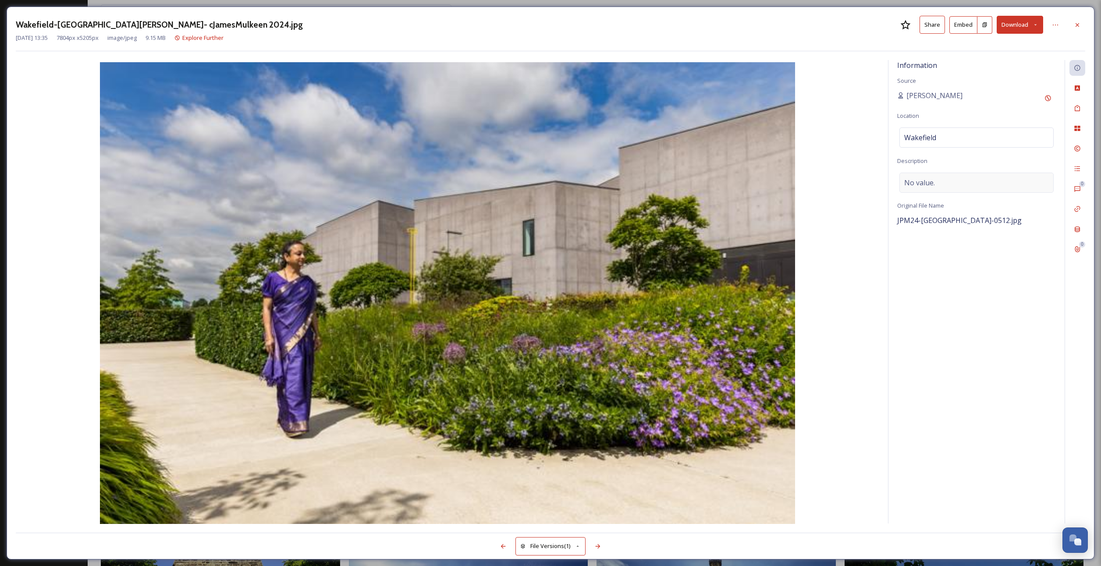
click at [937, 180] on div "No value." at bounding box center [977, 183] width 154 height 20
click at [937, 180] on textarea at bounding box center [976, 209] width 159 height 73
paste textarea "[DEMOGRAPHIC_DATA] couple with woman in traditional sari dress taking photos in…"
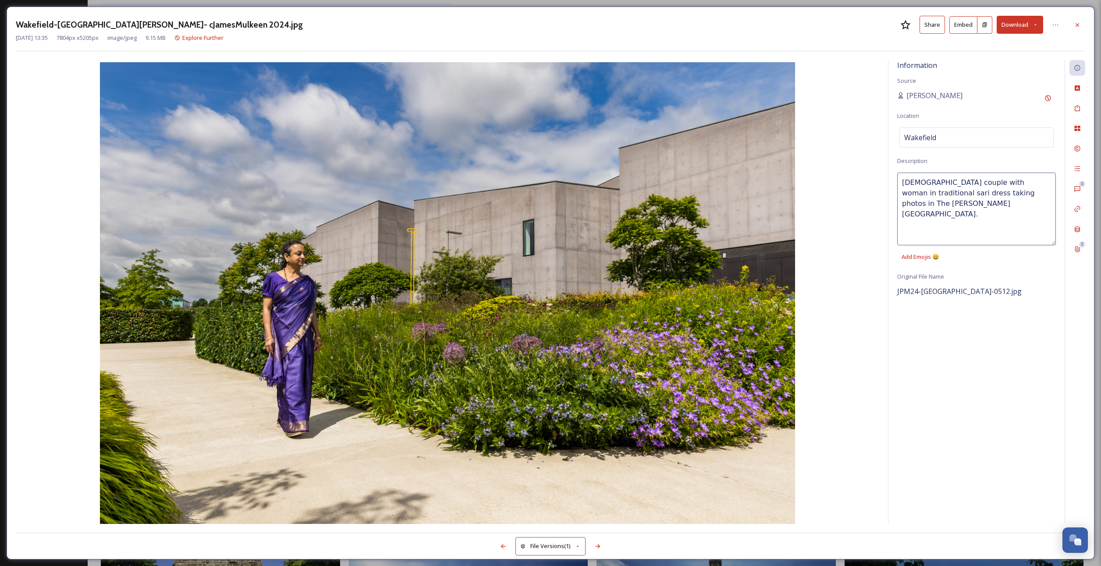
drag, startPoint x: 959, startPoint y: 180, endPoint x: 921, endPoint y: 181, distance: 37.7
click at [921, 181] on textarea "[DEMOGRAPHIC_DATA] couple with woman in traditional sari dress taking photos in…" at bounding box center [976, 209] width 159 height 73
drag, startPoint x: 931, startPoint y: 193, endPoint x: 1018, endPoint y: 183, distance: 87.8
click at [1018, 183] on textarea "[DEMOGRAPHIC_DATA] woman in traditional sari dress taking photos in The [PERSON…" at bounding box center [976, 209] width 159 height 73
type textarea "[DEMOGRAPHIC_DATA] woman in traditional sari dress walking through The [PERSON_…"
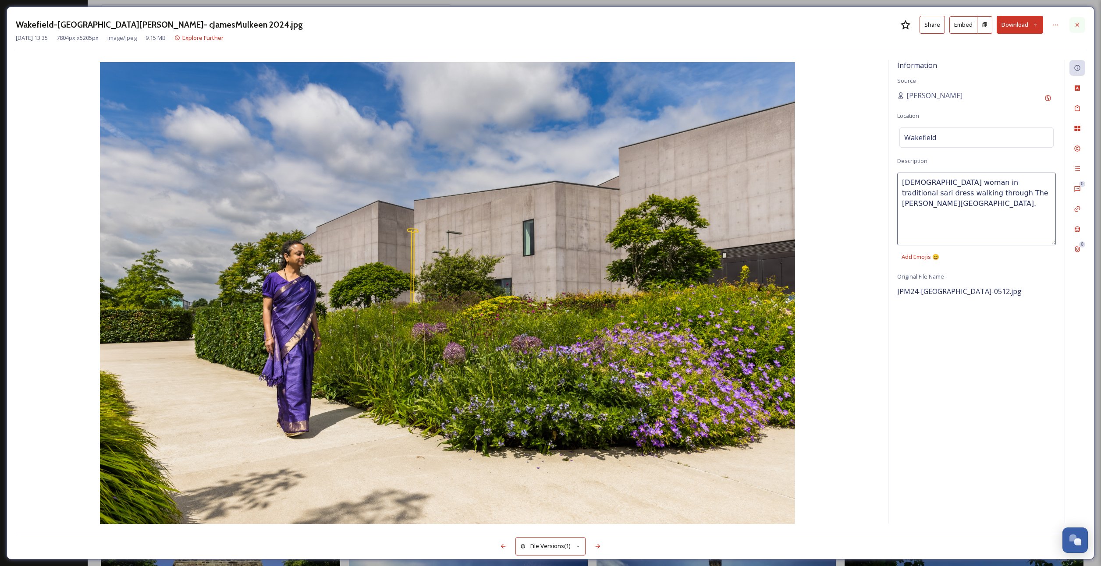
click at [1084, 22] on div at bounding box center [1078, 25] width 16 height 16
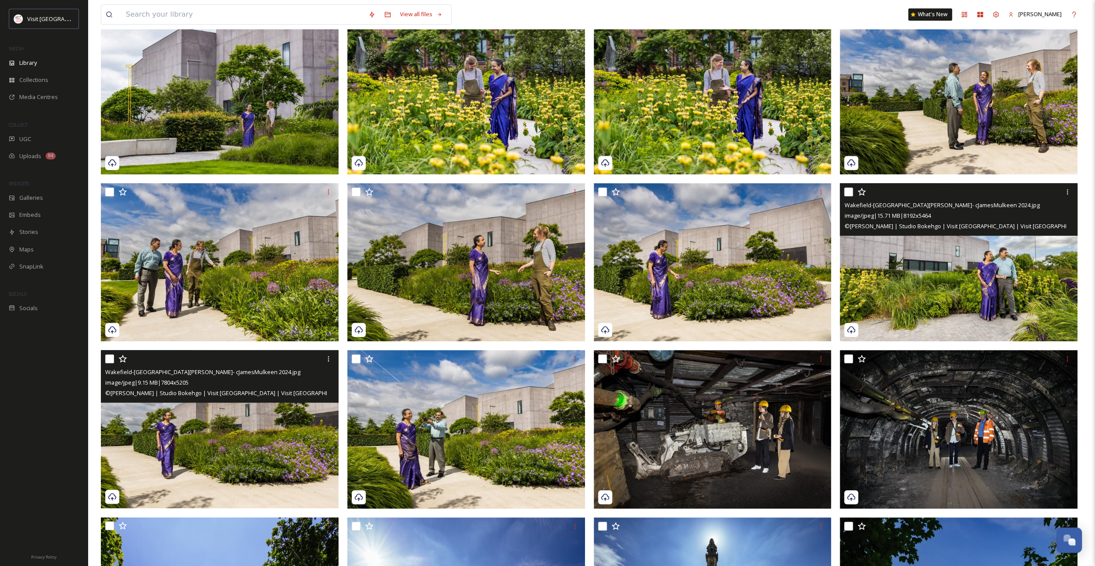
click at [897, 289] on img at bounding box center [958, 262] width 238 height 159
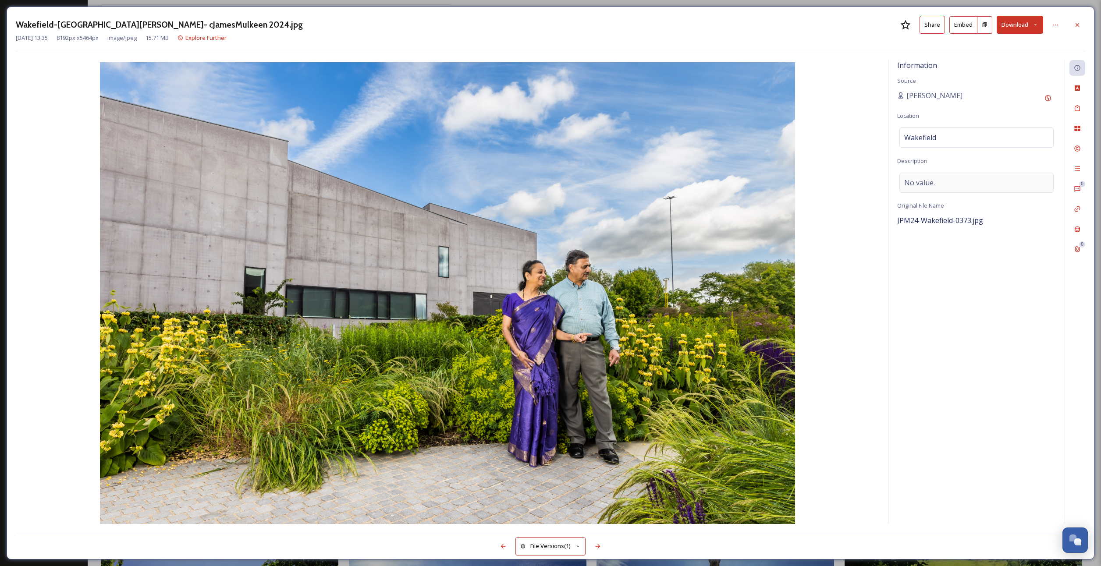
click at [930, 173] on div "No value." at bounding box center [977, 183] width 154 height 20
click at [929, 181] on textarea at bounding box center [976, 209] width 159 height 73
paste textarea "[DEMOGRAPHIC_DATA] couple with woman in traditional sari dress taking photos in…"
drag, startPoint x: 964, startPoint y: 193, endPoint x: 920, endPoint y: 188, distance: 44.1
click at [920, 188] on textarea "[DEMOGRAPHIC_DATA] couple with woman in traditional sari dress taking photos in…" at bounding box center [976, 209] width 159 height 73
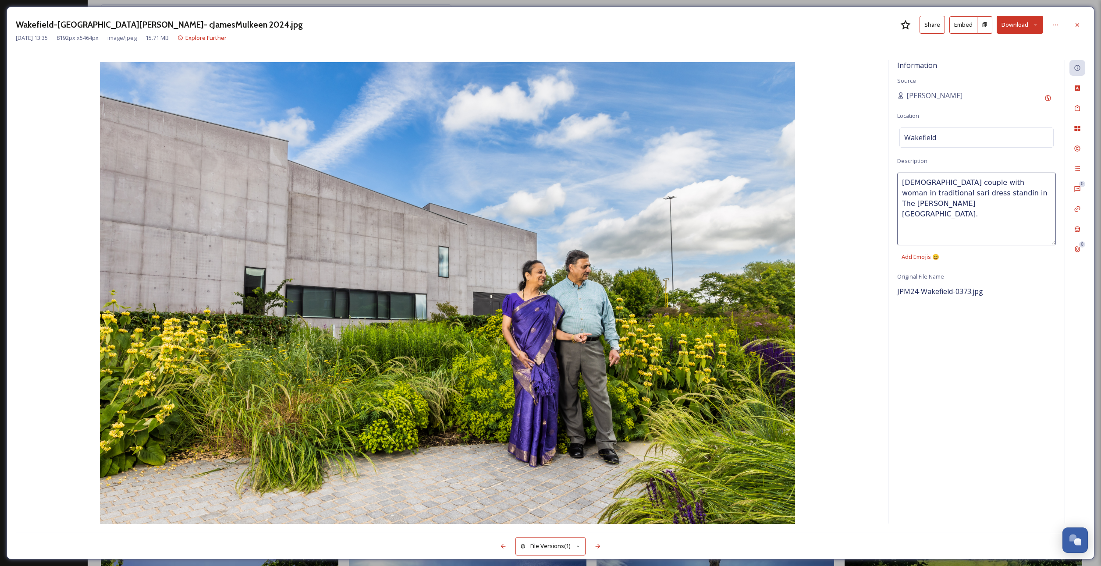
type textarea "[DEMOGRAPHIC_DATA] couple with woman in traditional sari dress standing in The …"
click at [1081, 25] on icon at bounding box center [1077, 24] width 7 height 7
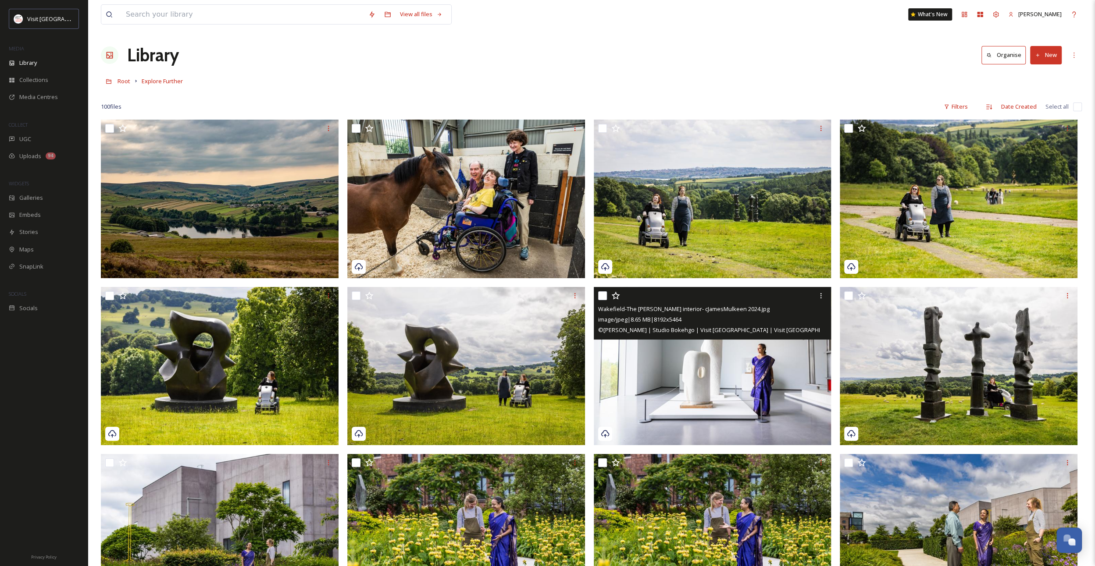
click at [743, 376] on img at bounding box center [713, 366] width 238 height 159
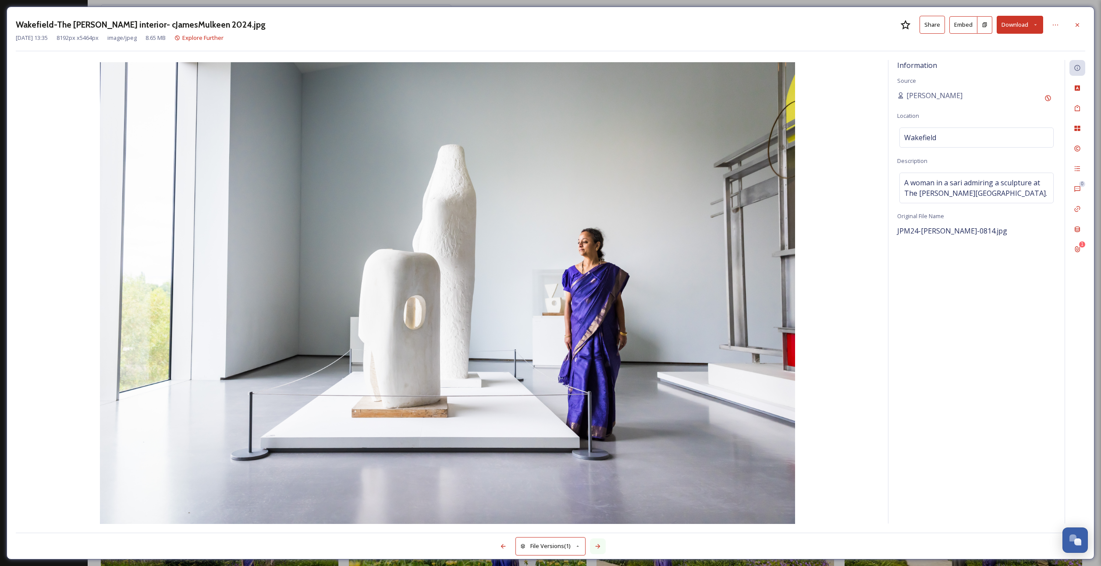
click at [599, 549] on icon at bounding box center [597, 546] width 7 height 7
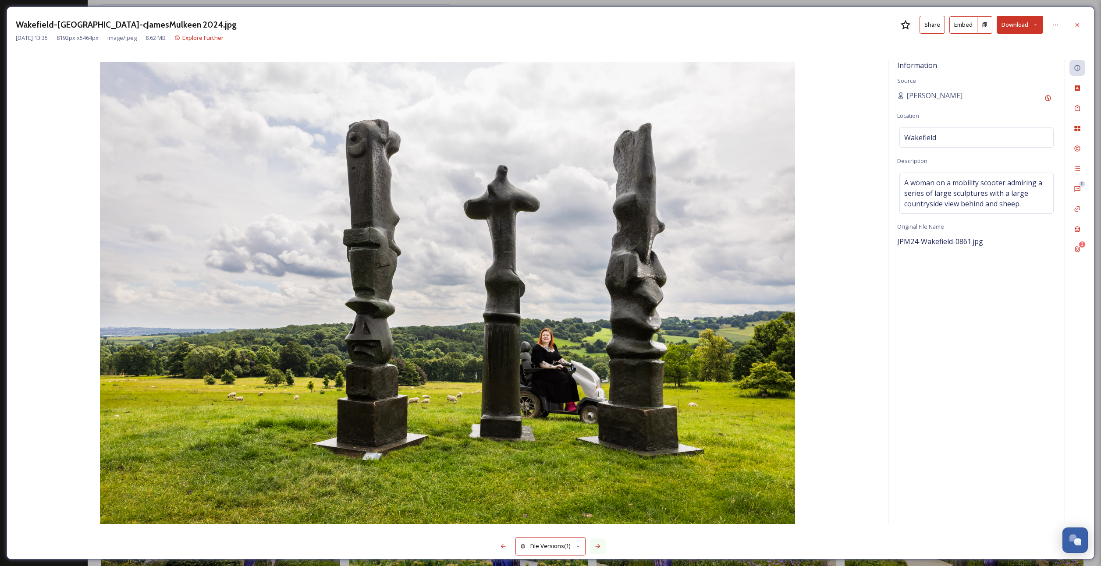
click at [600, 544] on icon at bounding box center [597, 546] width 7 height 7
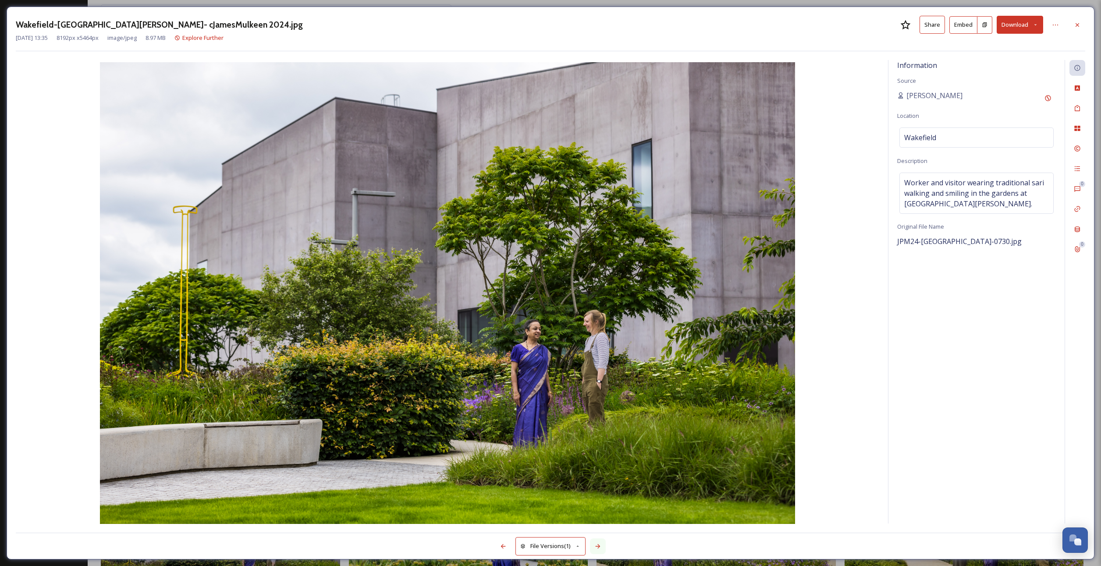
click at [600, 544] on icon at bounding box center [597, 546] width 7 height 7
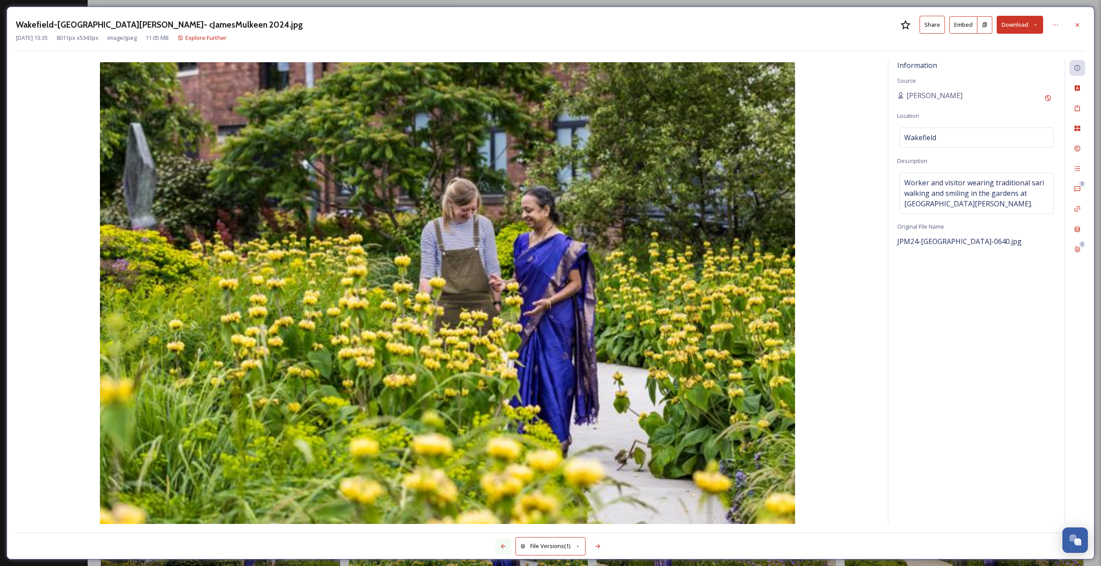
click at [500, 544] on icon at bounding box center [503, 546] width 7 height 7
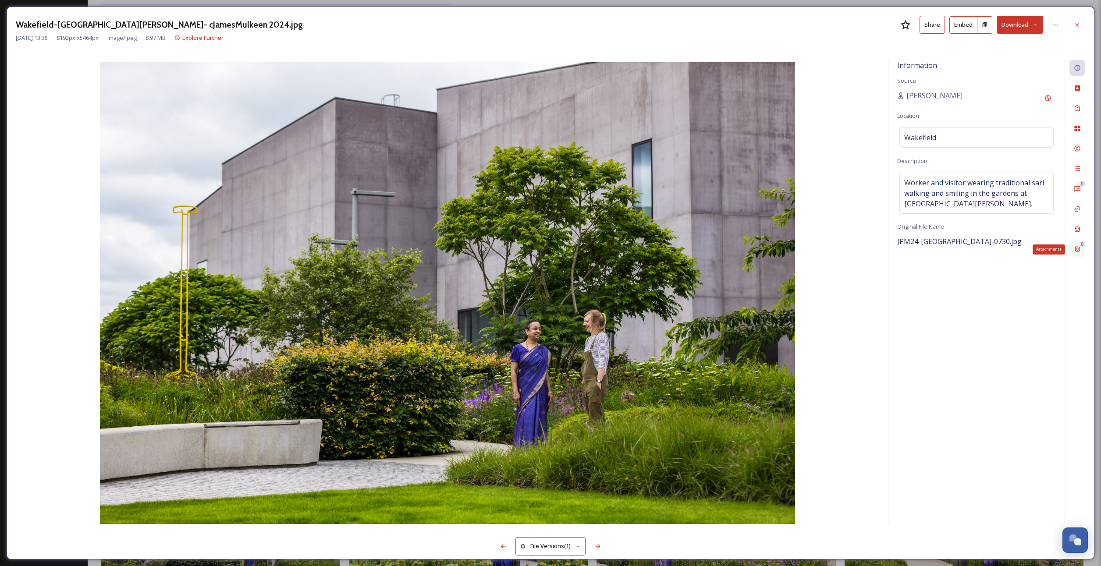
click at [1079, 252] on icon at bounding box center [1077, 249] width 7 height 7
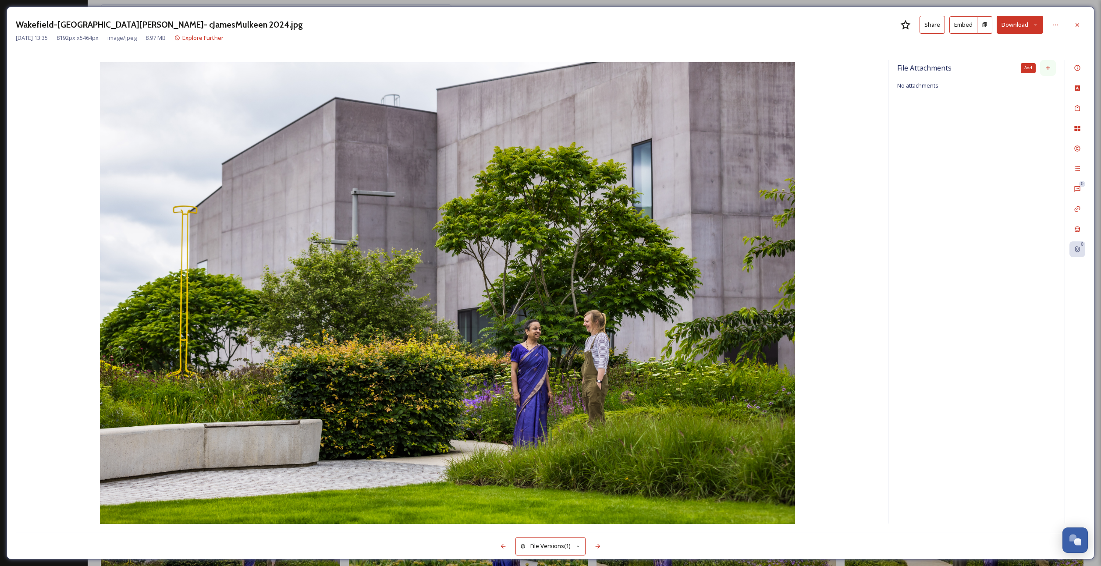
click at [1051, 66] on icon at bounding box center [1048, 67] width 7 height 7
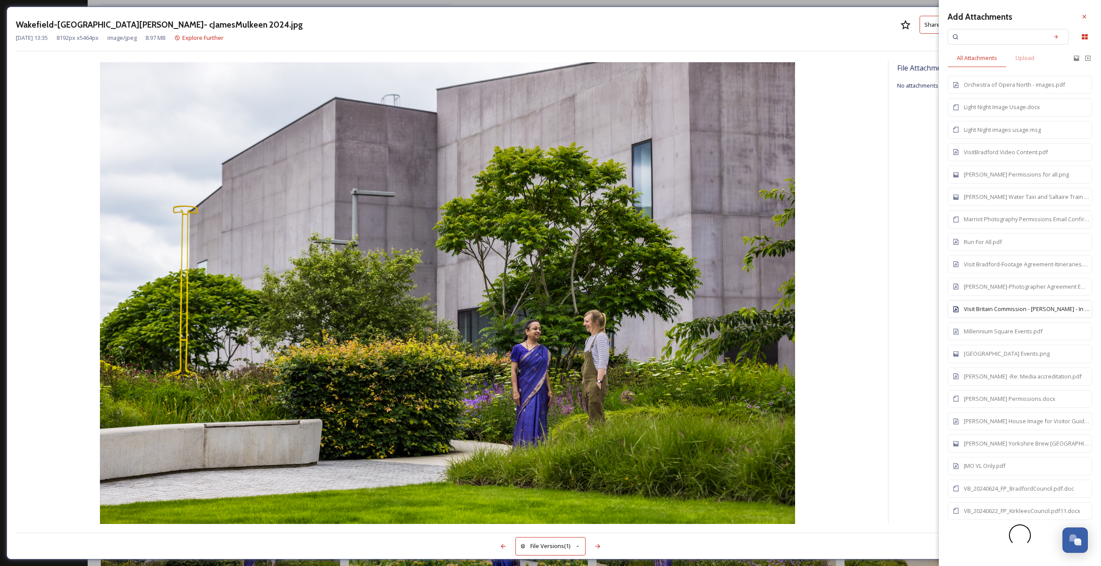
click at [987, 306] on div "Visit Britain Commission - [PERSON_NAME] - In Perpetuity - Photographers Agreem…" at bounding box center [1027, 309] width 126 height 8
click at [1083, 18] on icon at bounding box center [1084, 16] width 7 height 7
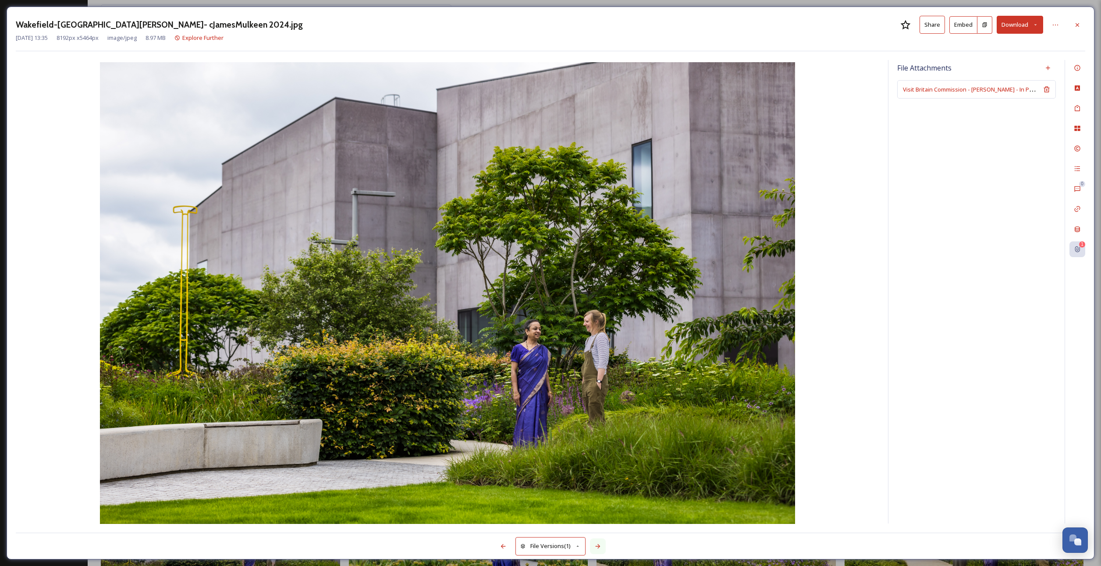
click at [597, 547] on icon at bounding box center [597, 546] width 7 height 7
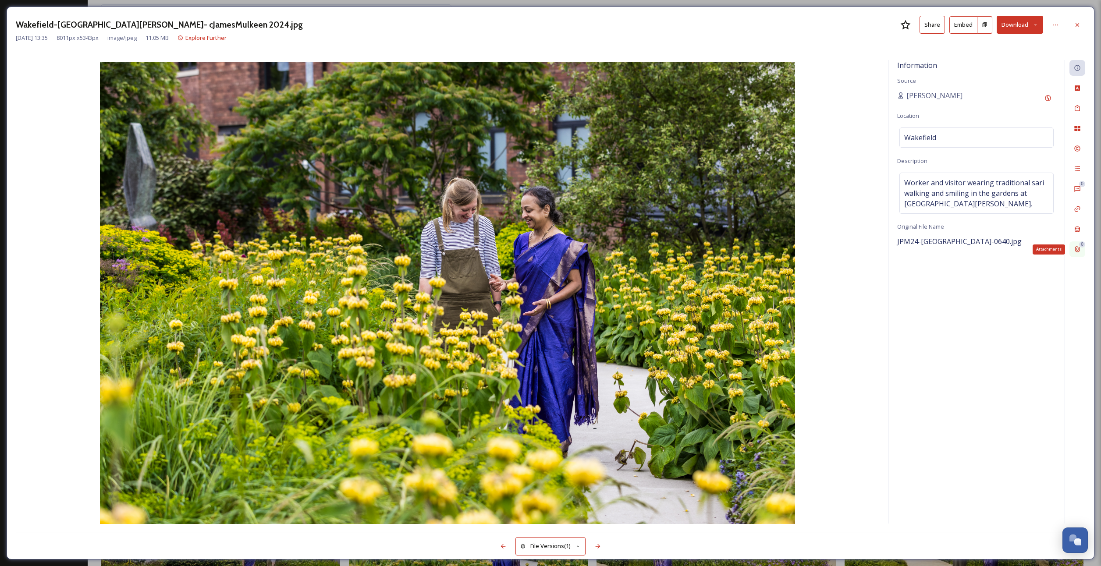
click at [1077, 251] on icon at bounding box center [1077, 250] width 5 height 6
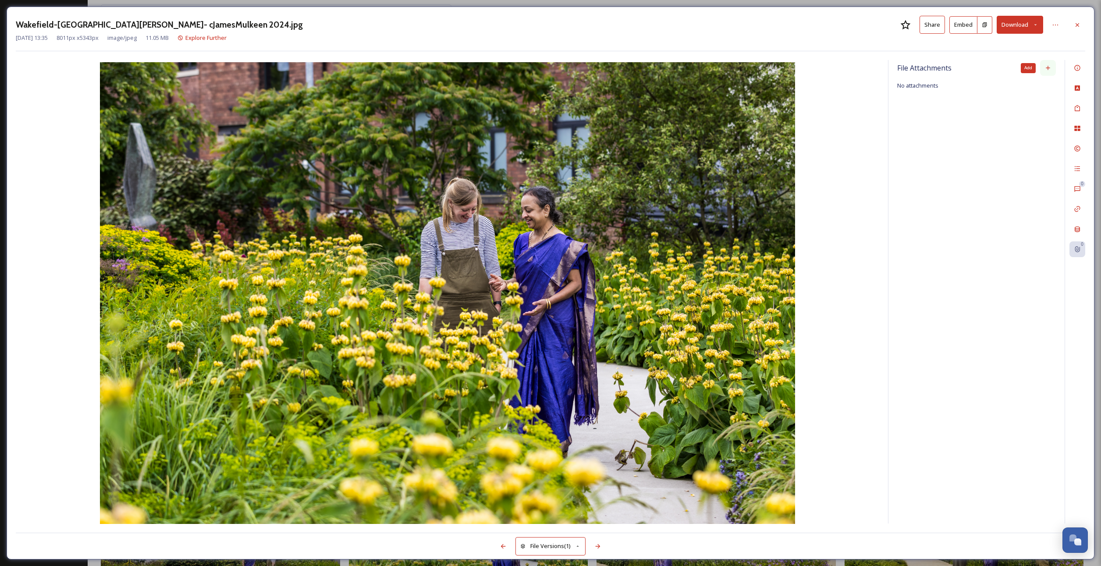
click at [1050, 64] on div "Add" at bounding box center [1048, 68] width 16 height 16
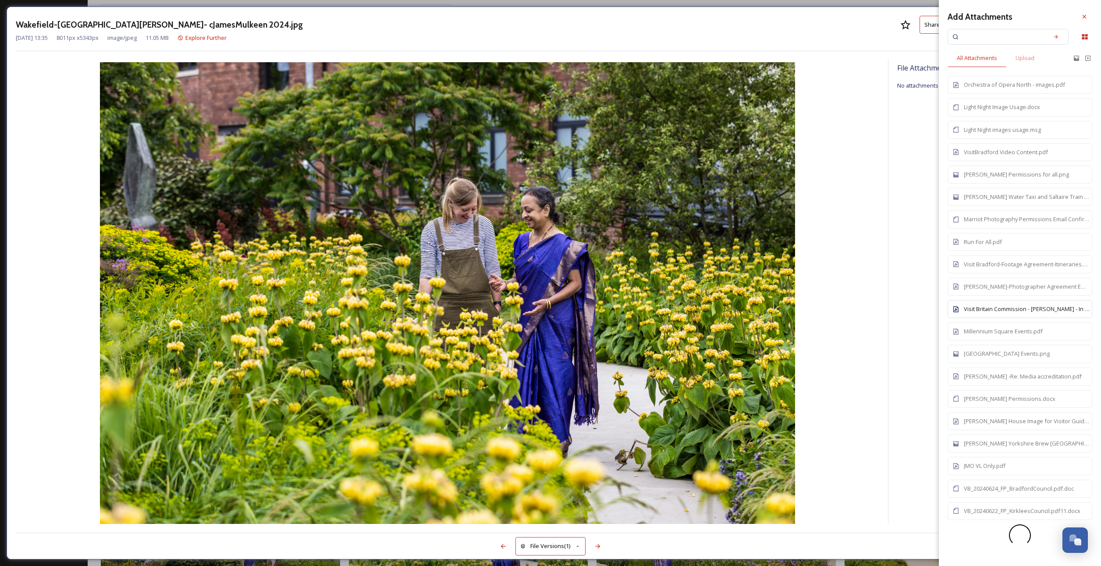
click at [998, 305] on div "Visit Britain Commission - [PERSON_NAME] - In Perpetuity - Photographers Agreem…" at bounding box center [1027, 309] width 126 height 8
click at [1088, 18] on div at bounding box center [1085, 17] width 16 height 16
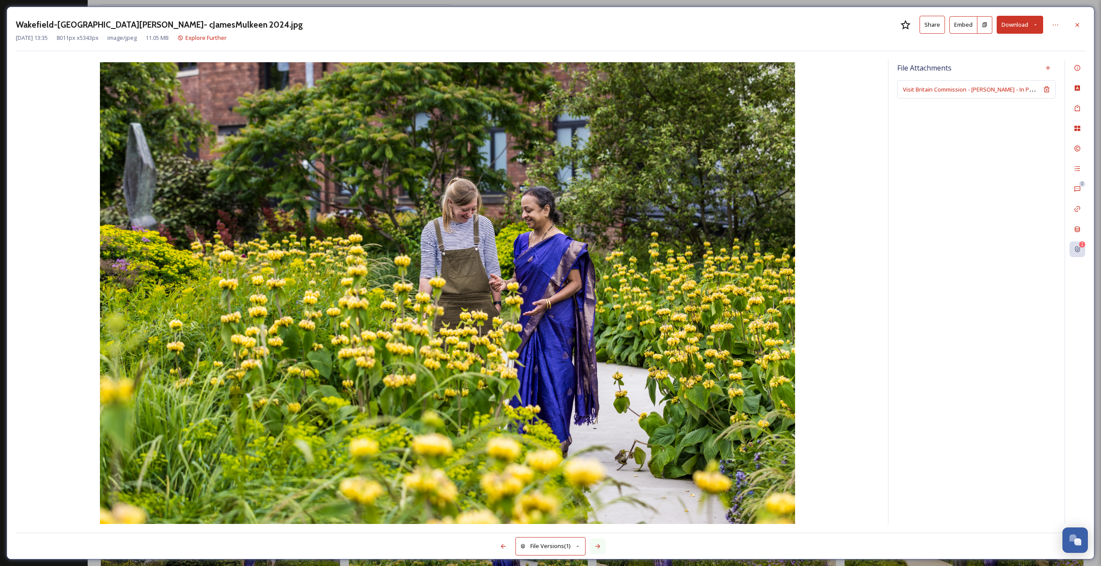
click at [595, 546] on icon at bounding box center [597, 546] width 7 height 7
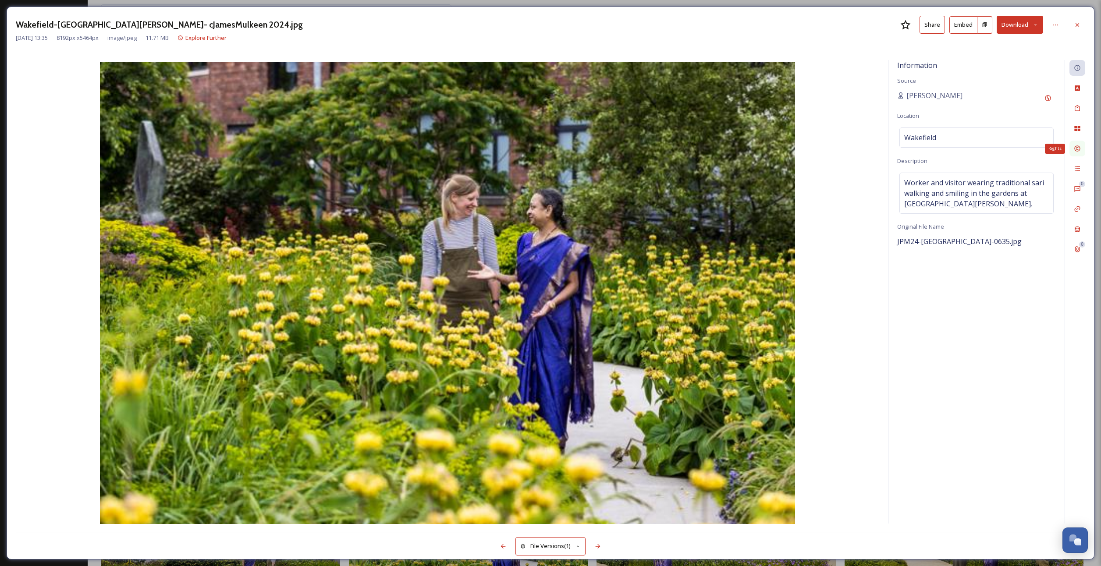
click at [1073, 150] on div "Rights" at bounding box center [1078, 149] width 16 height 16
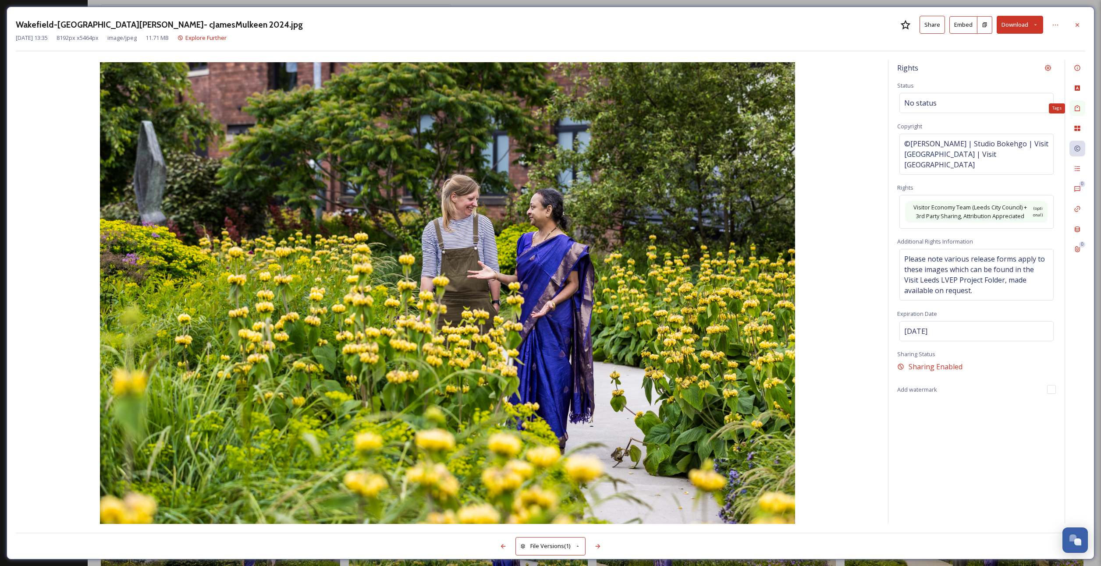
click at [1078, 110] on icon at bounding box center [1077, 108] width 7 height 7
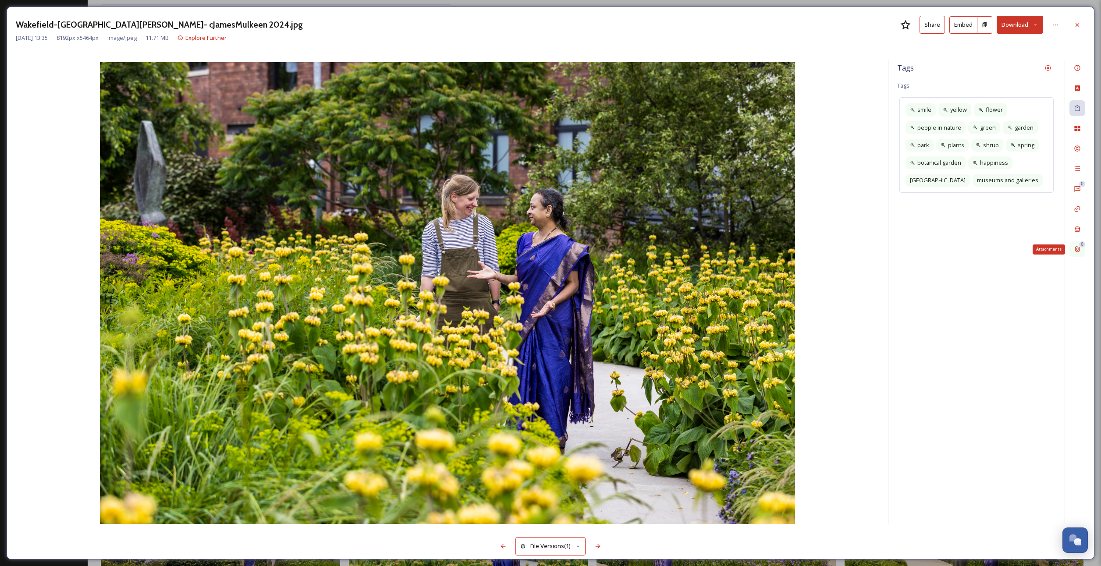
click at [1077, 253] on div "0 Attachments" at bounding box center [1078, 250] width 16 height 16
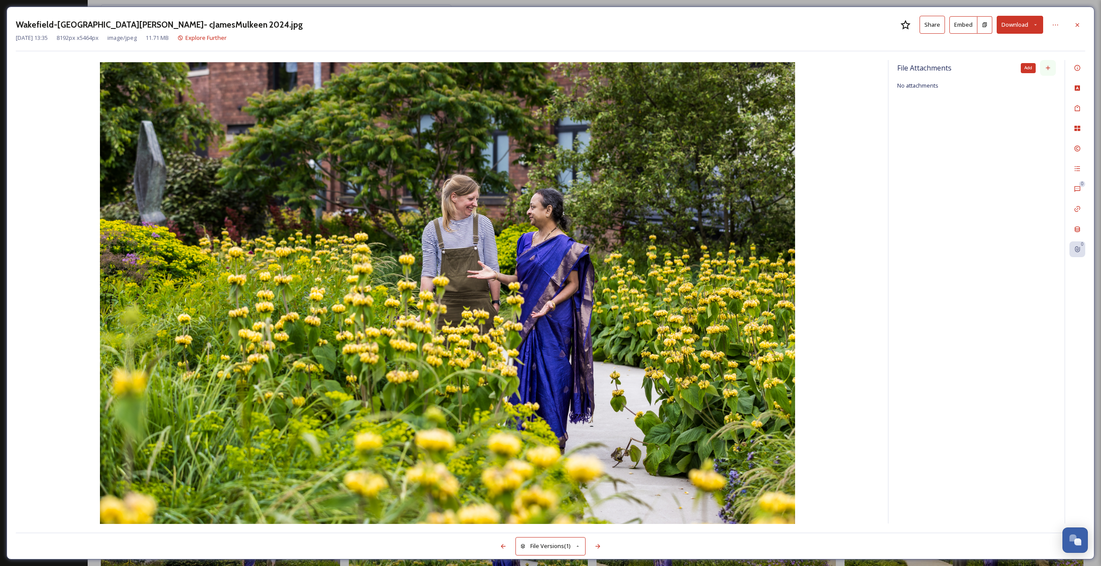
click at [1047, 69] on icon at bounding box center [1048, 67] width 7 height 7
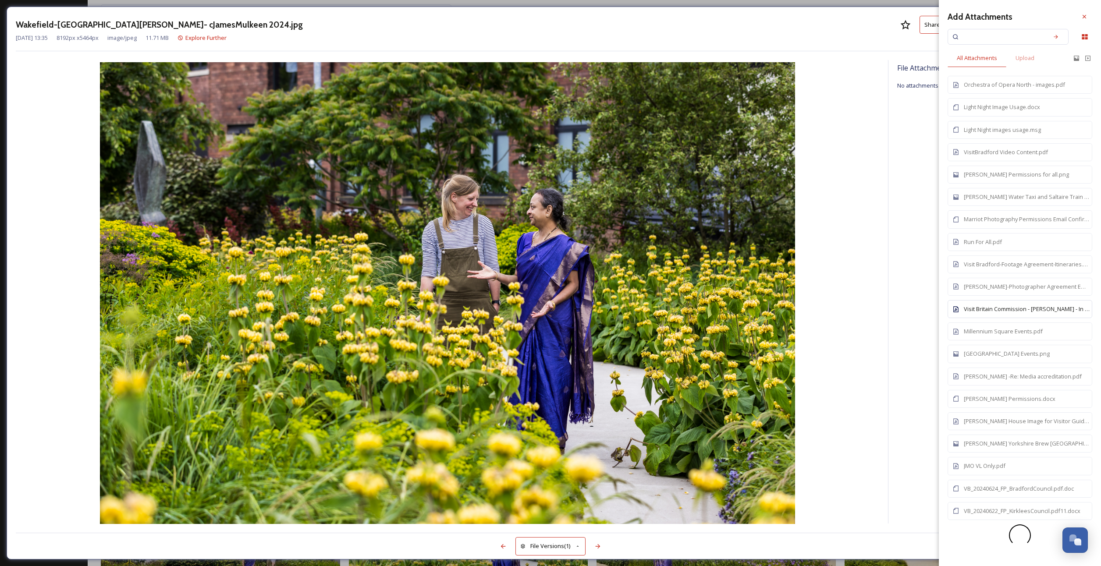
click at [1003, 309] on div "Visit Britain Commission - [PERSON_NAME] - In Perpetuity - Photographers Agreem…" at bounding box center [1027, 309] width 126 height 8
click at [1085, 20] on icon at bounding box center [1084, 16] width 7 height 7
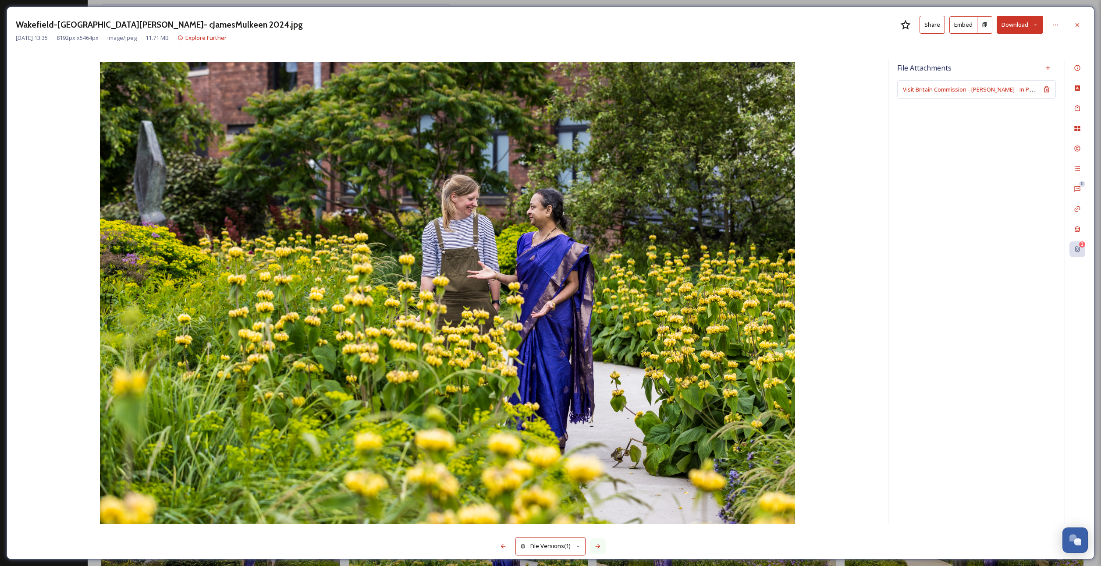
click at [601, 547] on icon at bounding box center [597, 546] width 7 height 7
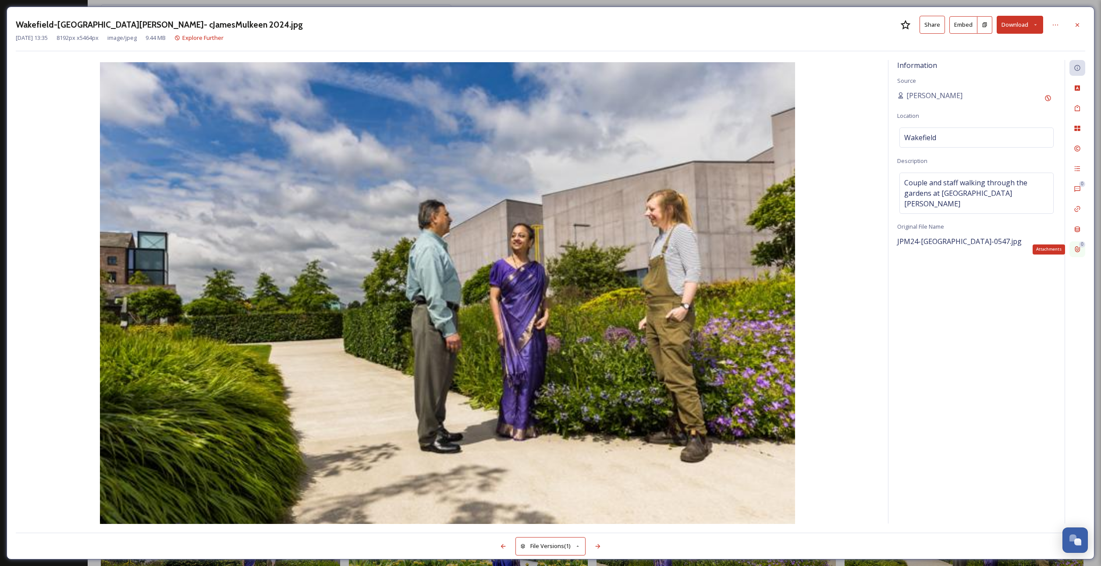
click at [1077, 247] on icon at bounding box center [1077, 249] width 7 height 7
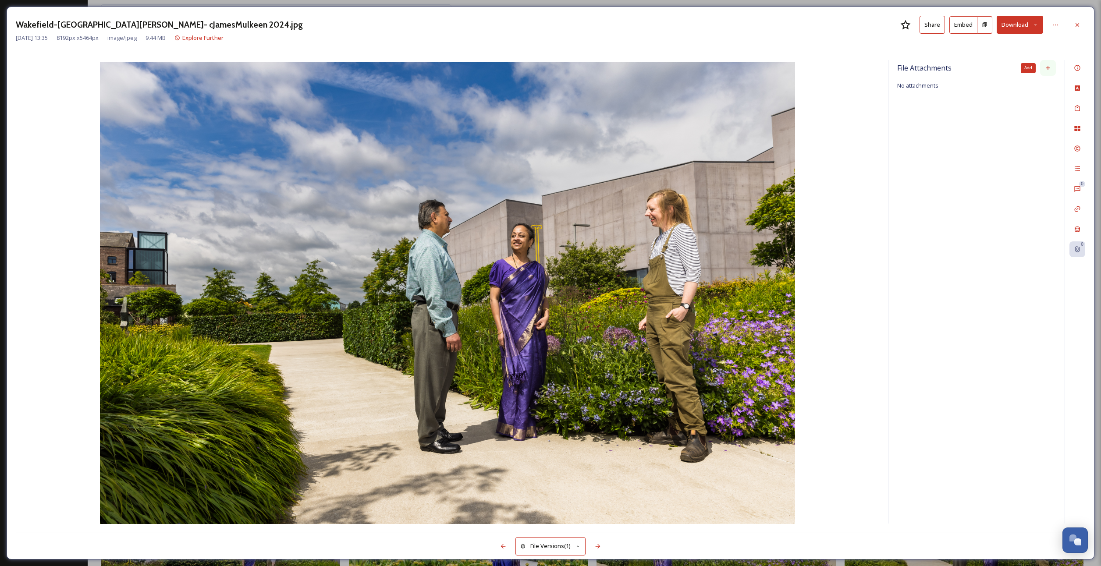
click at [1045, 66] on icon at bounding box center [1048, 67] width 7 height 7
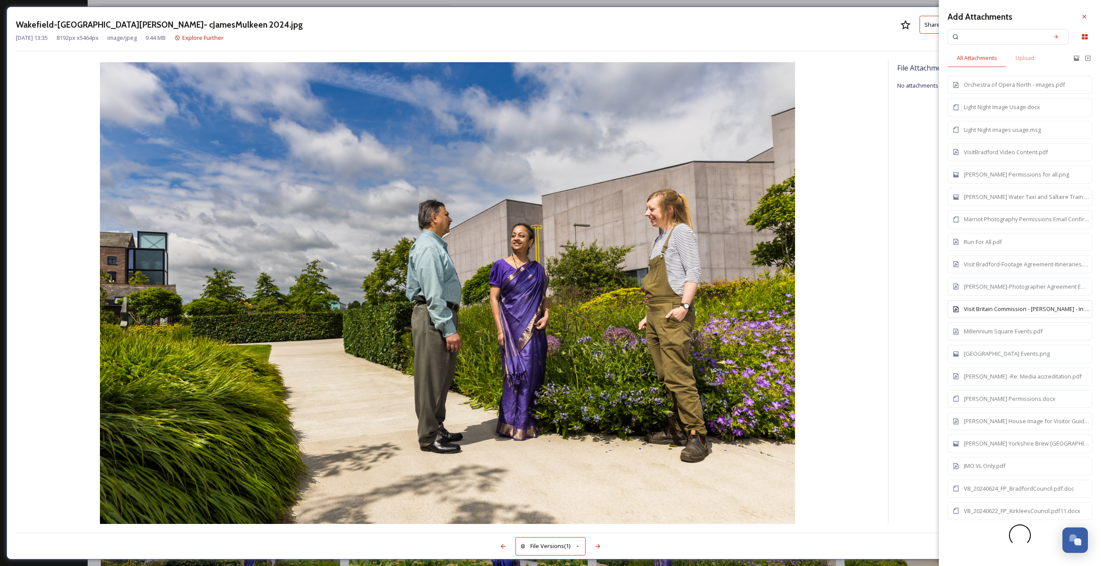
click at [993, 305] on div "Visit Britain Commission - [PERSON_NAME] - In Perpetuity - Photographers Agreem…" at bounding box center [1027, 309] width 126 height 8
click at [1090, 14] on div at bounding box center [1085, 17] width 16 height 16
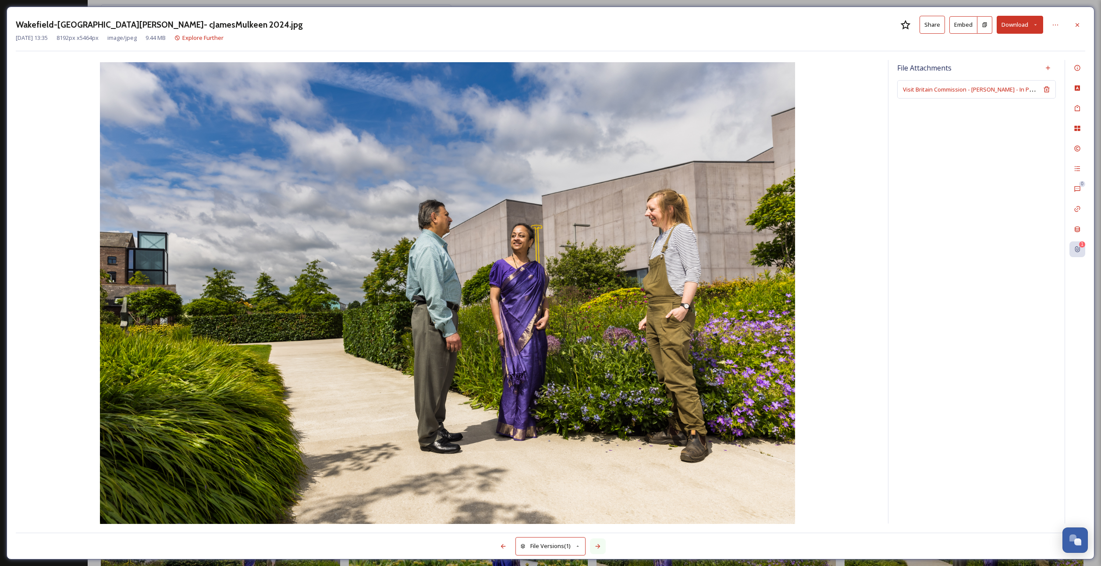
click at [601, 544] on icon at bounding box center [597, 546] width 7 height 7
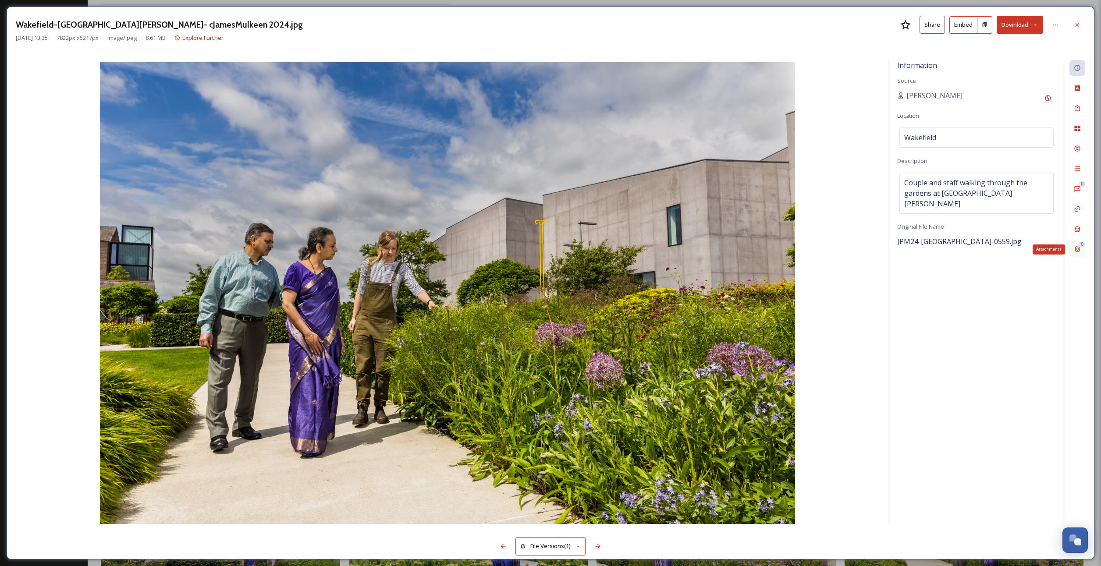
click at [1075, 247] on icon at bounding box center [1077, 249] width 7 height 7
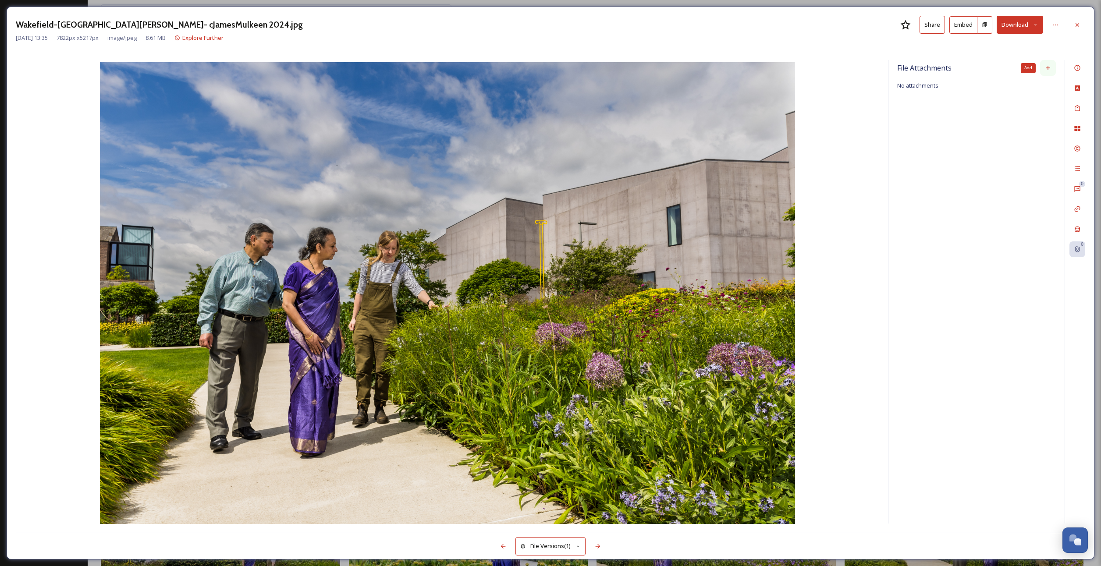
click at [1050, 68] on icon at bounding box center [1048, 68] width 4 height 4
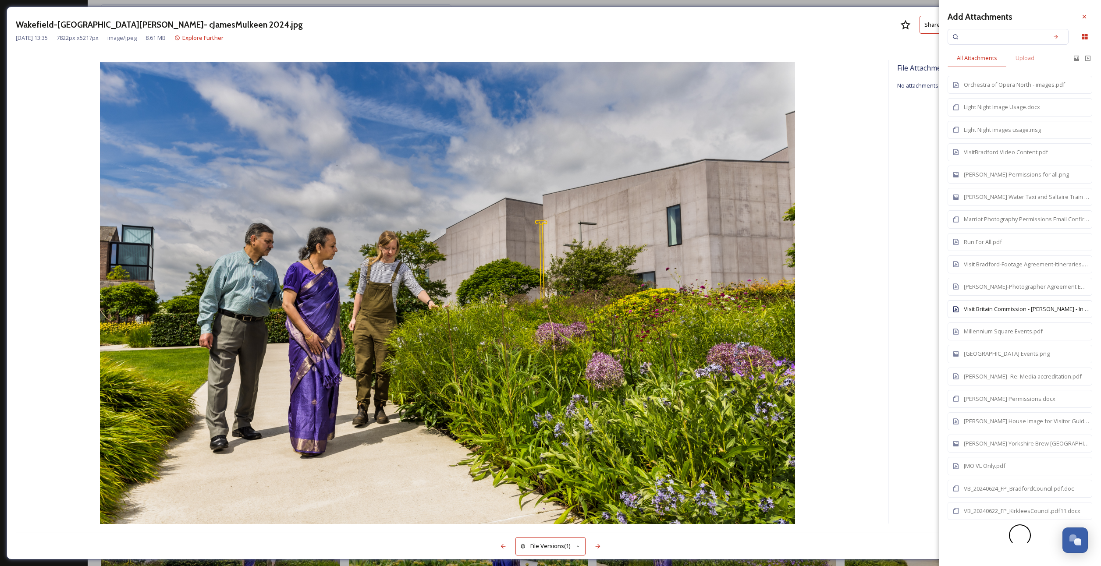
click at [995, 305] on div "Visit Britain Commission - [PERSON_NAME] - In Perpetuity - Photographers Agreem…" at bounding box center [1027, 309] width 126 height 8
click at [1087, 14] on icon at bounding box center [1084, 16] width 7 height 7
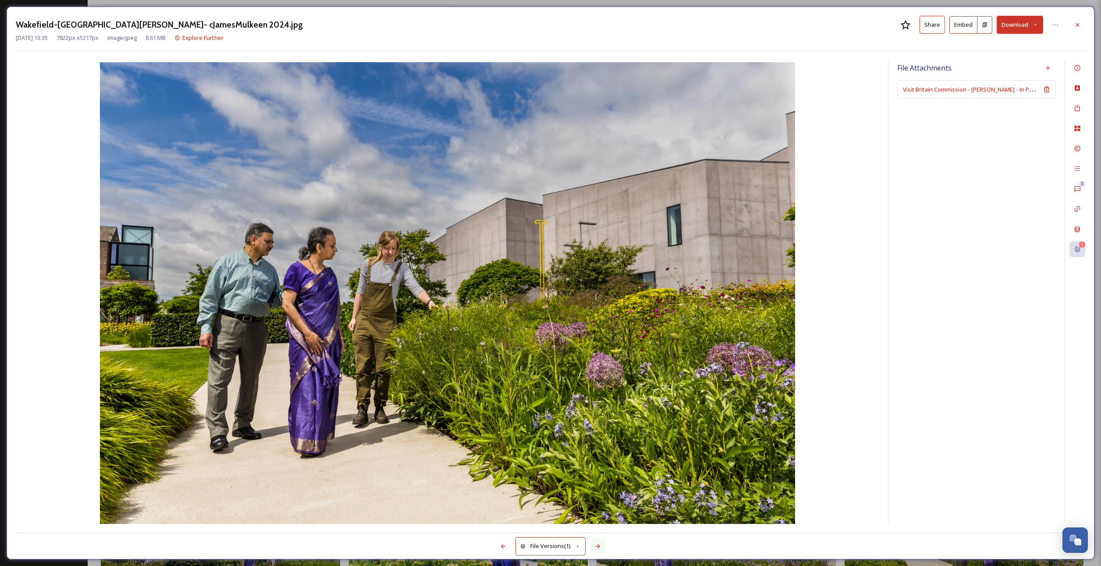
click at [597, 544] on icon at bounding box center [597, 546] width 7 height 7
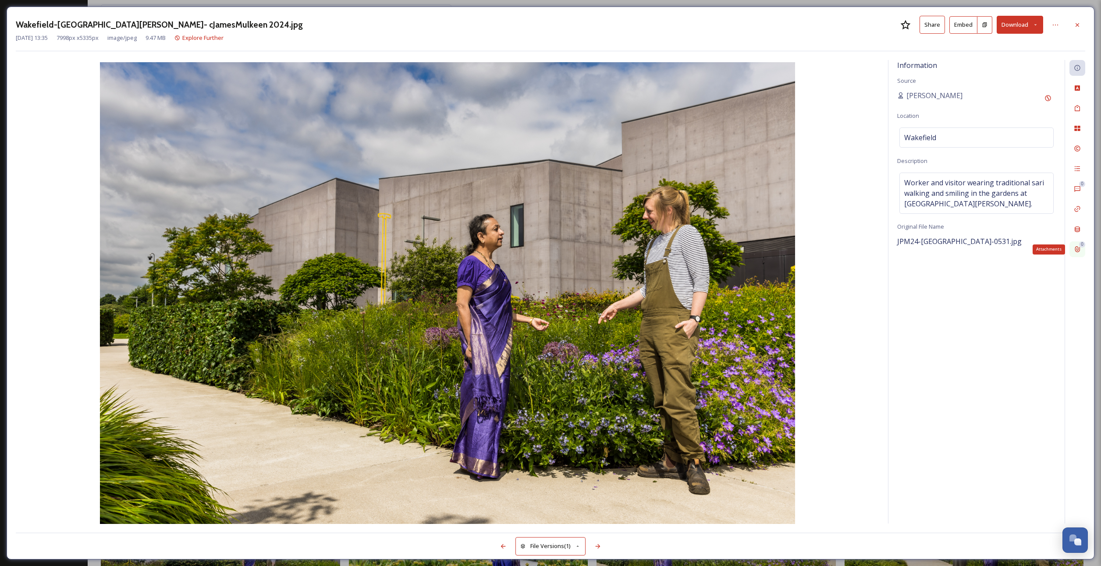
click at [1076, 246] on icon at bounding box center [1077, 249] width 7 height 7
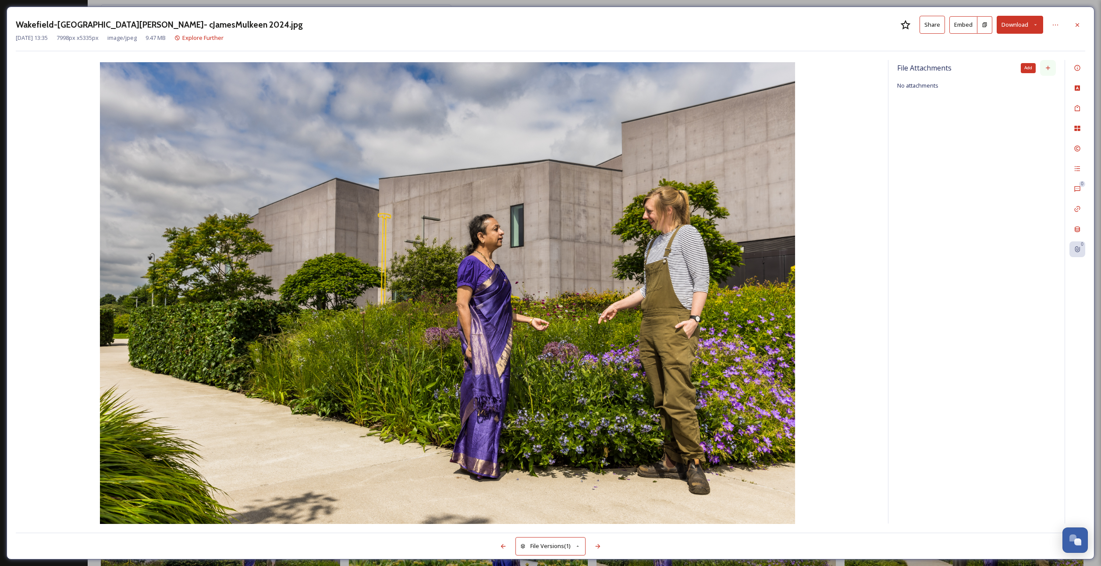
click at [1050, 67] on icon at bounding box center [1048, 67] width 7 height 7
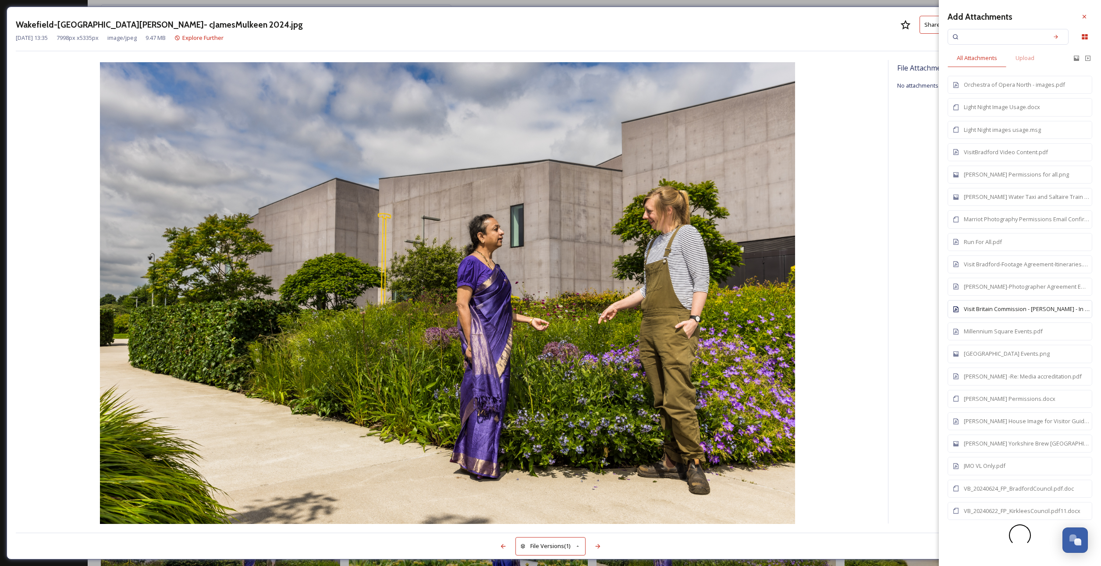
click at [990, 308] on div "Visit Britain Commission - [PERSON_NAME] - In Perpetuity - Photographers Agreem…" at bounding box center [1027, 309] width 126 height 8
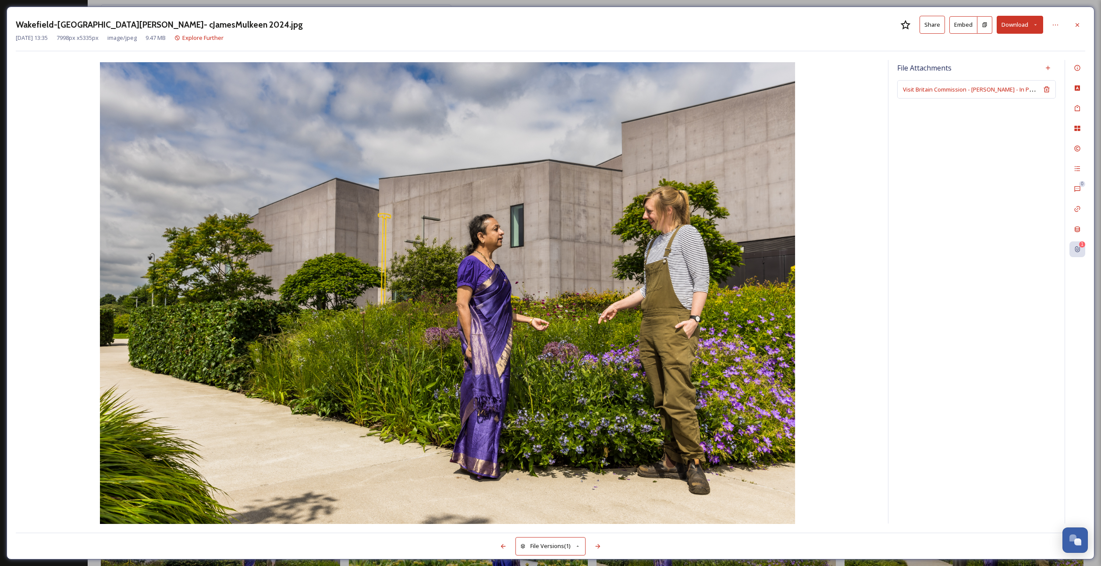
click at [921, 326] on div "File Attachments Visit Britain Commission - [PERSON_NAME] - In Perpetuity - Pho…" at bounding box center [977, 292] width 176 height 464
click at [1077, 144] on div "Rights" at bounding box center [1078, 149] width 16 height 16
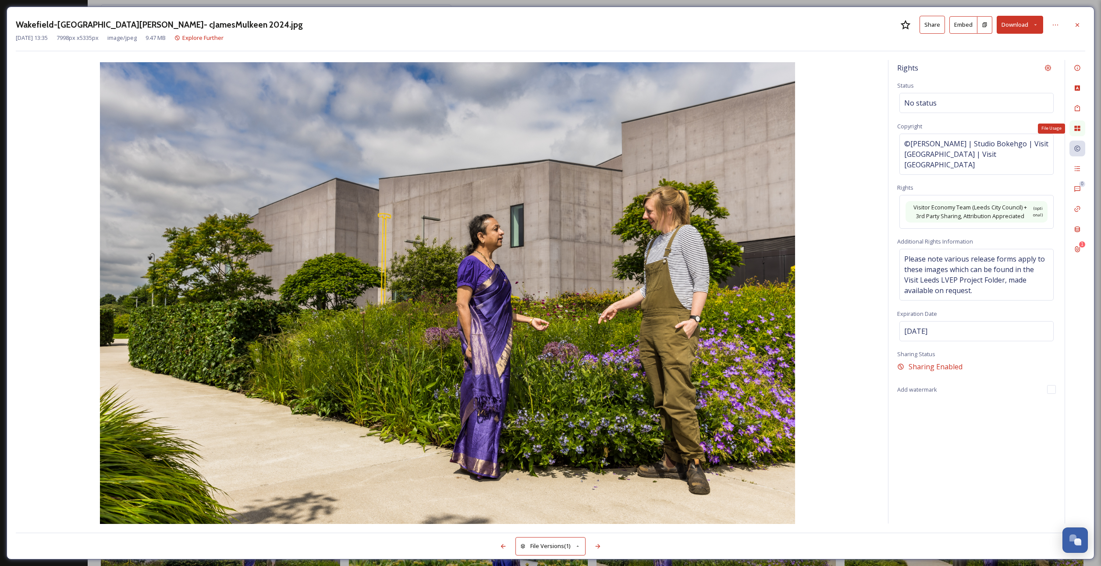
click at [1082, 127] on div "File Usage" at bounding box center [1078, 129] width 16 height 16
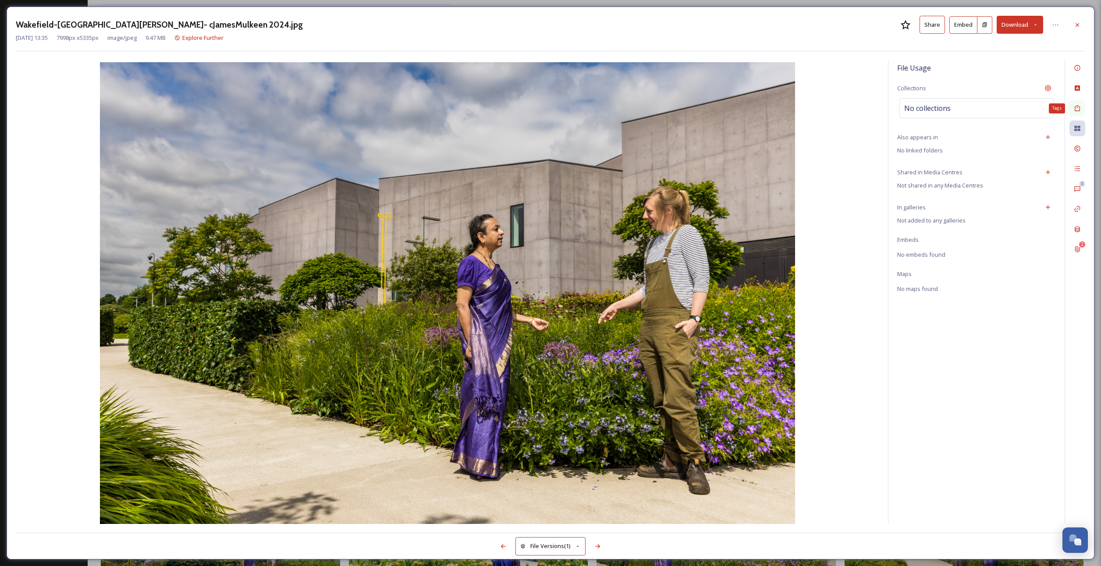
click at [1082, 113] on div "Tags" at bounding box center [1078, 108] width 16 height 16
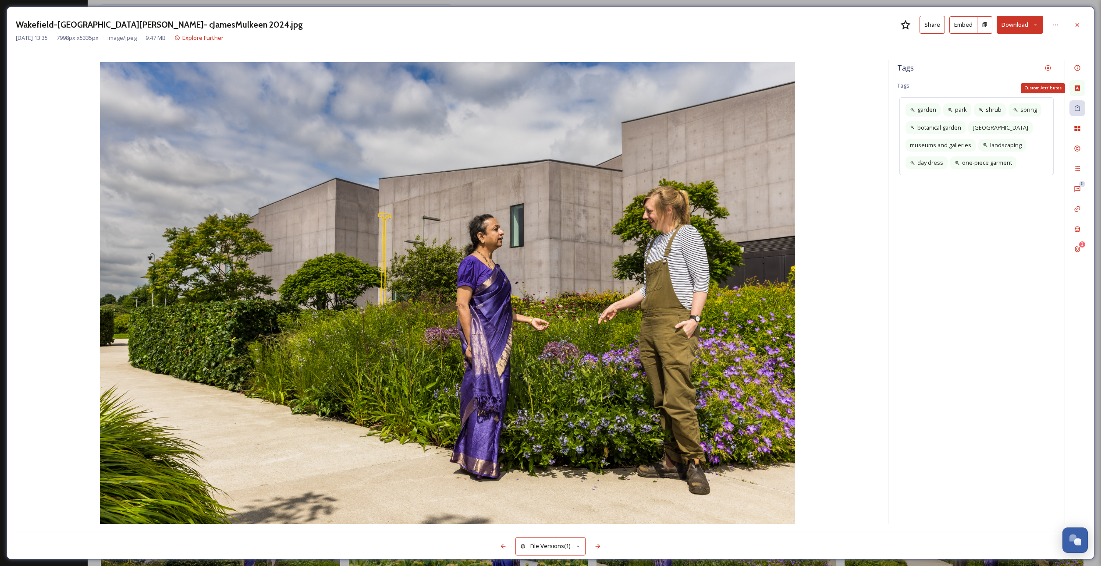
click at [1079, 86] on icon at bounding box center [1077, 87] width 5 height 5
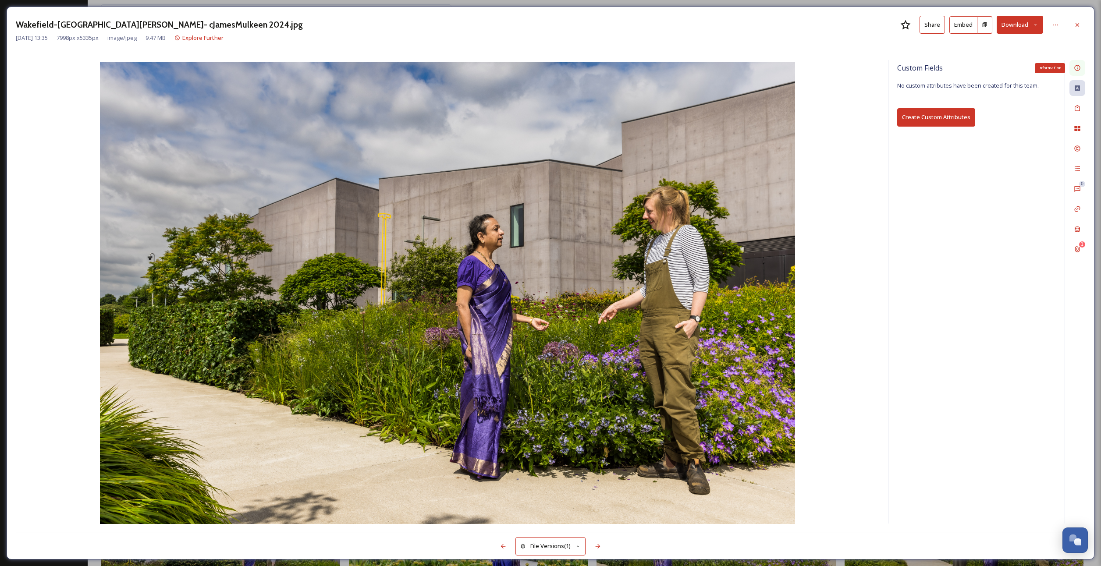
click at [1078, 72] on div "Information" at bounding box center [1078, 68] width 16 height 16
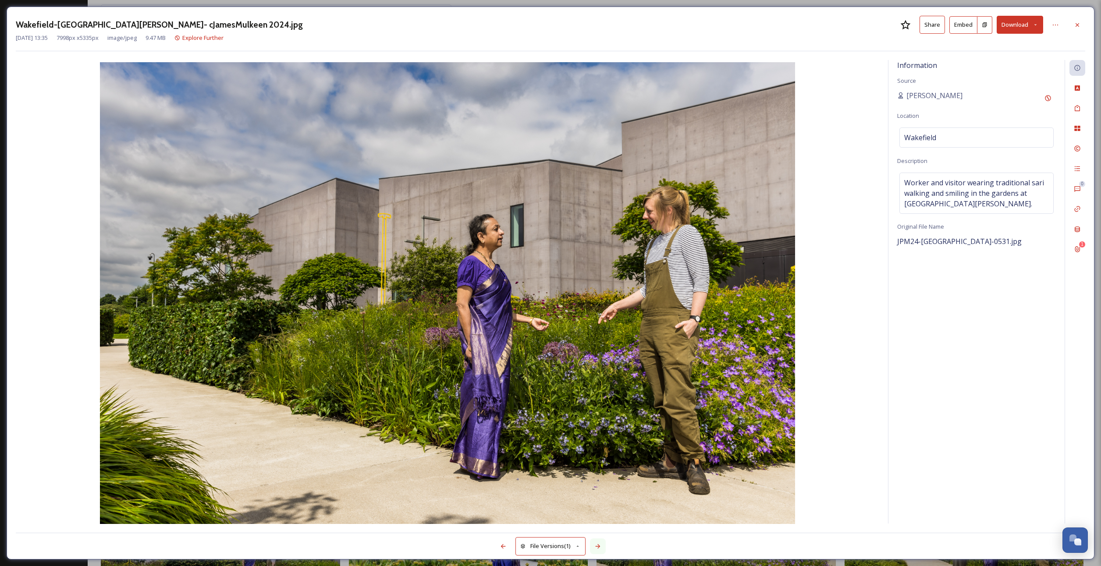
click at [597, 548] on icon at bounding box center [597, 546] width 7 height 7
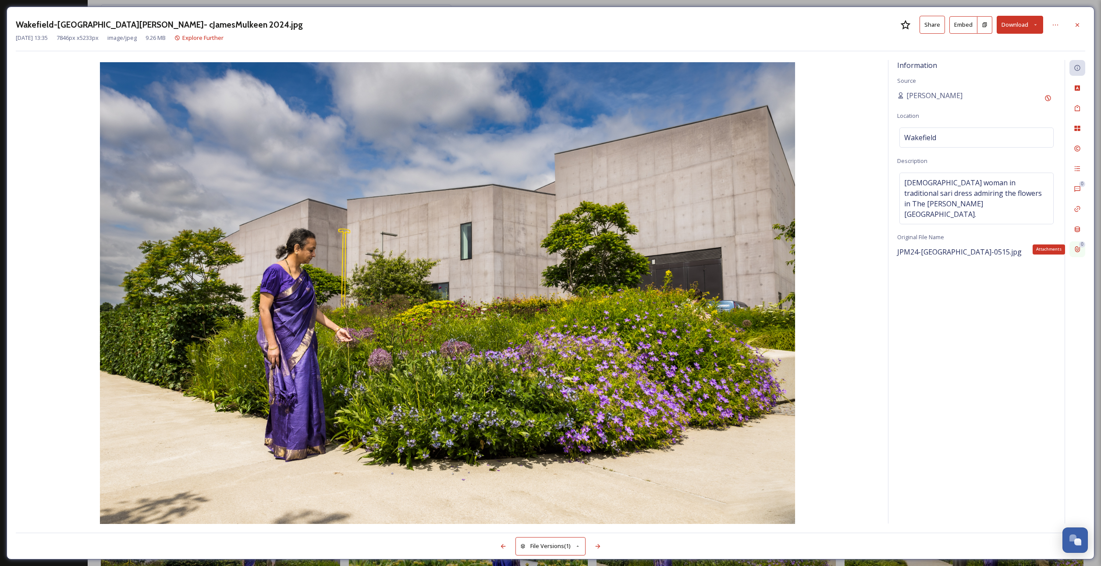
click at [1075, 250] on icon at bounding box center [1077, 249] width 7 height 7
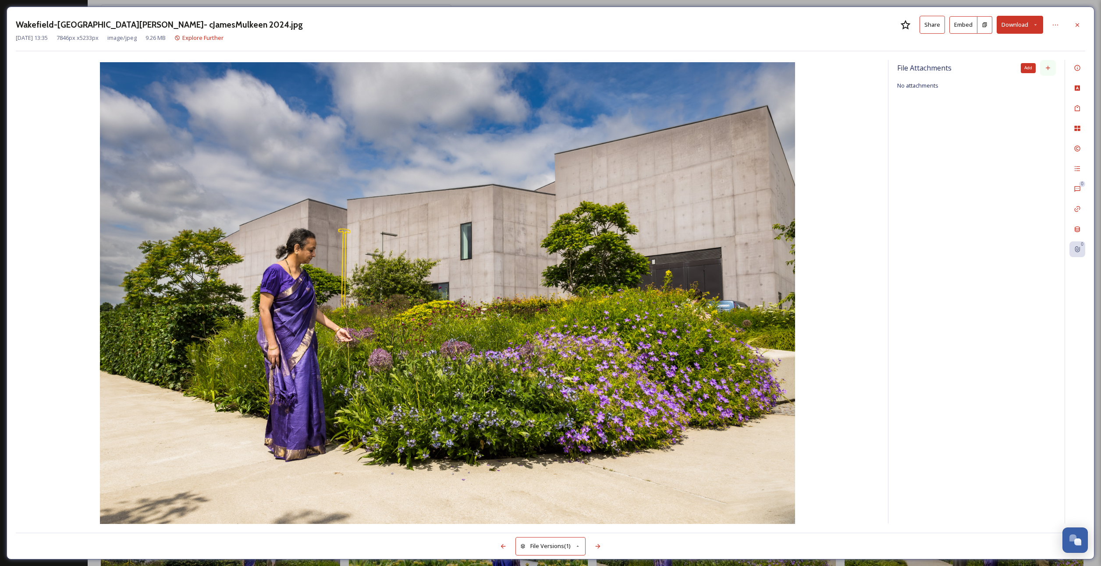
click at [1049, 70] on icon at bounding box center [1048, 67] width 7 height 7
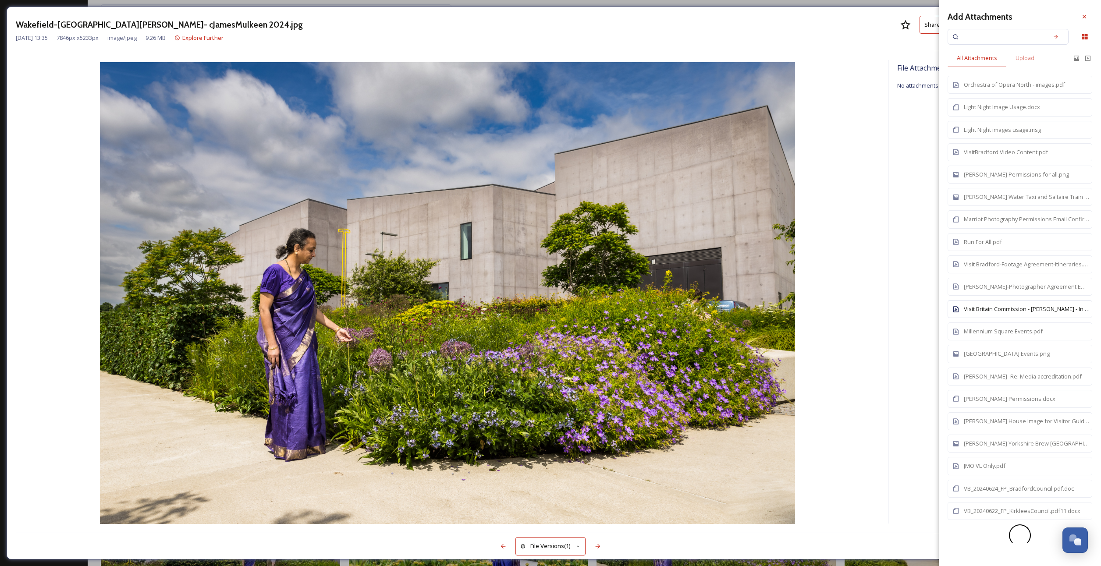
click at [992, 305] on div "Visit Britain Commission - [PERSON_NAME] - In Perpetuity - Photographers Agreem…" at bounding box center [1027, 309] width 126 height 8
click at [1087, 14] on icon at bounding box center [1084, 16] width 7 height 7
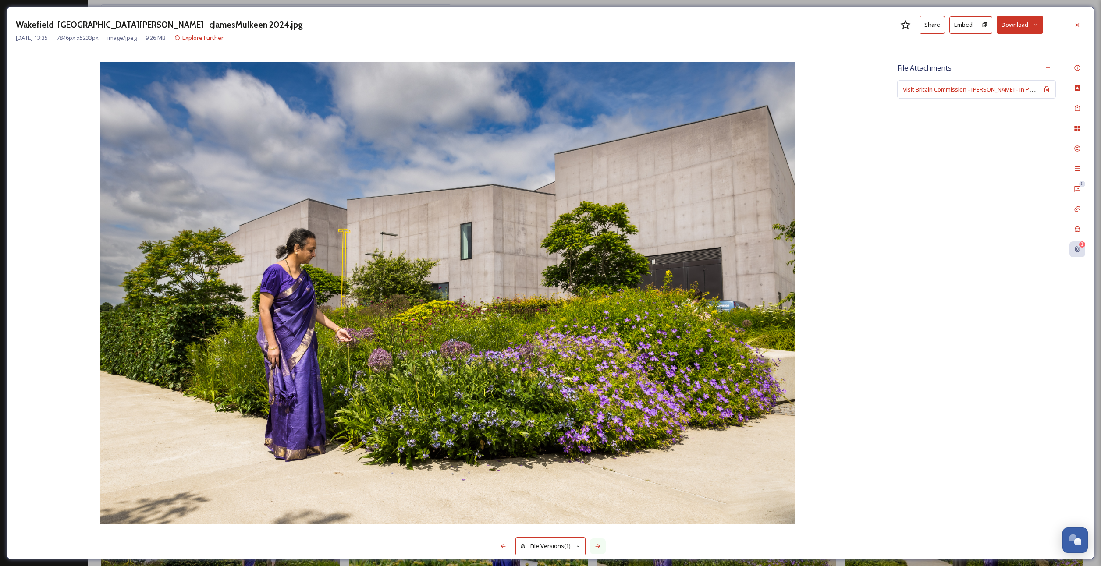
click at [601, 548] on icon at bounding box center [597, 546] width 7 height 7
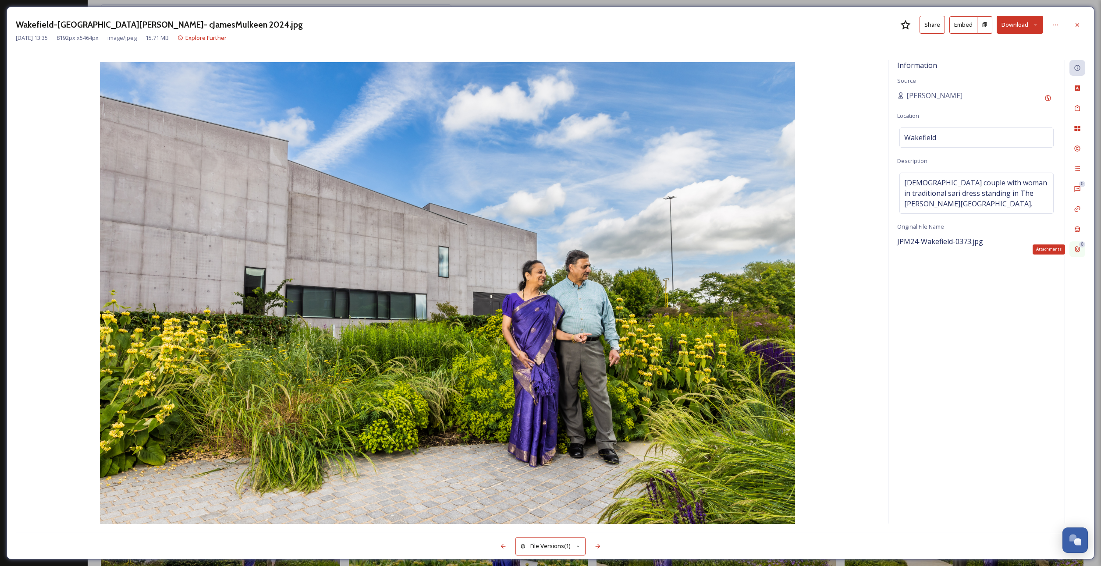
click at [1071, 245] on div "0 Attachments" at bounding box center [1078, 250] width 16 height 16
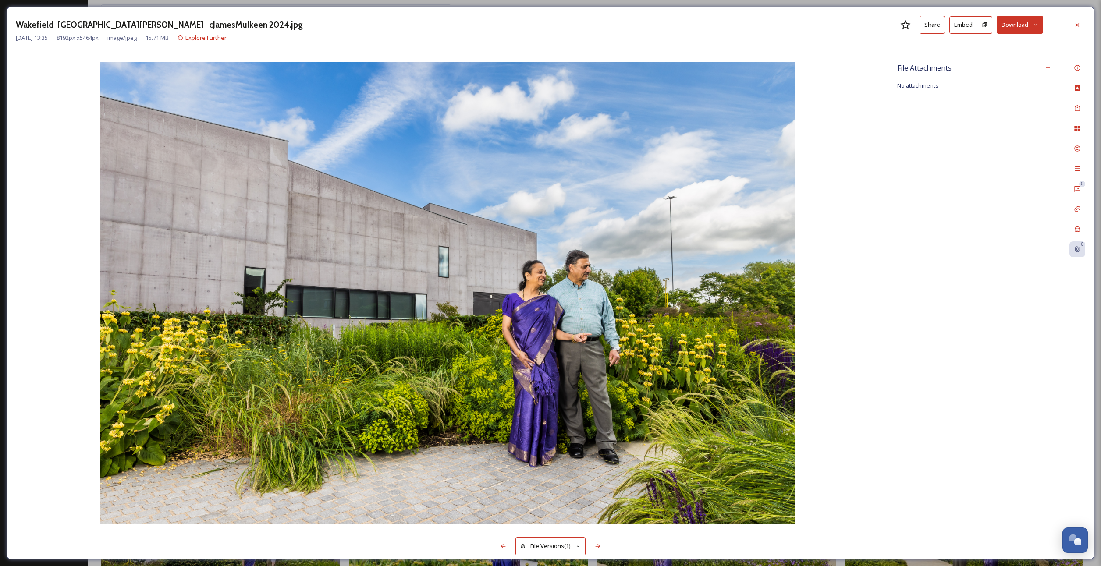
click at [1076, 22] on icon at bounding box center [1077, 24] width 7 height 7
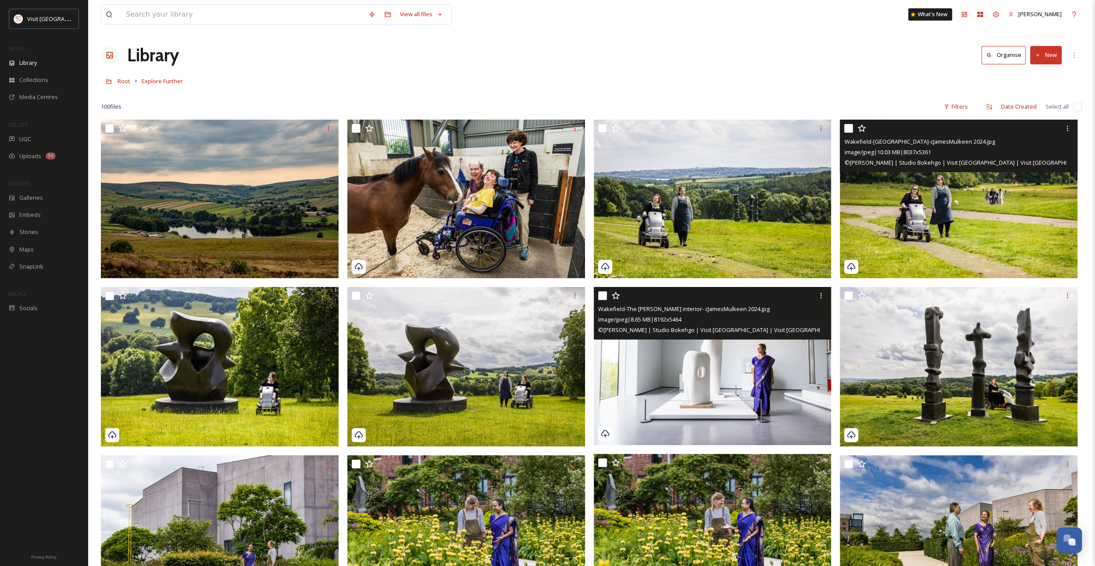
click at [848, 126] on input "checkbox" at bounding box center [848, 128] width 9 height 9
checkbox input "true"
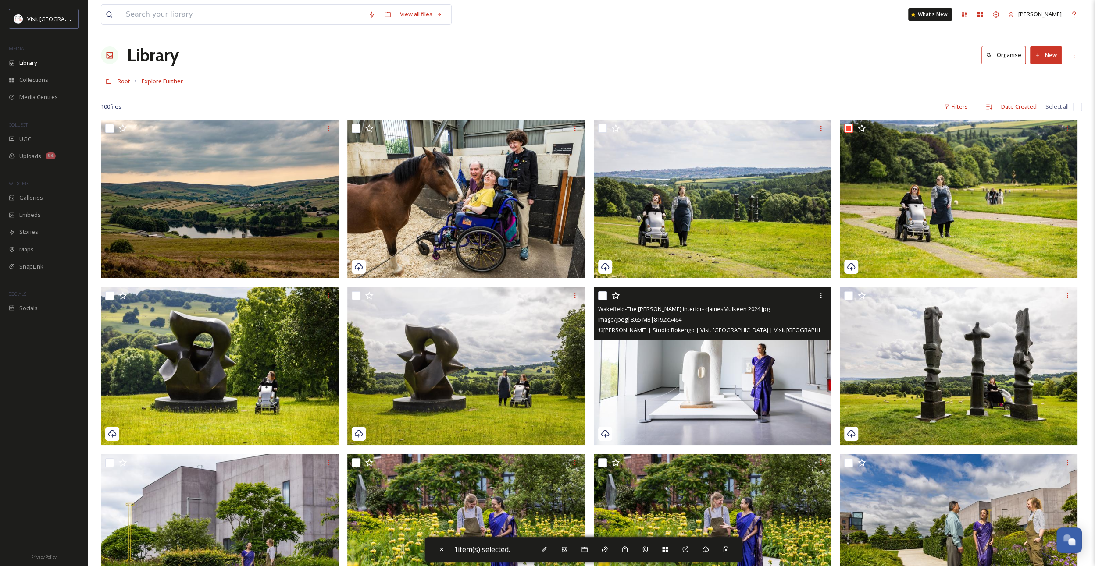
click at [1077, 107] on input "checkbox" at bounding box center [1077, 107] width 9 height 9
checkbox input "true"
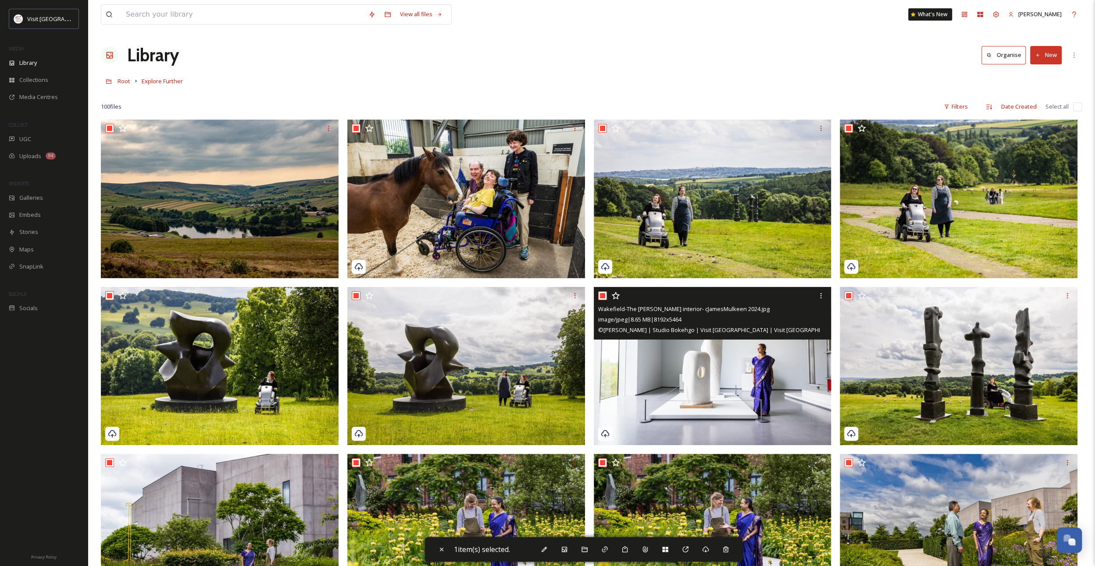
checkbox input "true"
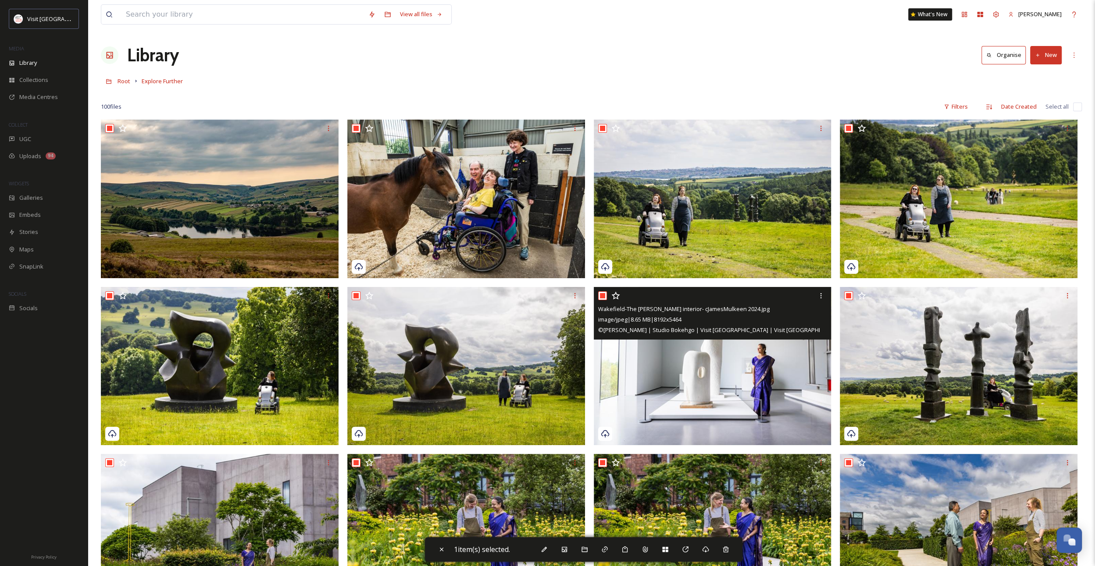
checkbox input "true"
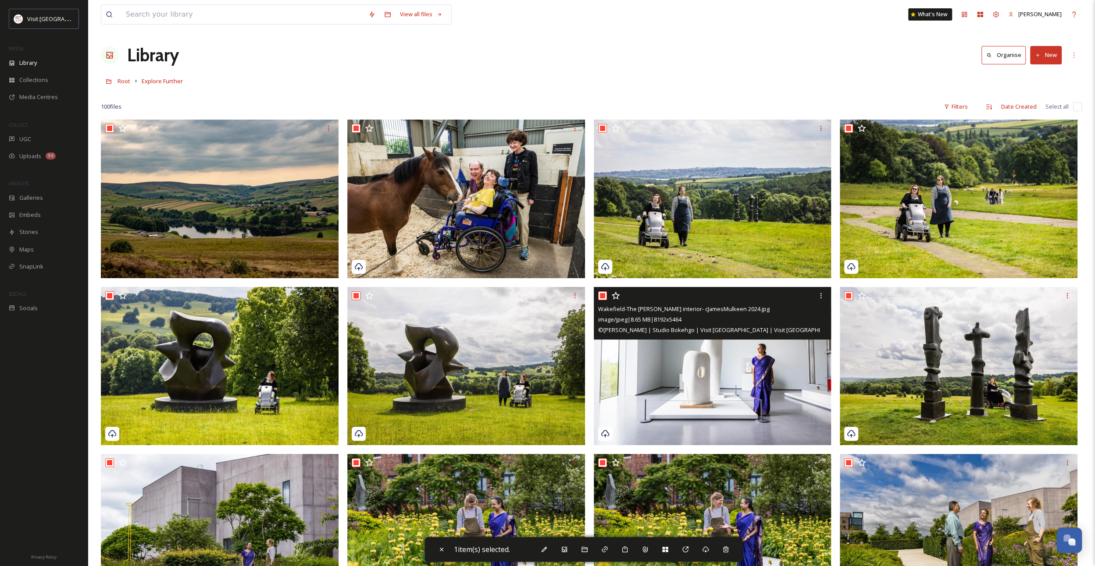
checkbox input "true"
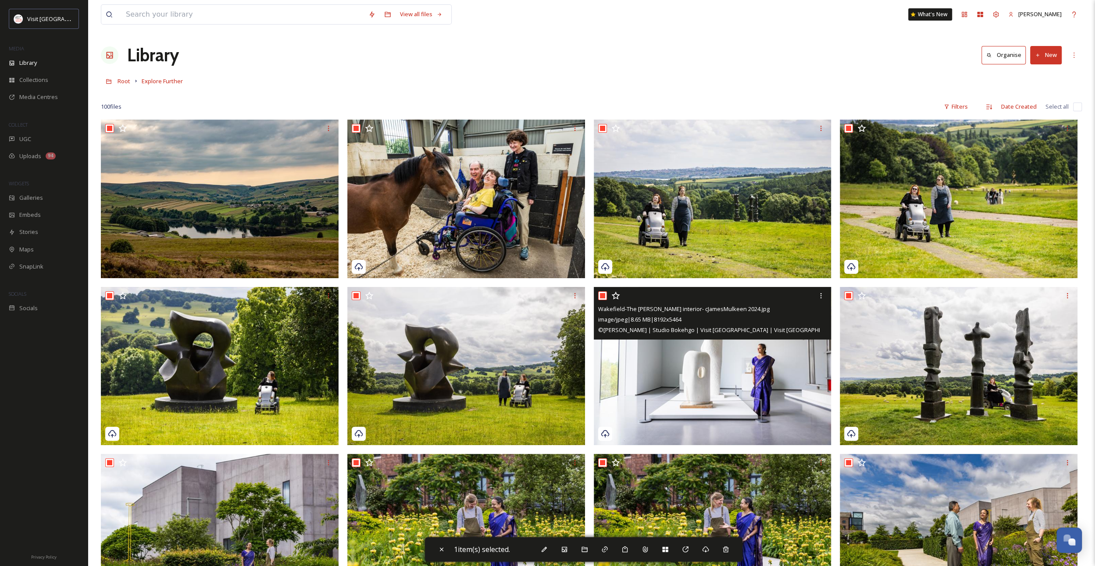
checkbox input "true"
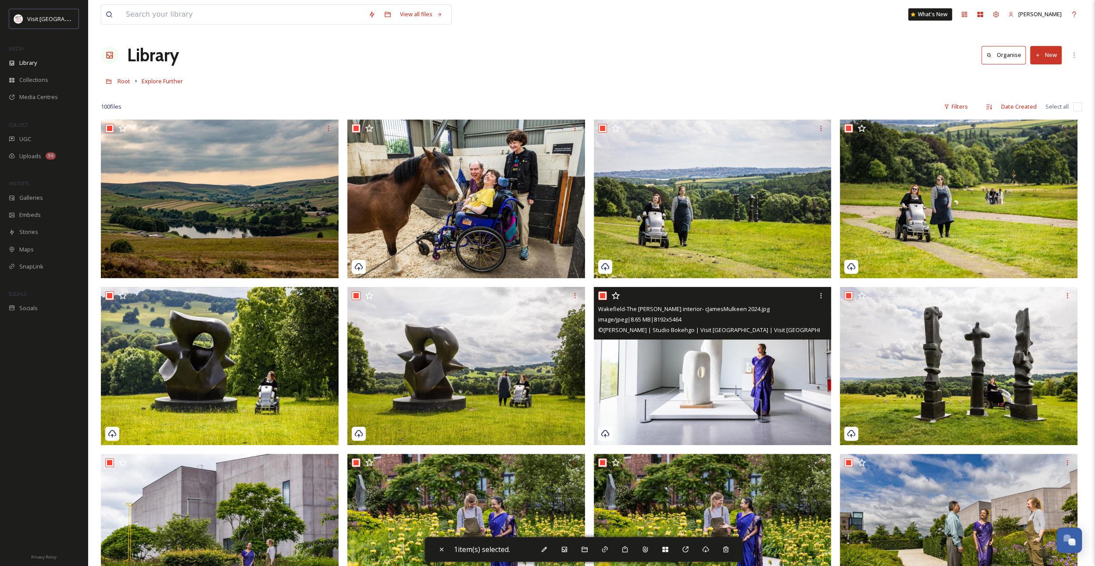
checkbox input "true"
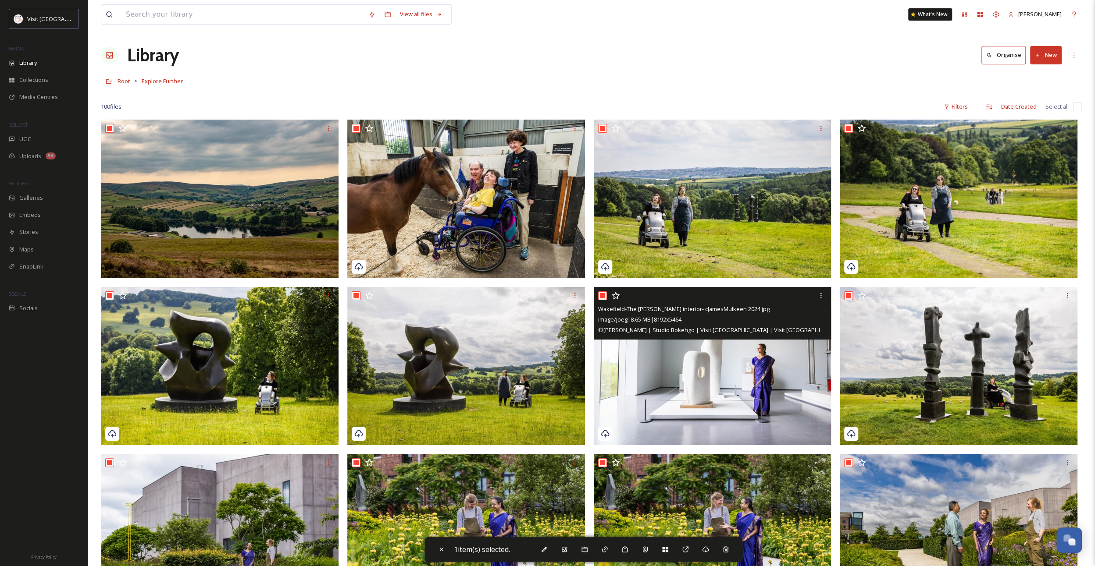
checkbox input "true"
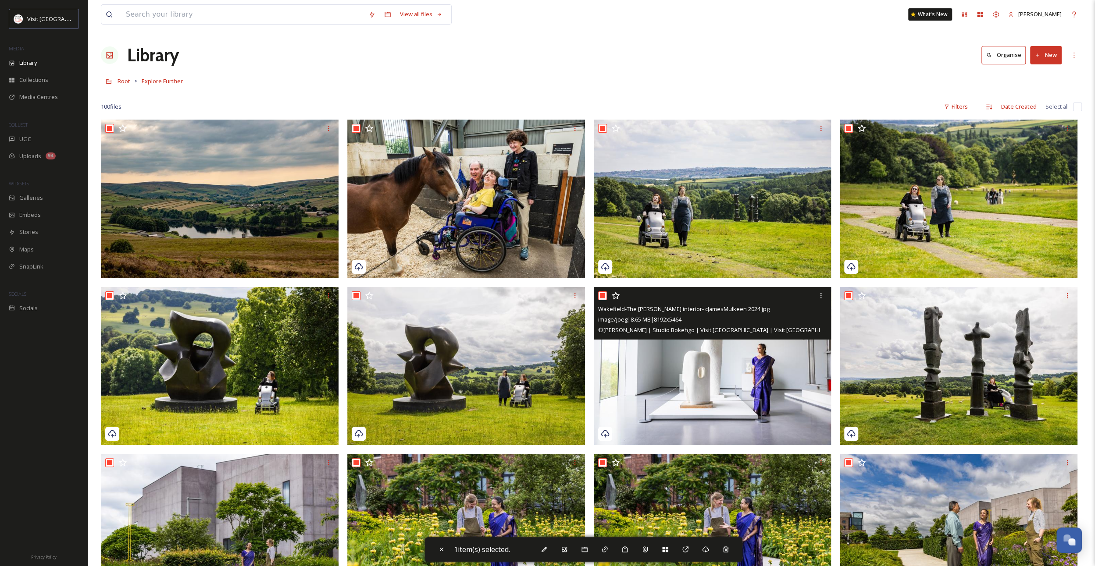
checkbox input "true"
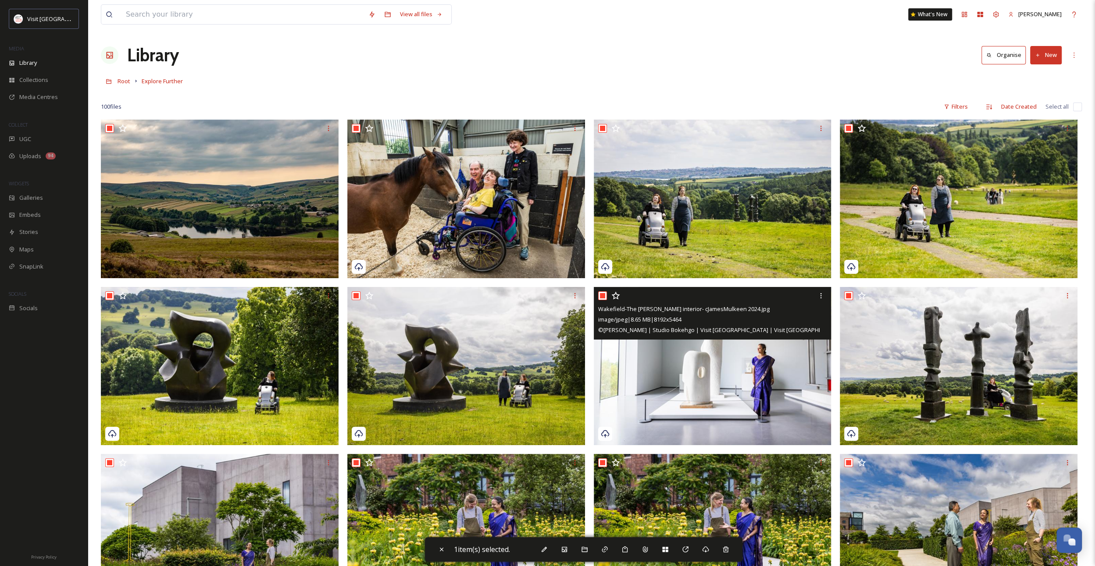
checkbox input "true"
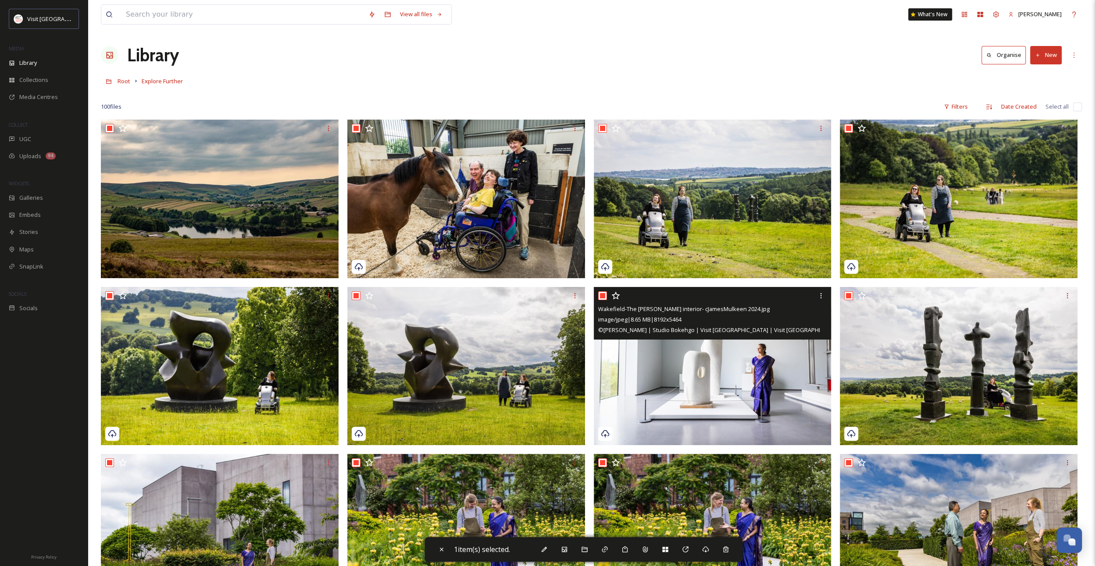
checkbox input "true"
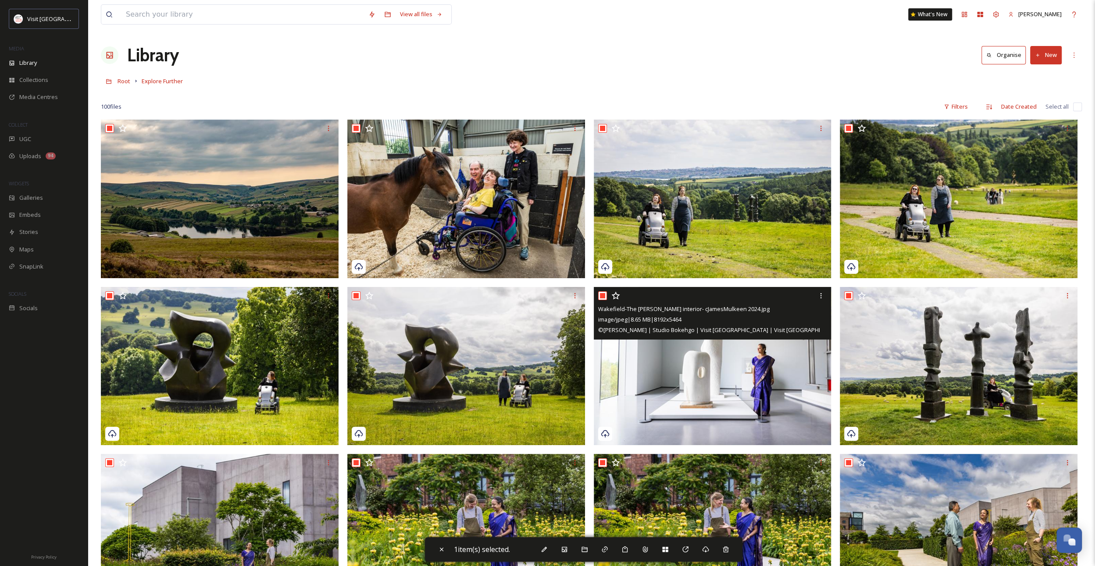
checkbox input "true"
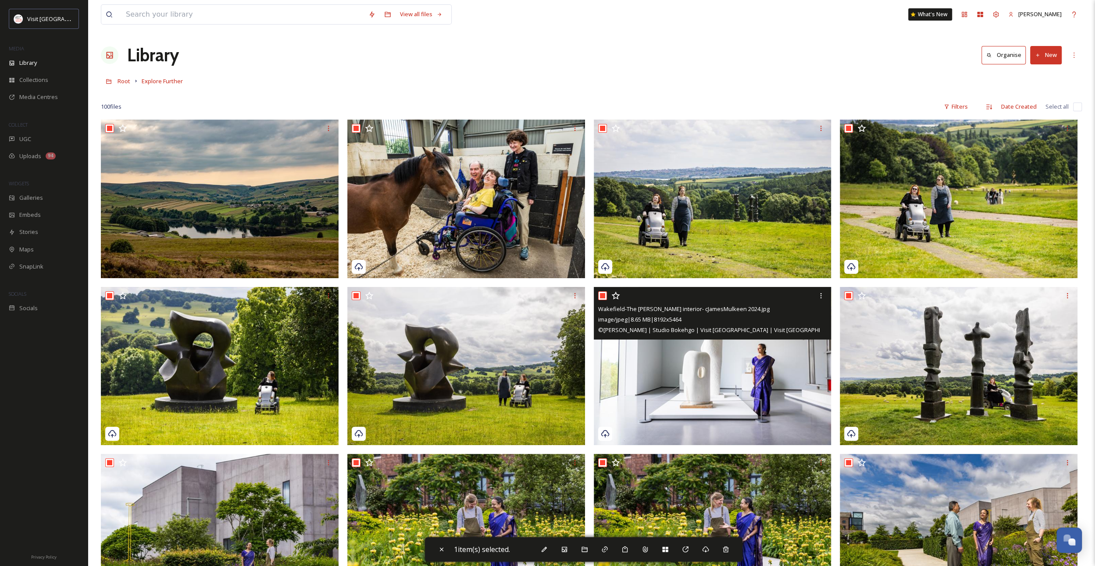
checkbox input "true"
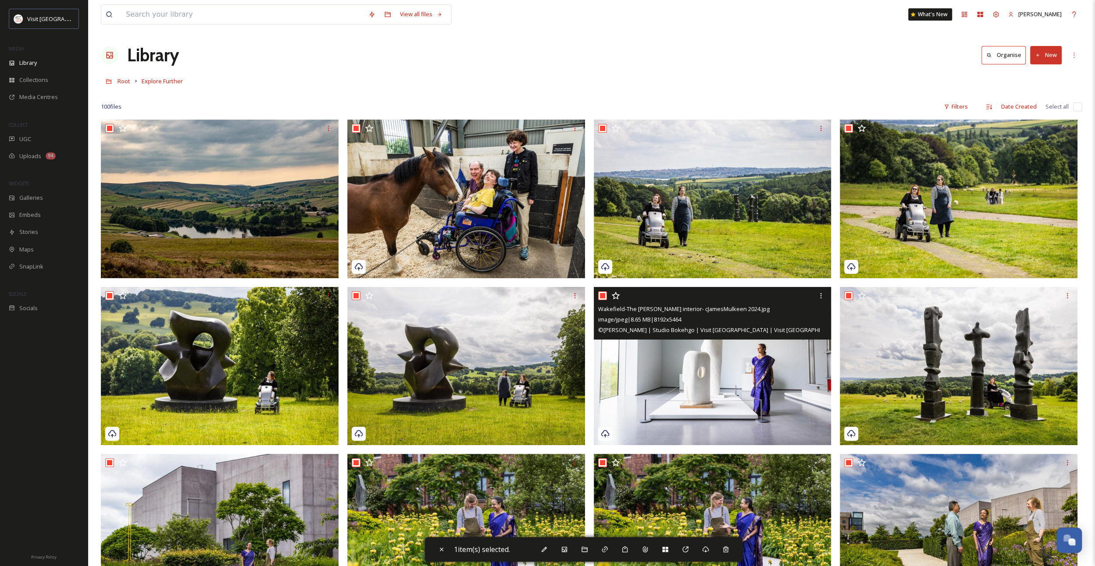
checkbox input "true"
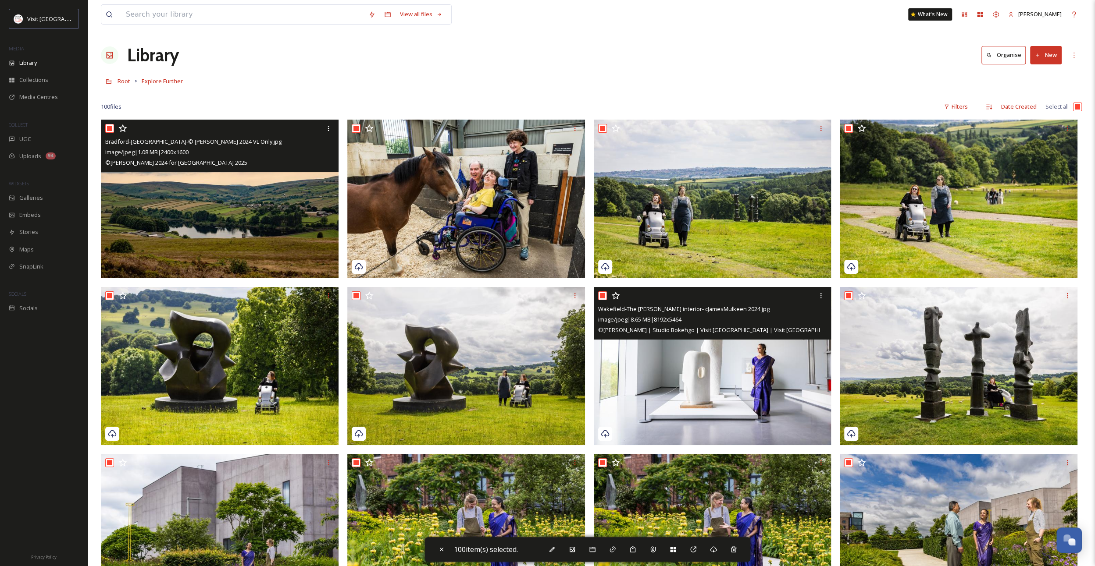
click at [112, 130] on input "checkbox" at bounding box center [109, 128] width 9 height 9
checkbox input "false"
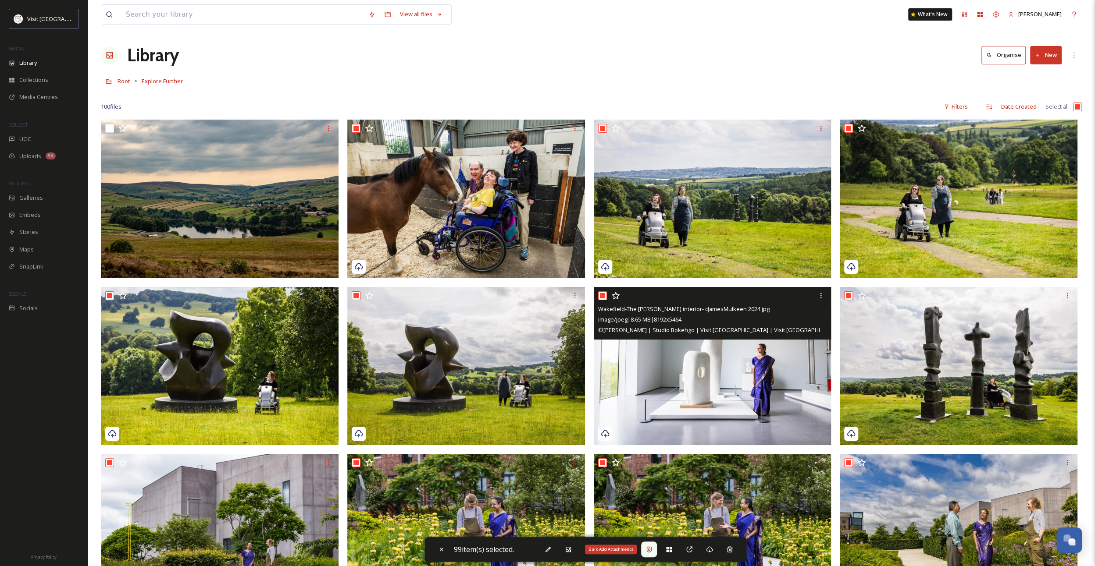
click at [650, 551] on icon at bounding box center [648, 549] width 7 height 7
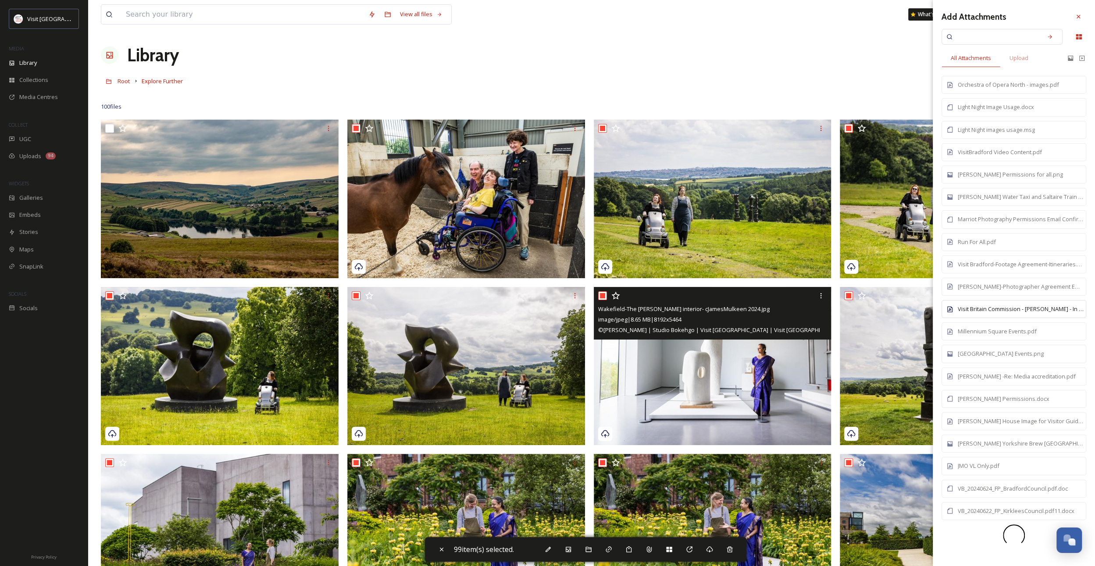
click at [983, 305] on div "Visit Britain Commission - [PERSON_NAME] - In Perpetuity - Photographers Agreem…" at bounding box center [1020, 309] width 126 height 8
click at [1082, 18] on div at bounding box center [1078, 17] width 16 height 16
checkbox input "false"
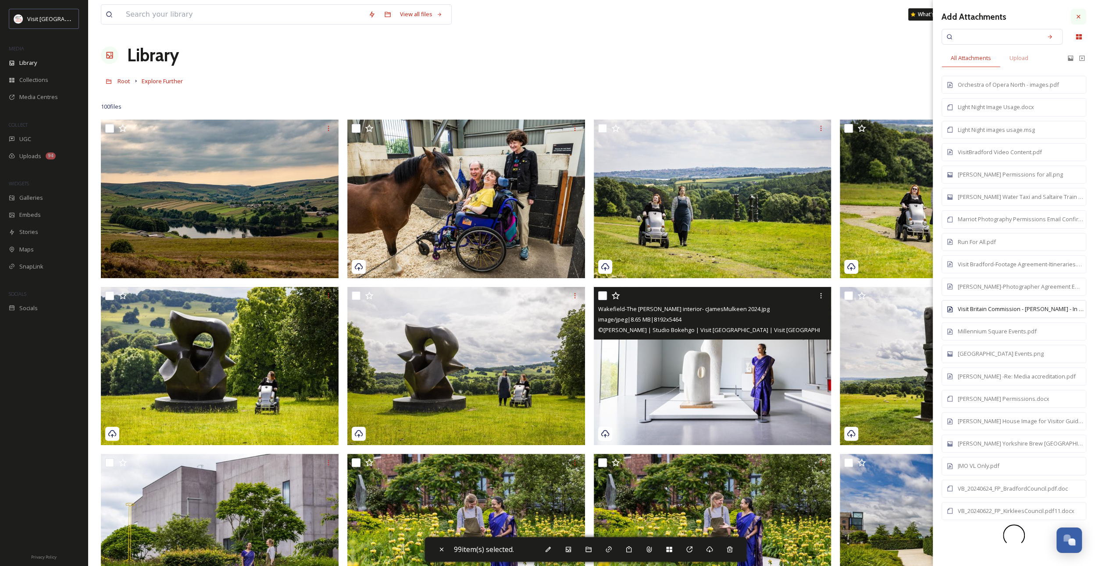
checkbox input "false"
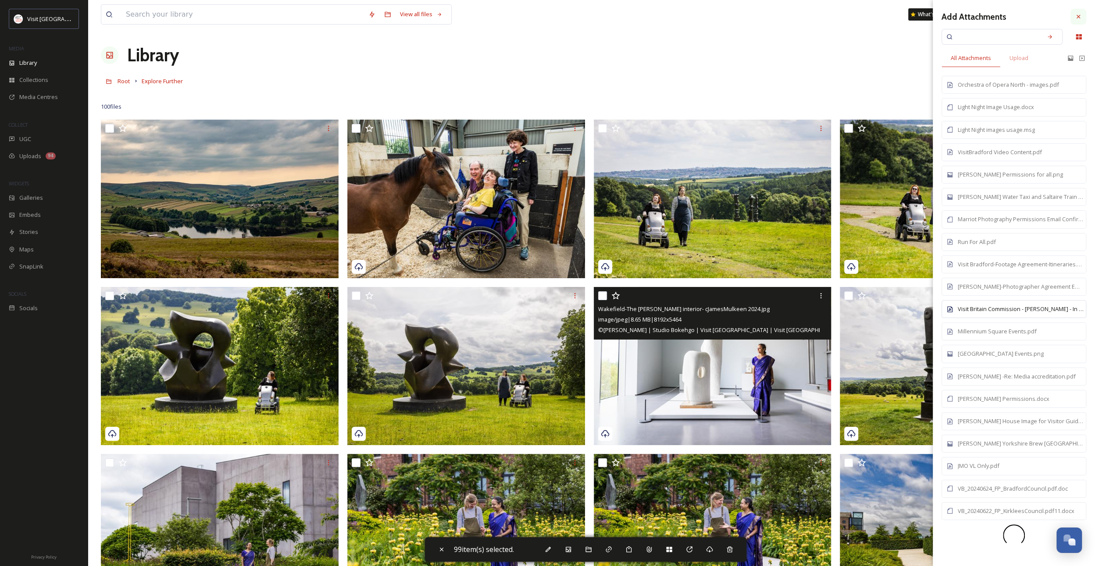
checkbox input "false"
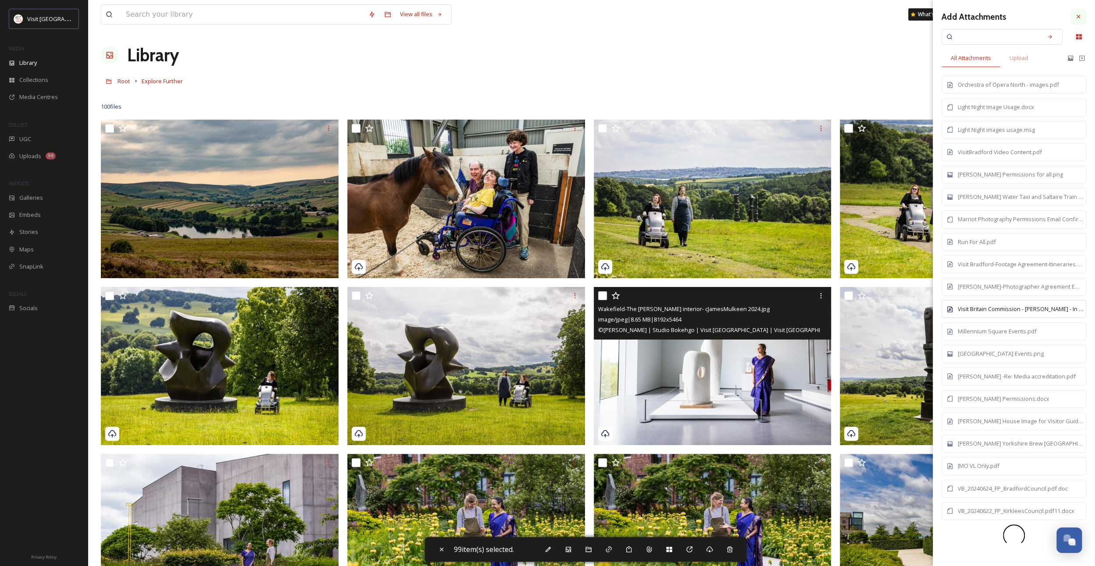
checkbox input "false"
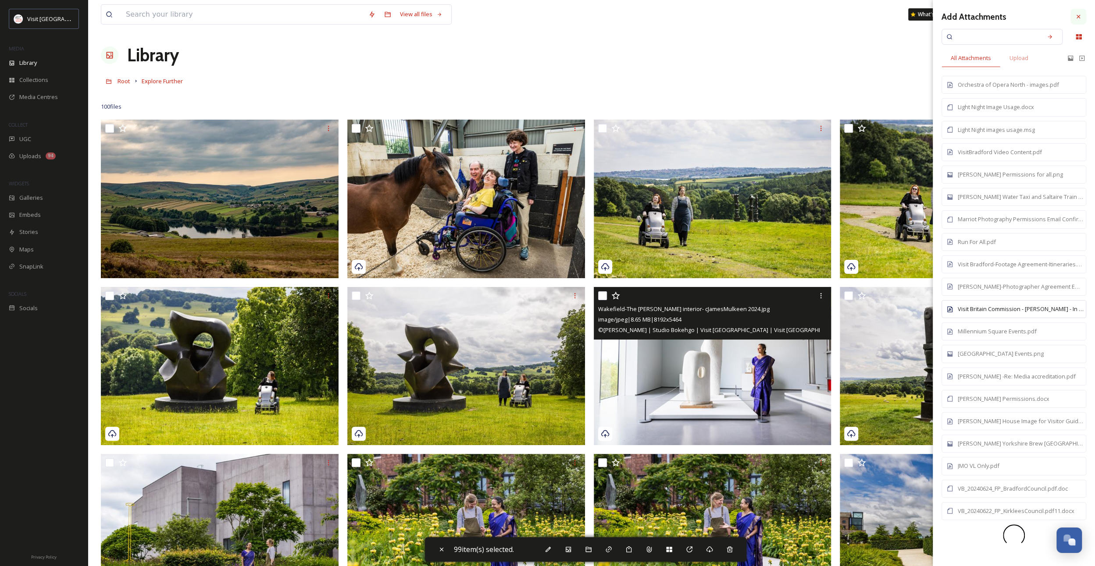
checkbox input "false"
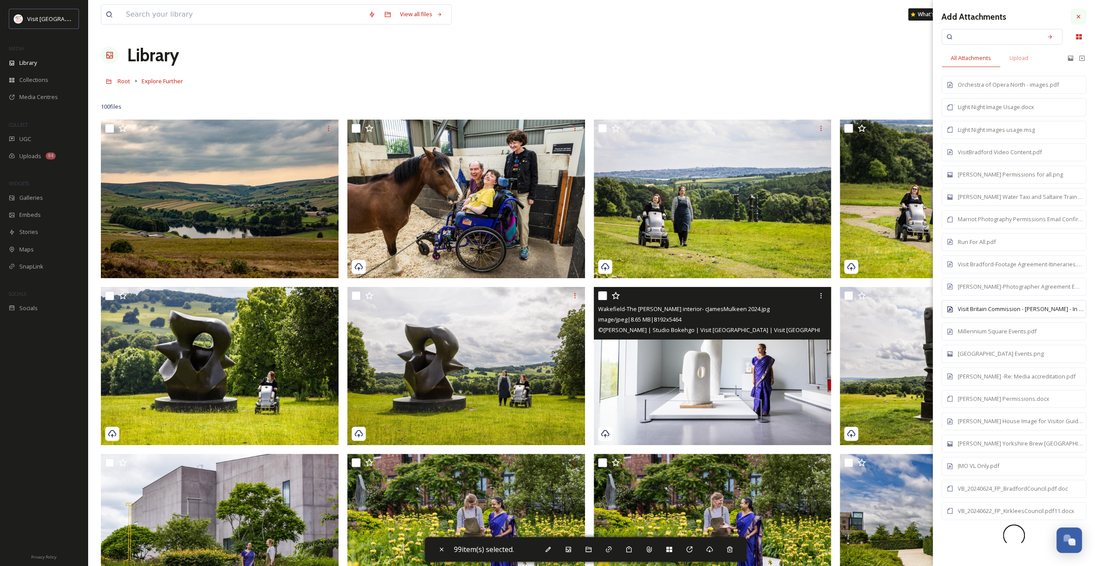
checkbox input "false"
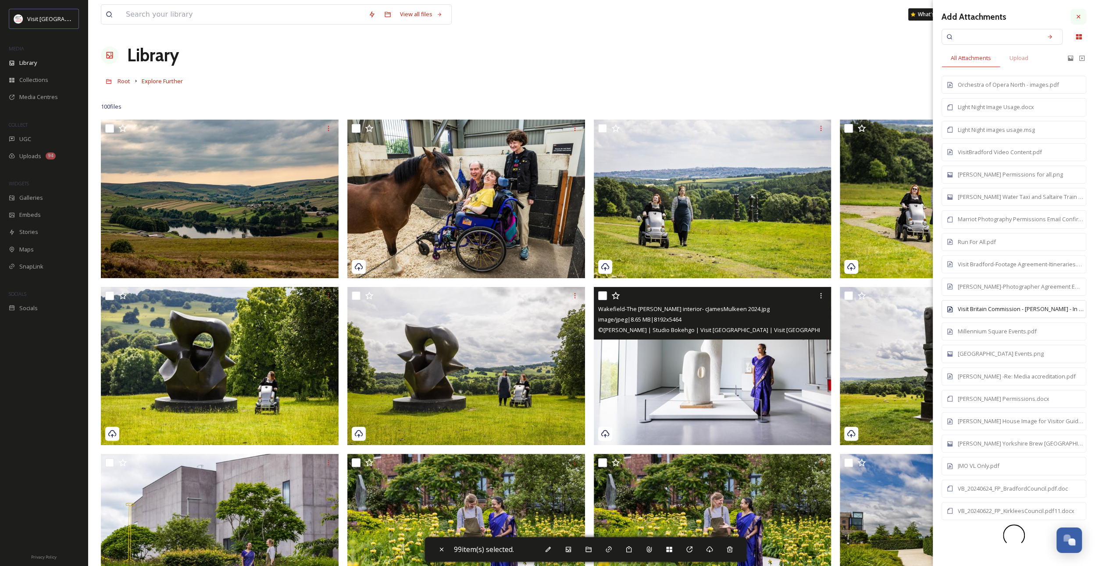
checkbox input "false"
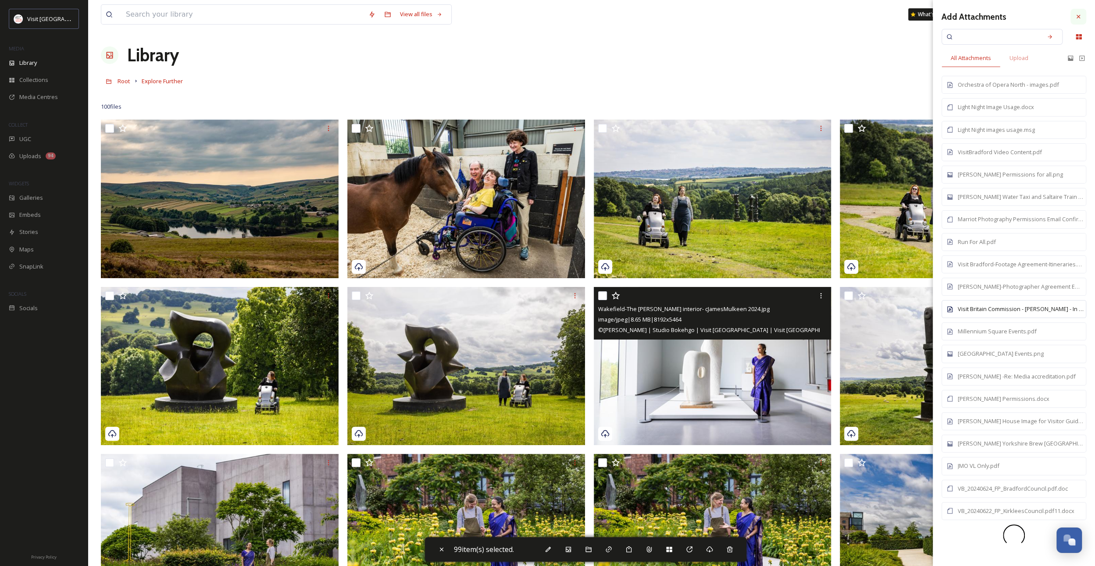
checkbox input "false"
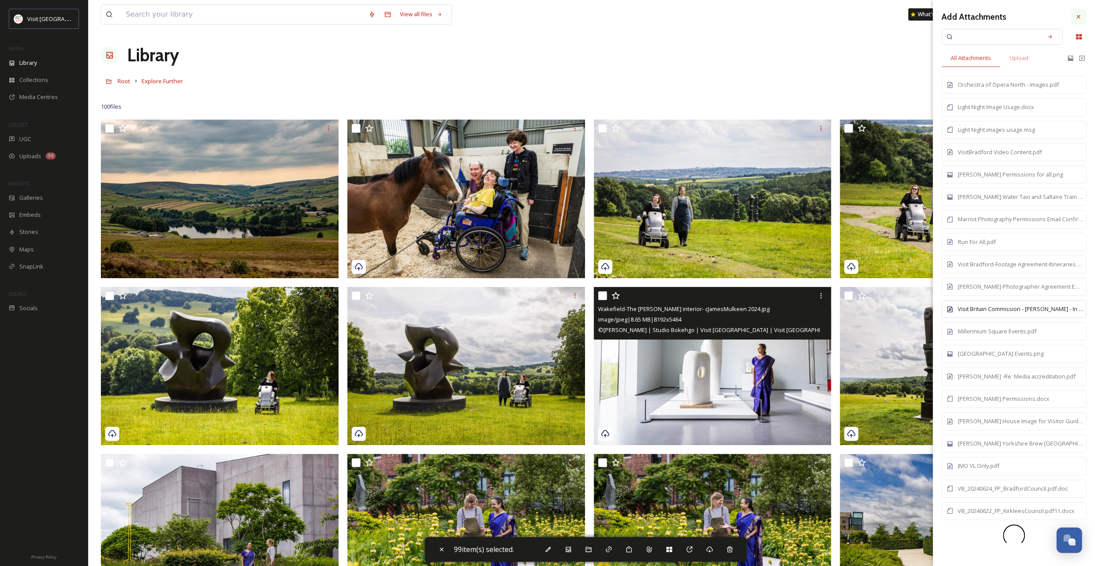
checkbox input "false"
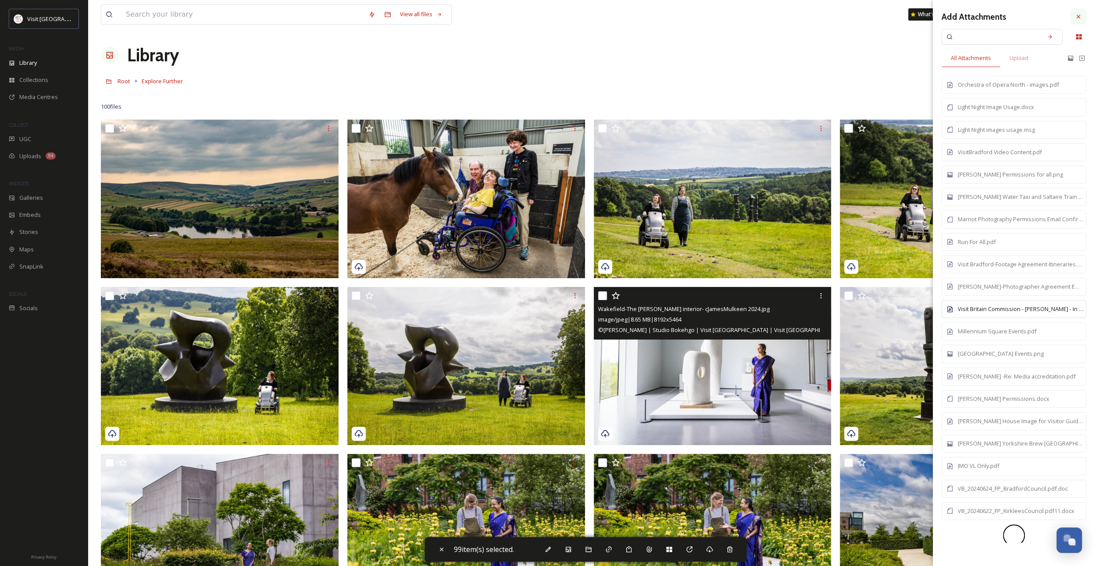
checkbox input "false"
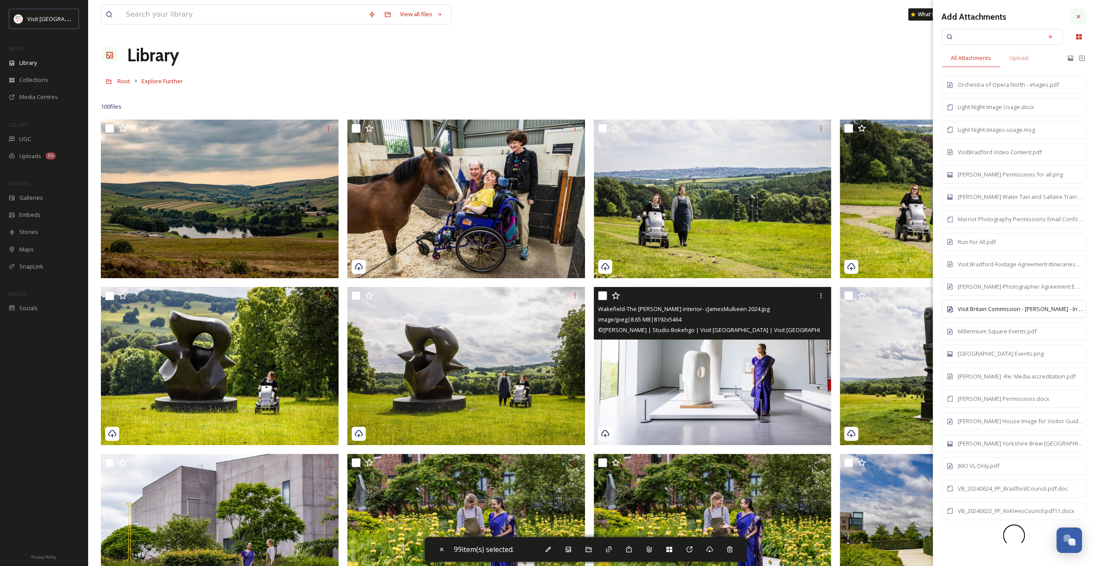
checkbox input "false"
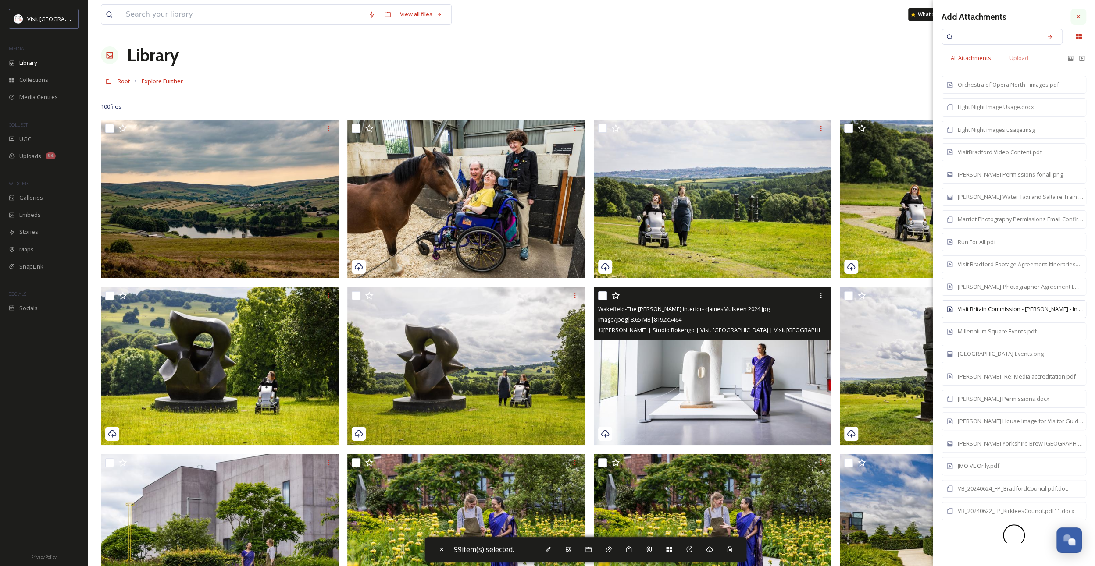
checkbox input "false"
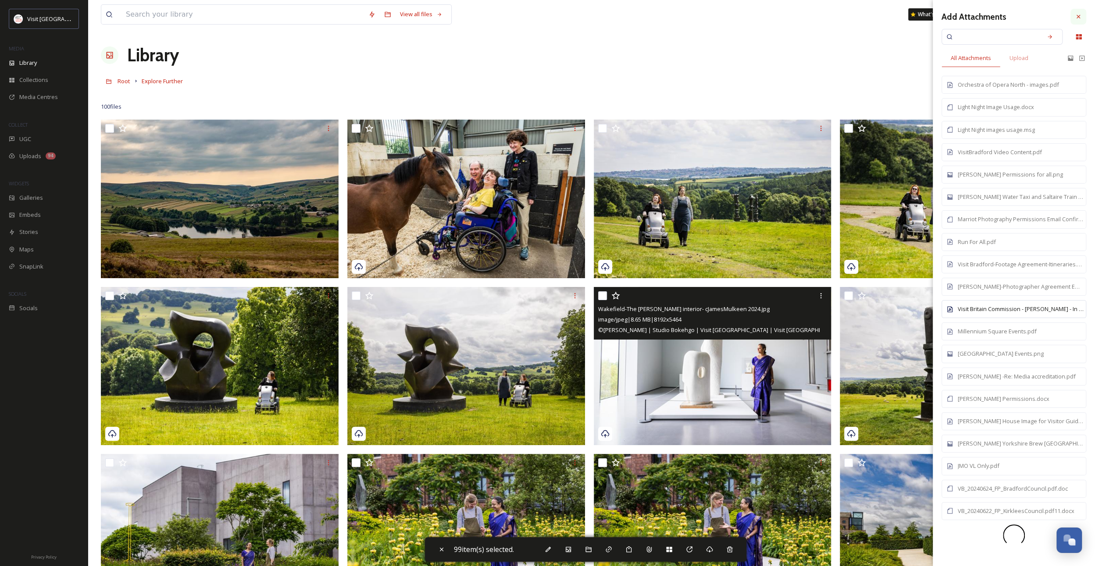
checkbox input "false"
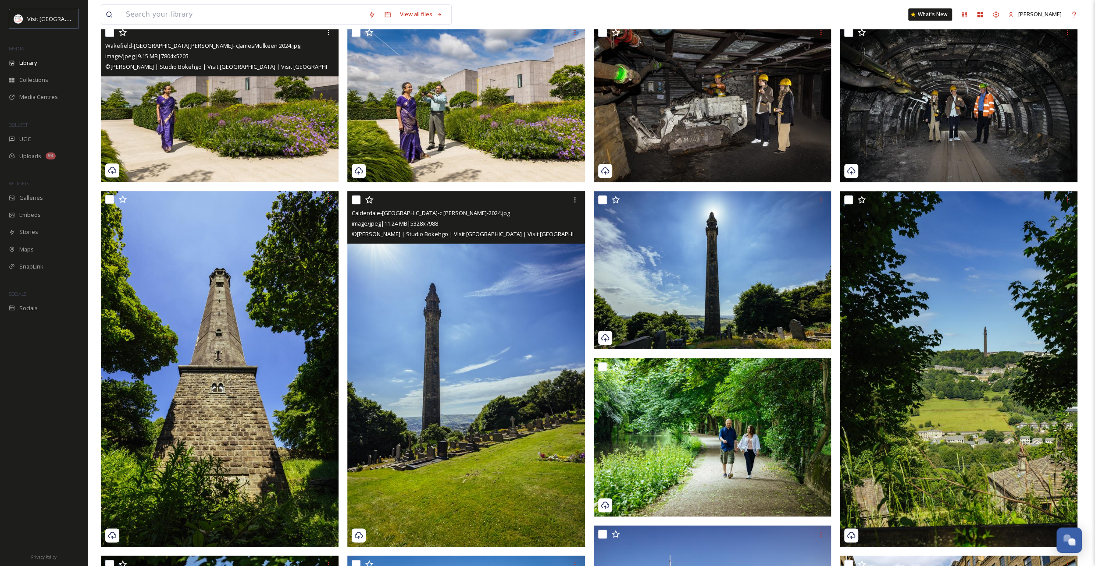
scroll to position [614, 0]
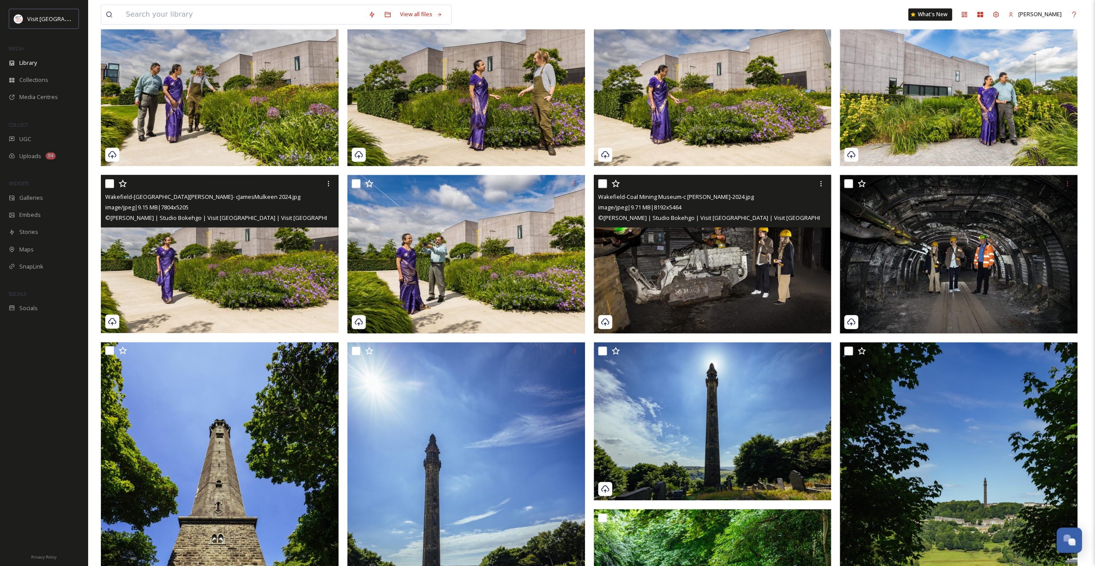
click at [604, 183] on input "checkbox" at bounding box center [602, 183] width 9 height 9
checkbox input "true"
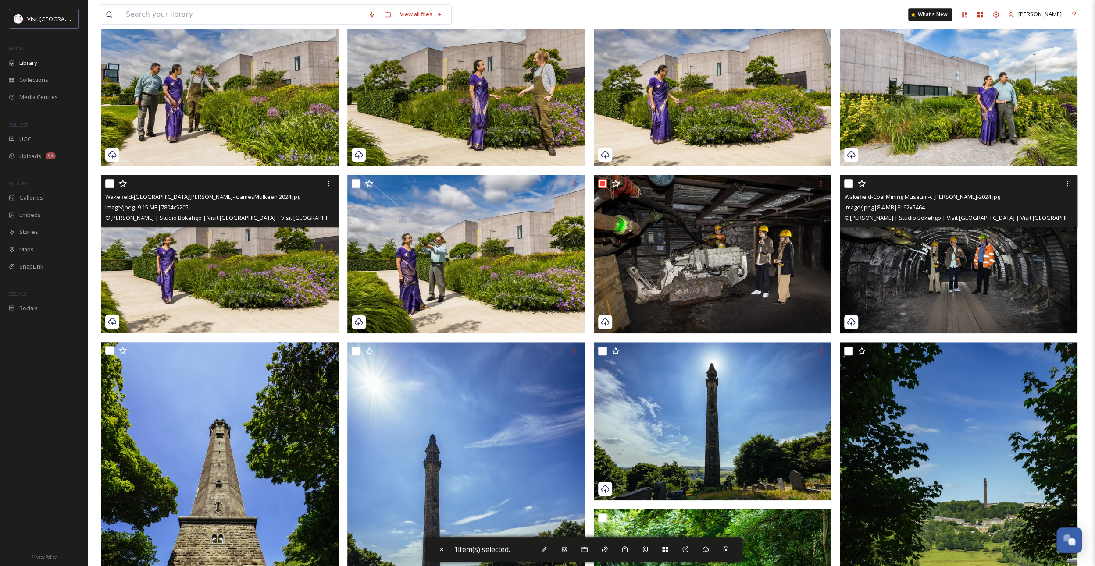
click at [847, 186] on input "checkbox" at bounding box center [848, 183] width 9 height 9
checkbox input "true"
click at [544, 550] on icon at bounding box center [543, 549] width 7 height 7
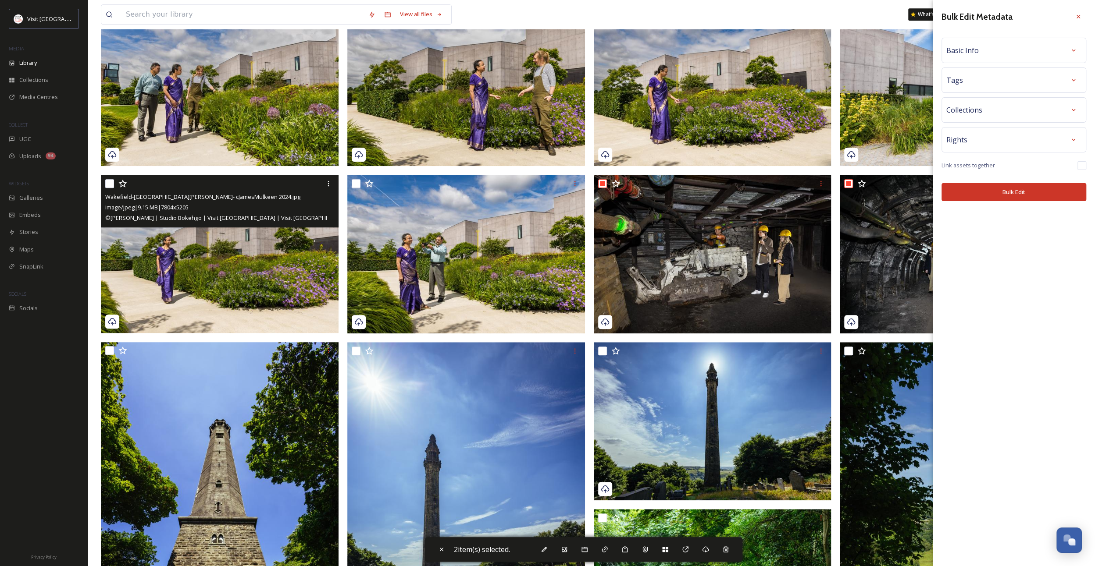
click at [1008, 60] on div "Basic Info" at bounding box center [1013, 50] width 145 height 25
click at [1012, 45] on div "Basic Info" at bounding box center [1013, 51] width 135 height 16
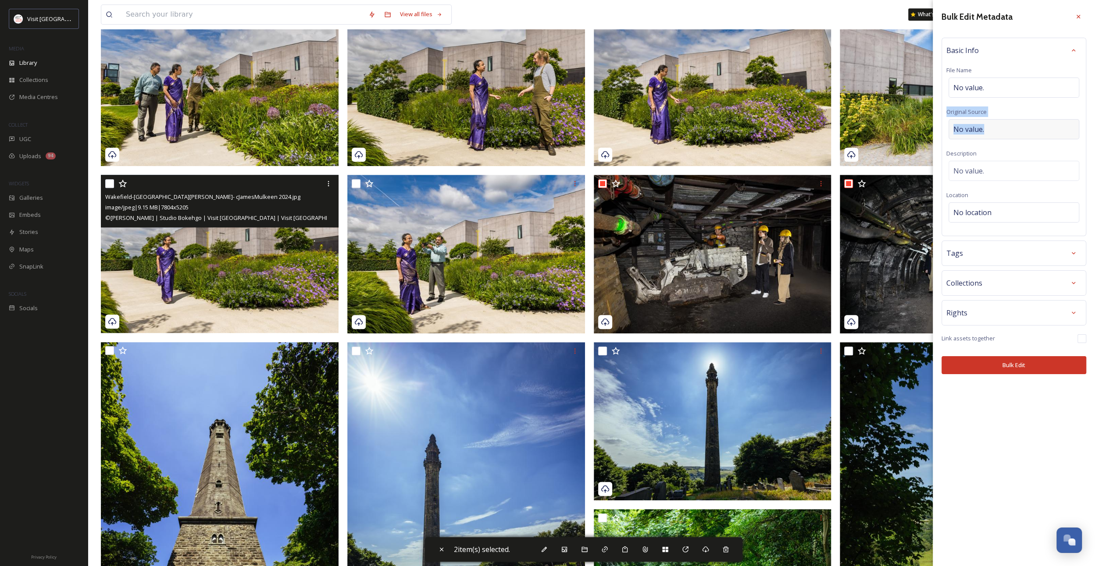
drag, startPoint x: 984, startPoint y: 89, endPoint x: 986, endPoint y: 131, distance: 41.3
click at [986, 131] on div "Basic Info File Name No value. Original Source No value. Description No value. …" at bounding box center [1013, 137] width 145 height 199
drag, startPoint x: 986, startPoint y: 131, endPoint x: 988, endPoint y: 178, distance: 47.4
click at [988, 178] on div "No value." at bounding box center [1013, 171] width 131 height 20
click at [996, 282] on div "Bulk Edit Metadata Basic Info File Name No value. Original Source No value. Des…" at bounding box center [1013, 191] width 162 height 383
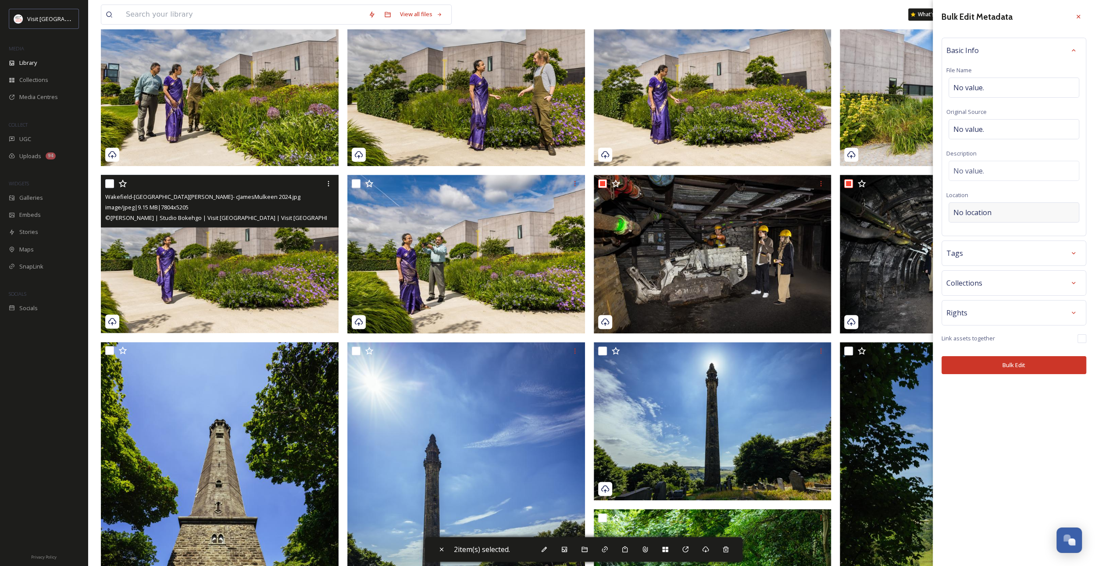
click at [995, 217] on div "No location" at bounding box center [1013, 213] width 131 height 20
click at [996, 212] on input at bounding box center [1014, 212] width 130 height 19
type input "Wakefield"
click at [986, 240] on div "Wakefield" at bounding box center [1013, 246] width 129 height 19
click at [994, 172] on div "No value." at bounding box center [1013, 171] width 131 height 20
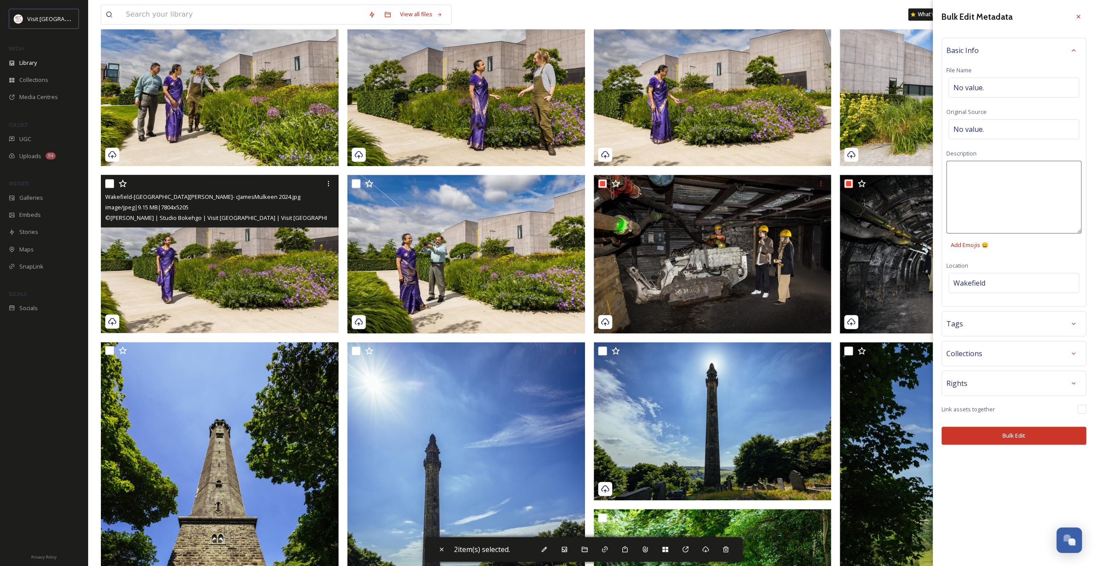
click at [994, 172] on textarea at bounding box center [1013, 197] width 135 height 73
type textarea "Visitors in the mines at the [GEOGRAPHIC_DATA]"
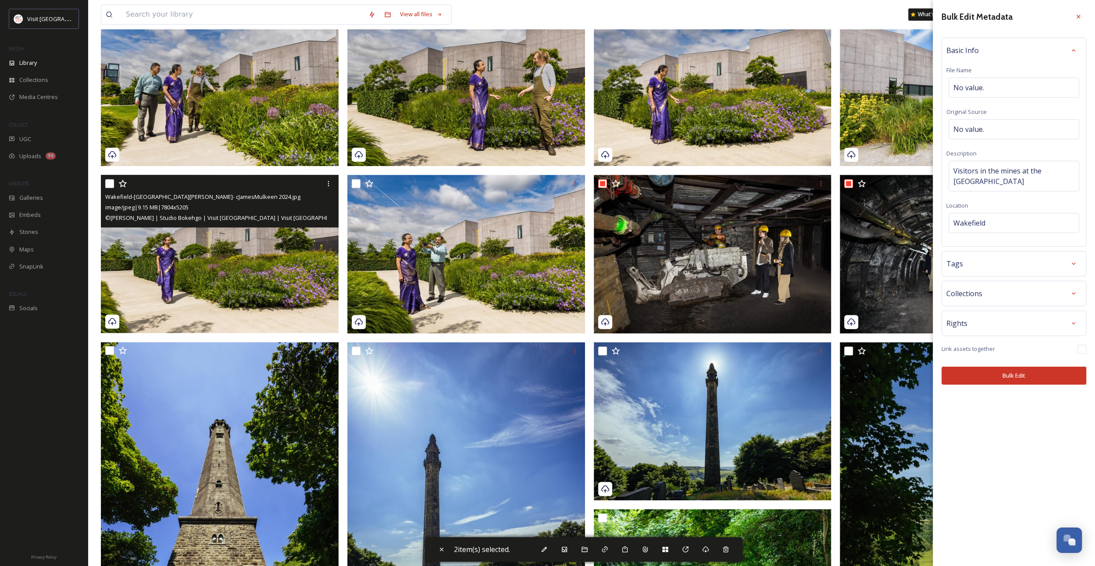
click at [1007, 323] on div "Bulk Edit Metadata Basic Info File Name No value. Original Source No value. Des…" at bounding box center [1013, 197] width 162 height 394
click at [987, 256] on div "Tags" at bounding box center [1013, 264] width 135 height 16
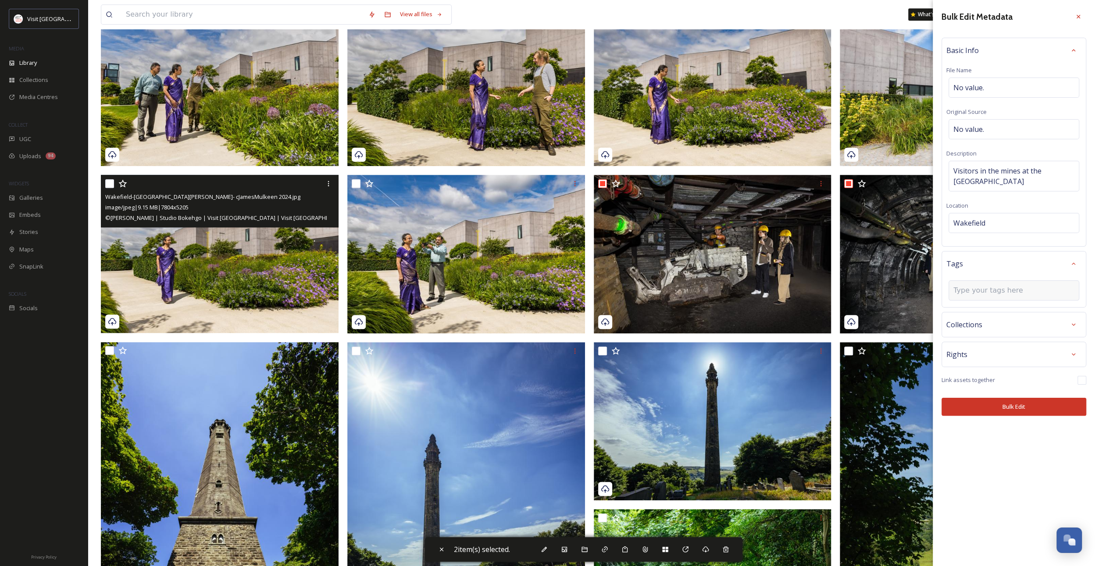
click at [1000, 286] on input at bounding box center [997, 290] width 88 height 11
click at [1025, 401] on button "Bulk Edit" at bounding box center [1013, 407] width 145 height 18
checkbox input "false"
